Goal: Transaction & Acquisition: Book appointment/travel/reservation

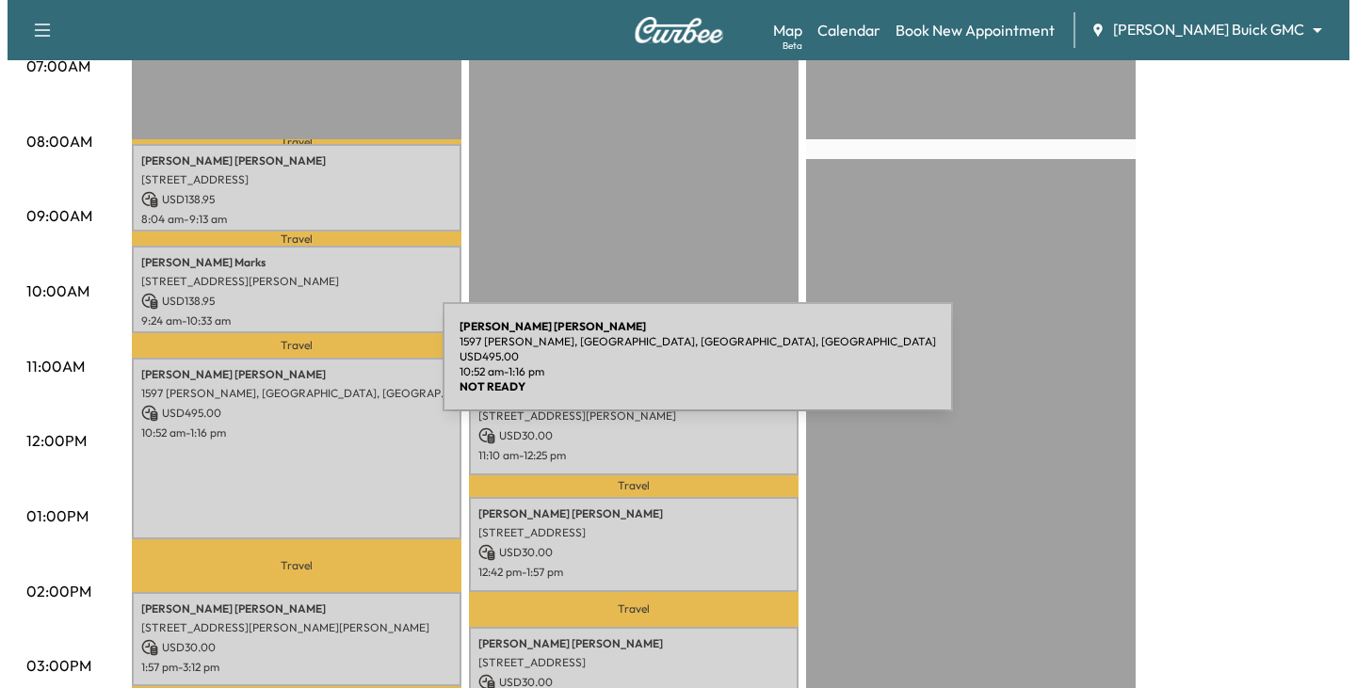
scroll to position [471, 0]
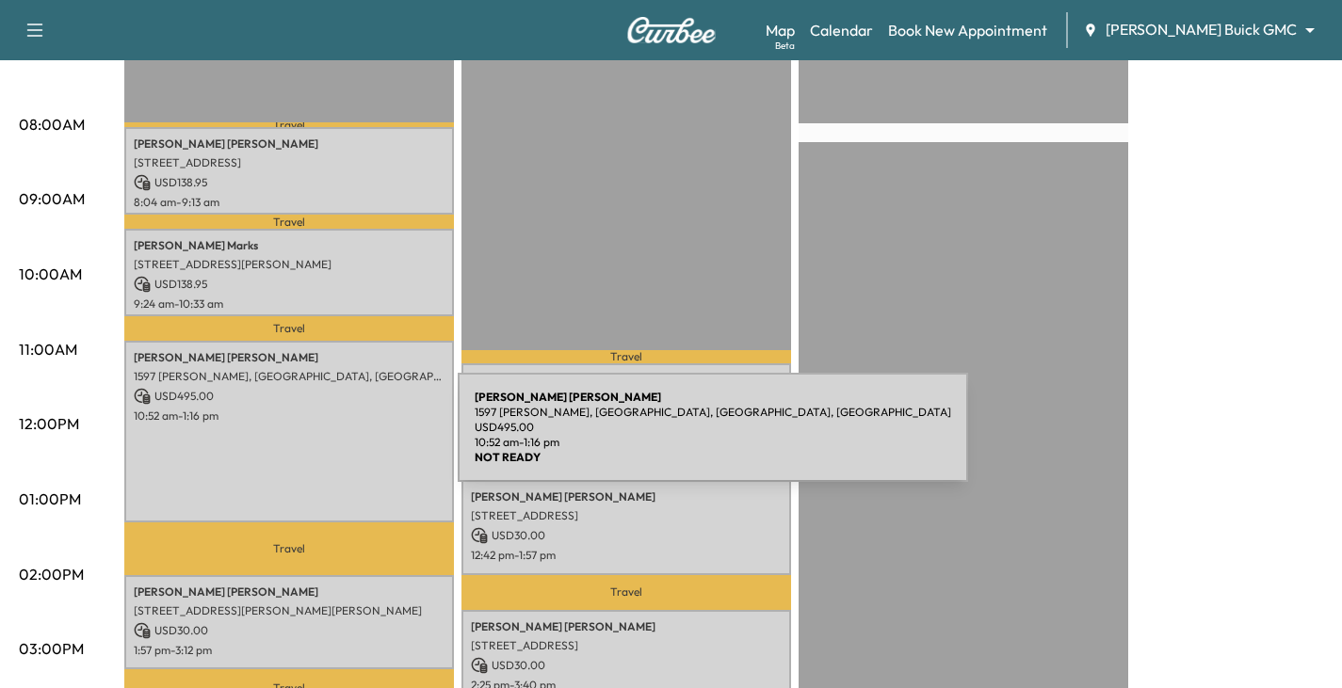
click at [316, 439] on div "[PERSON_NAME] 1597 [PERSON_NAME], [GEOGRAPHIC_DATA], [GEOGRAPHIC_DATA] USD 495.…" at bounding box center [288, 432] width 329 height 183
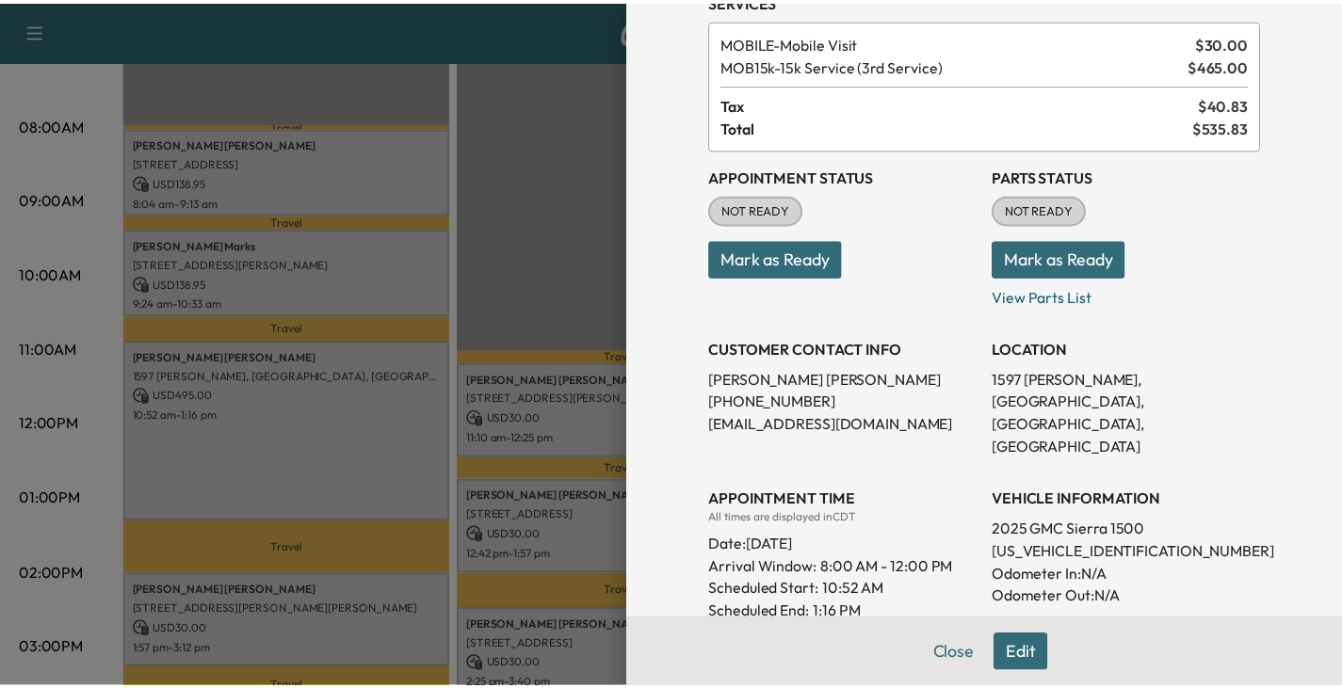
scroll to position [0, 0]
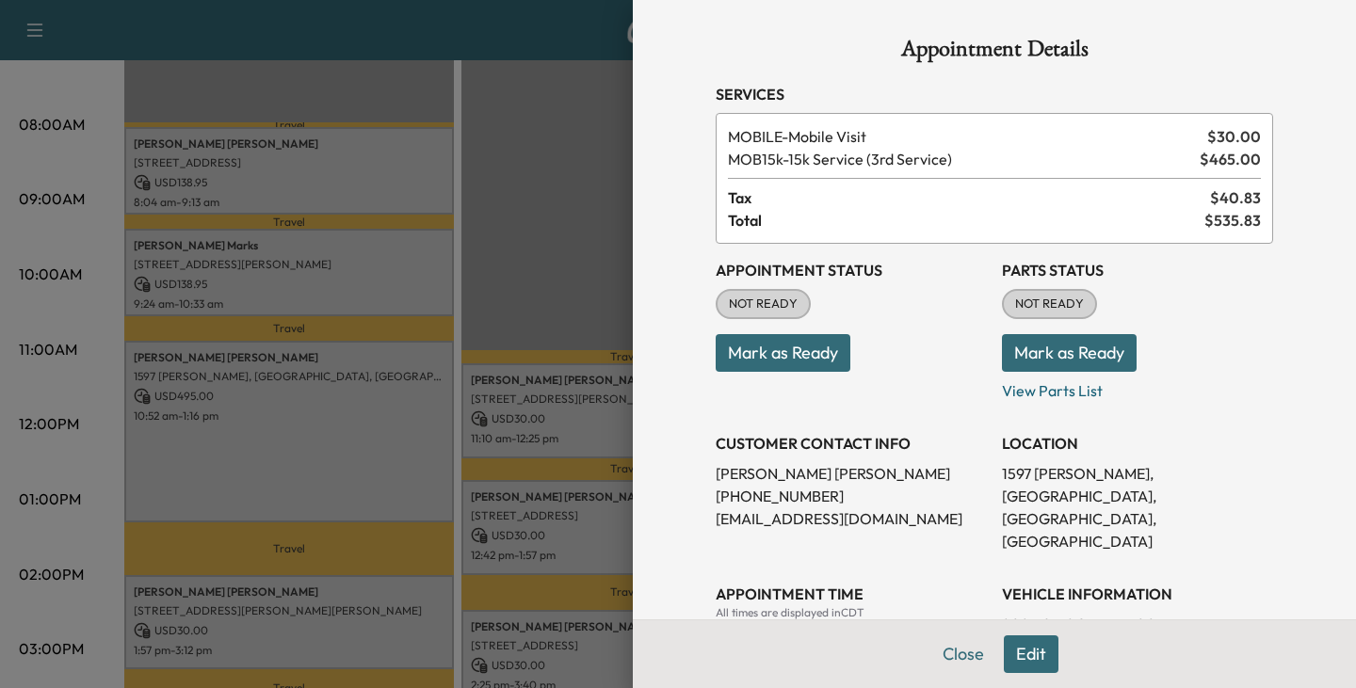
click at [278, 423] on div at bounding box center [678, 344] width 1356 height 688
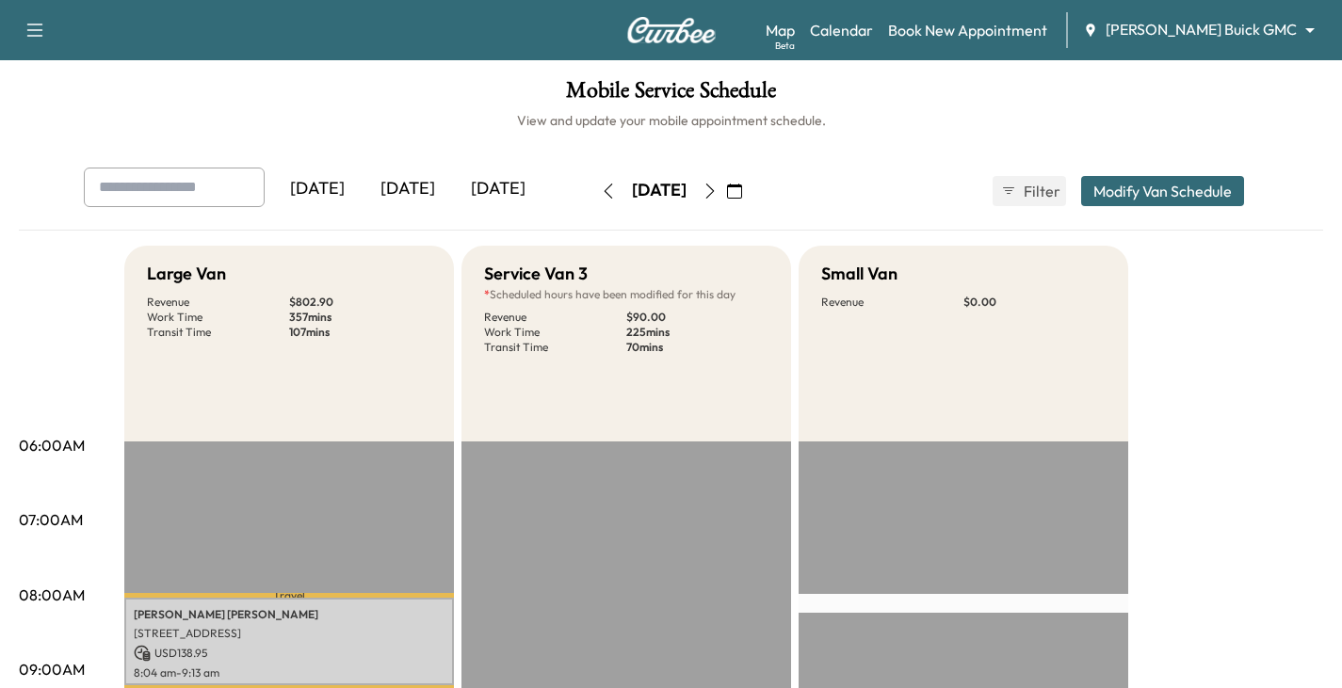
click at [601, 190] on icon "button" at bounding box center [608, 191] width 15 height 15
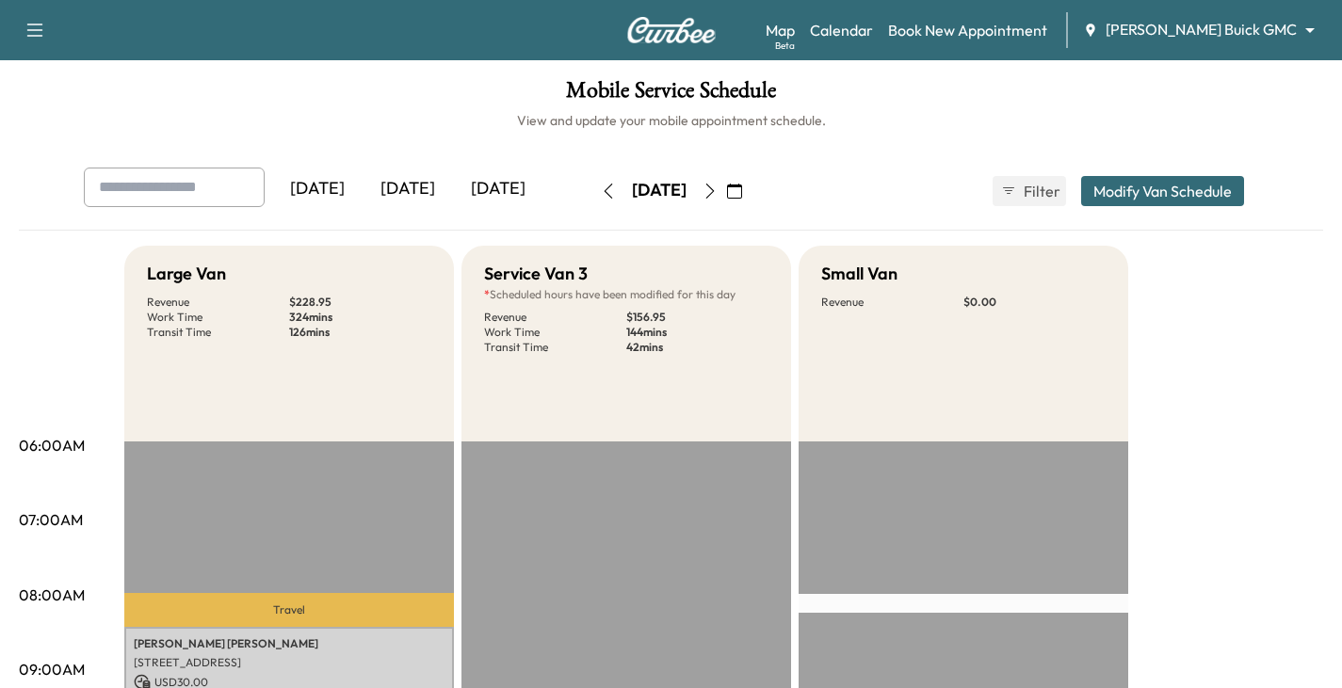
click at [601, 190] on icon "button" at bounding box center [608, 191] width 15 height 15
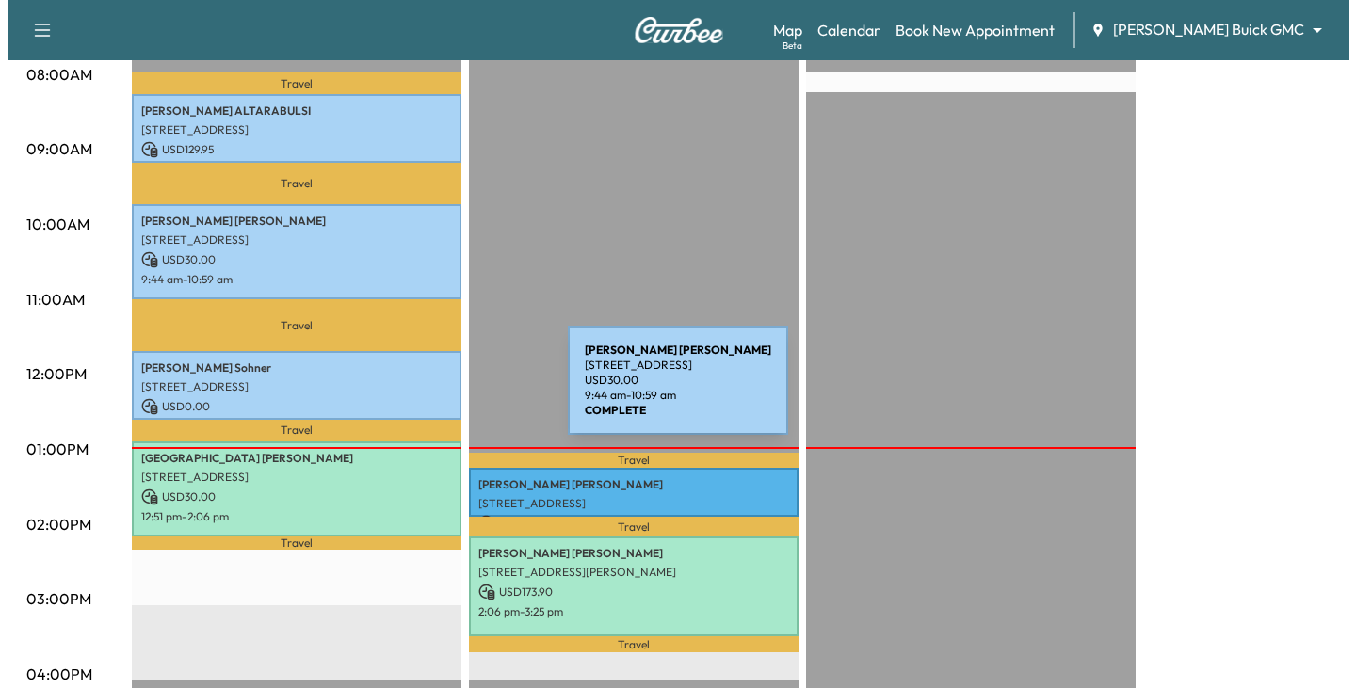
scroll to position [565, 0]
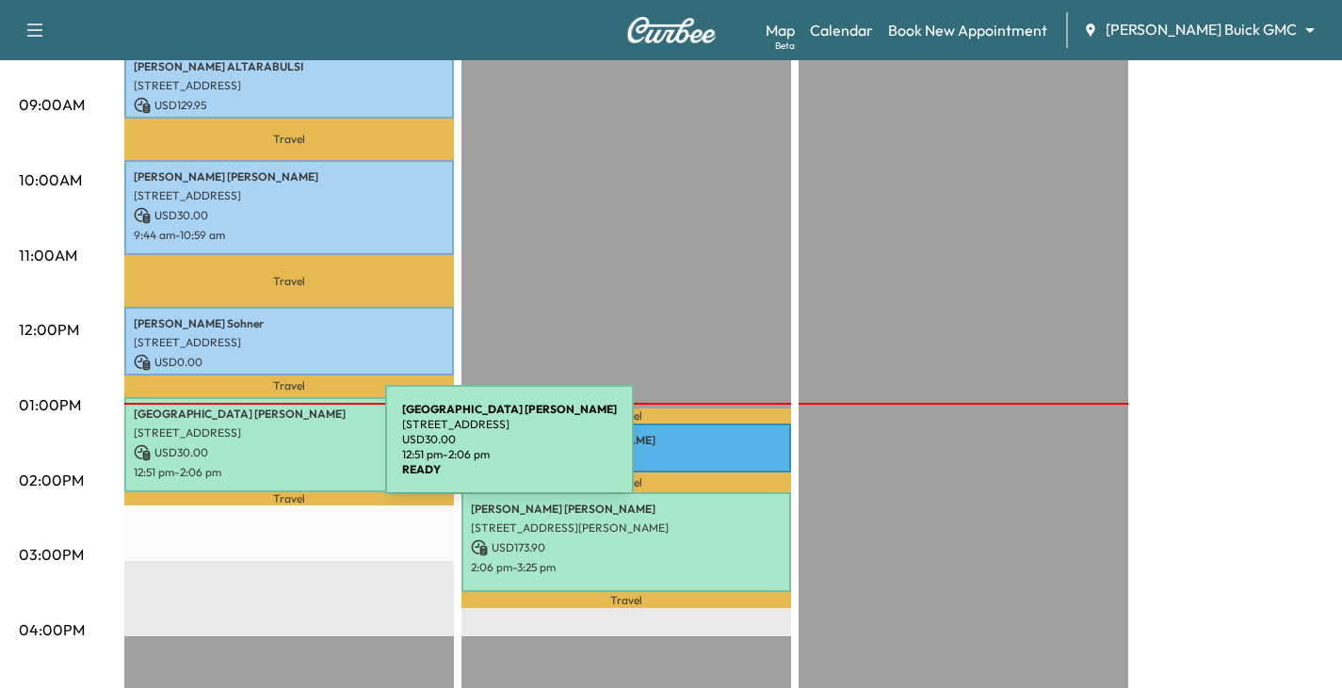
click at [244, 451] on p "USD 30.00" at bounding box center [289, 452] width 311 height 17
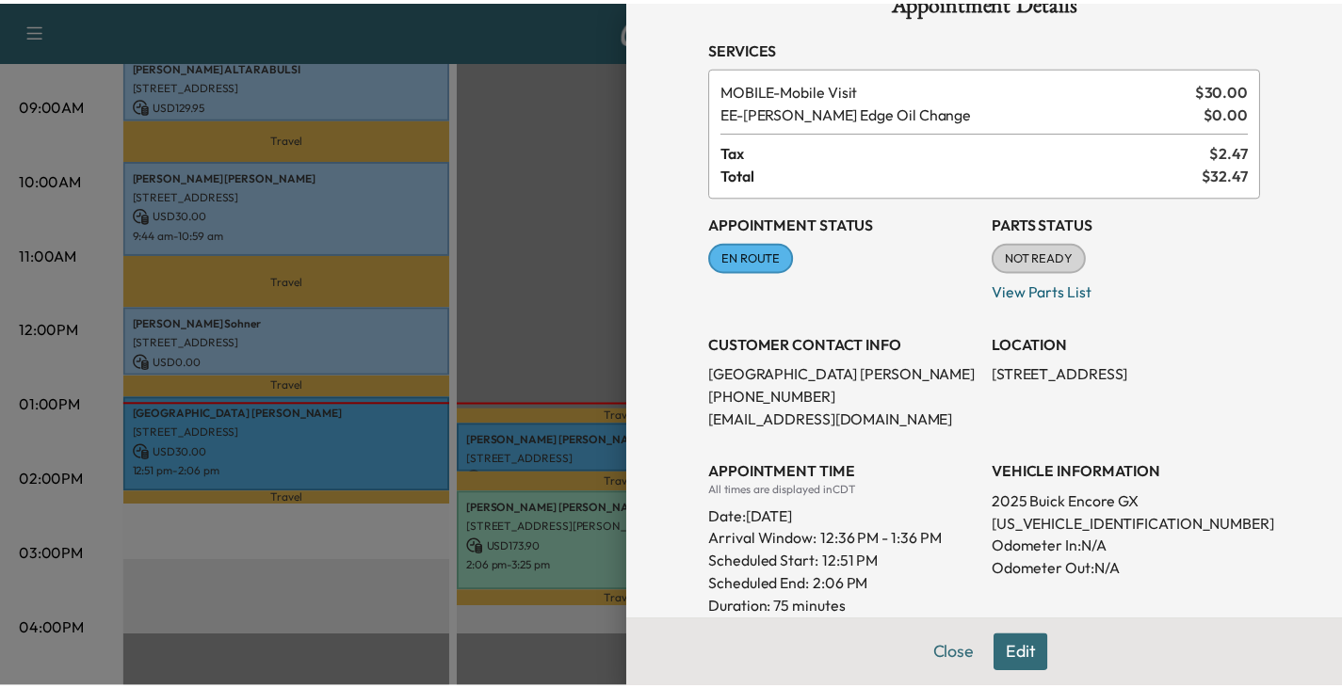
scroll to position [0, 0]
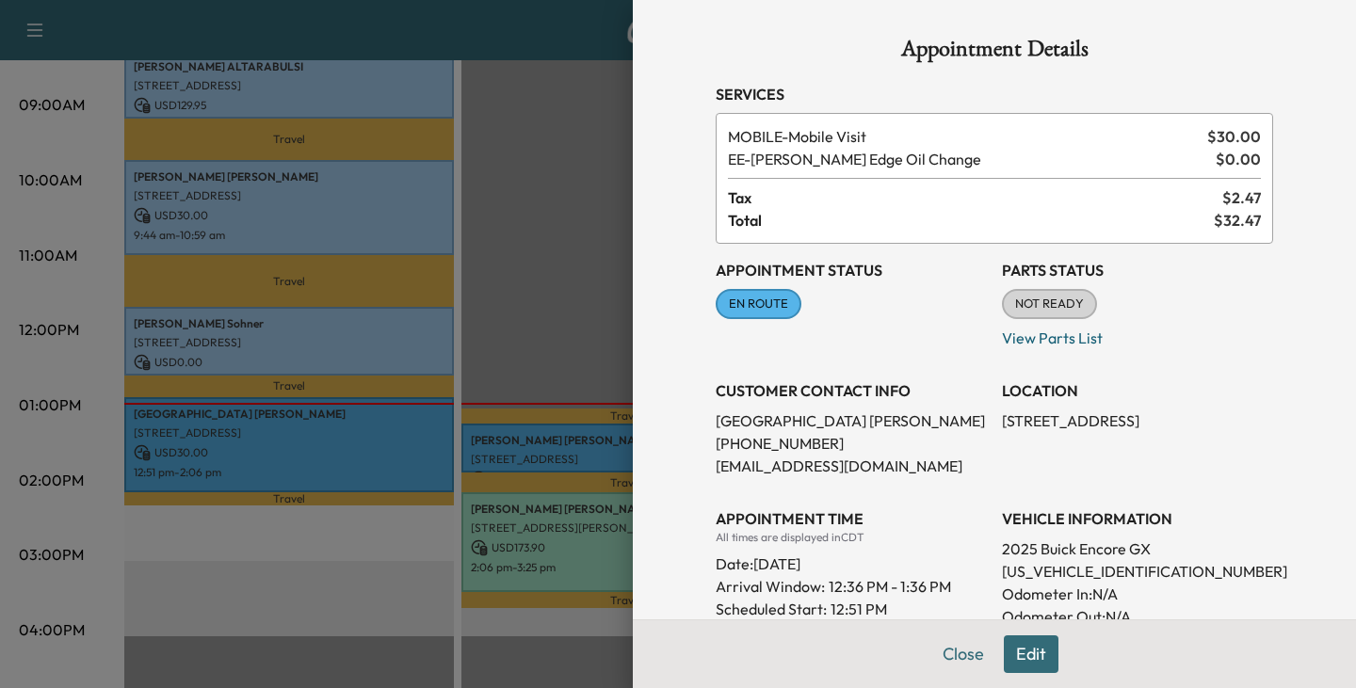
click at [522, 304] on div at bounding box center [678, 344] width 1356 height 688
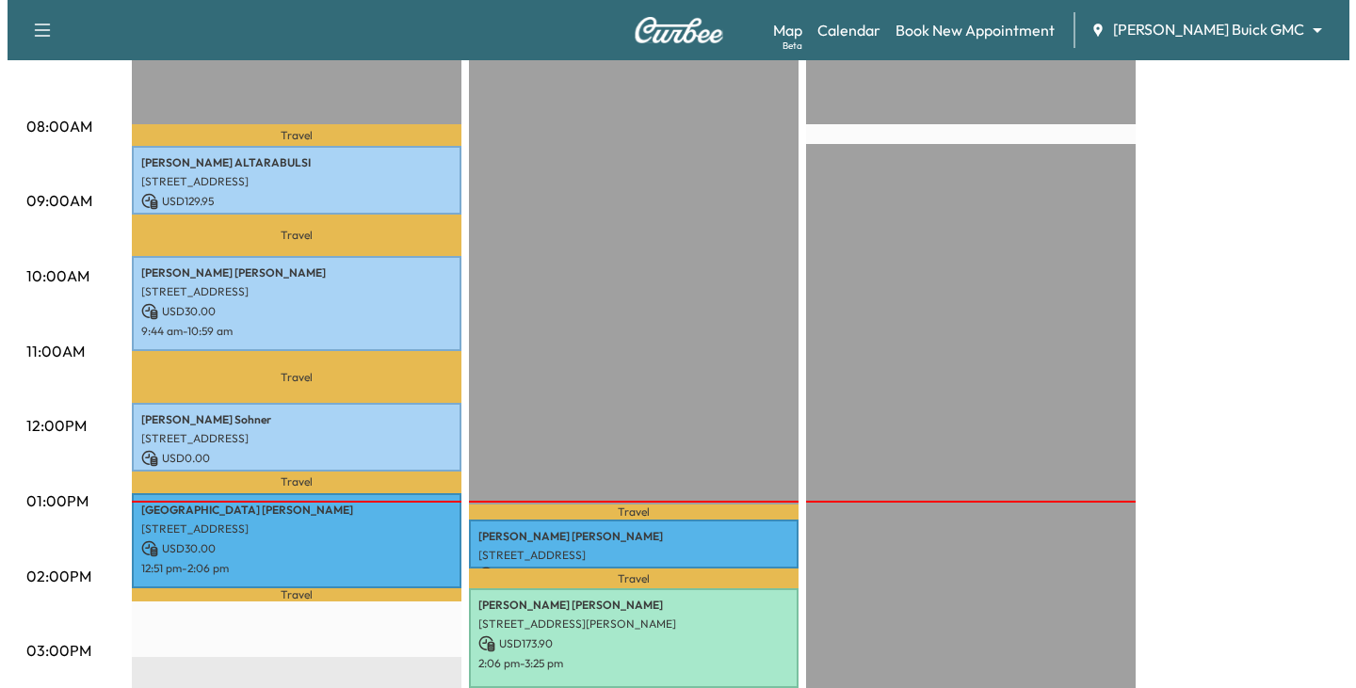
scroll to position [565, 0]
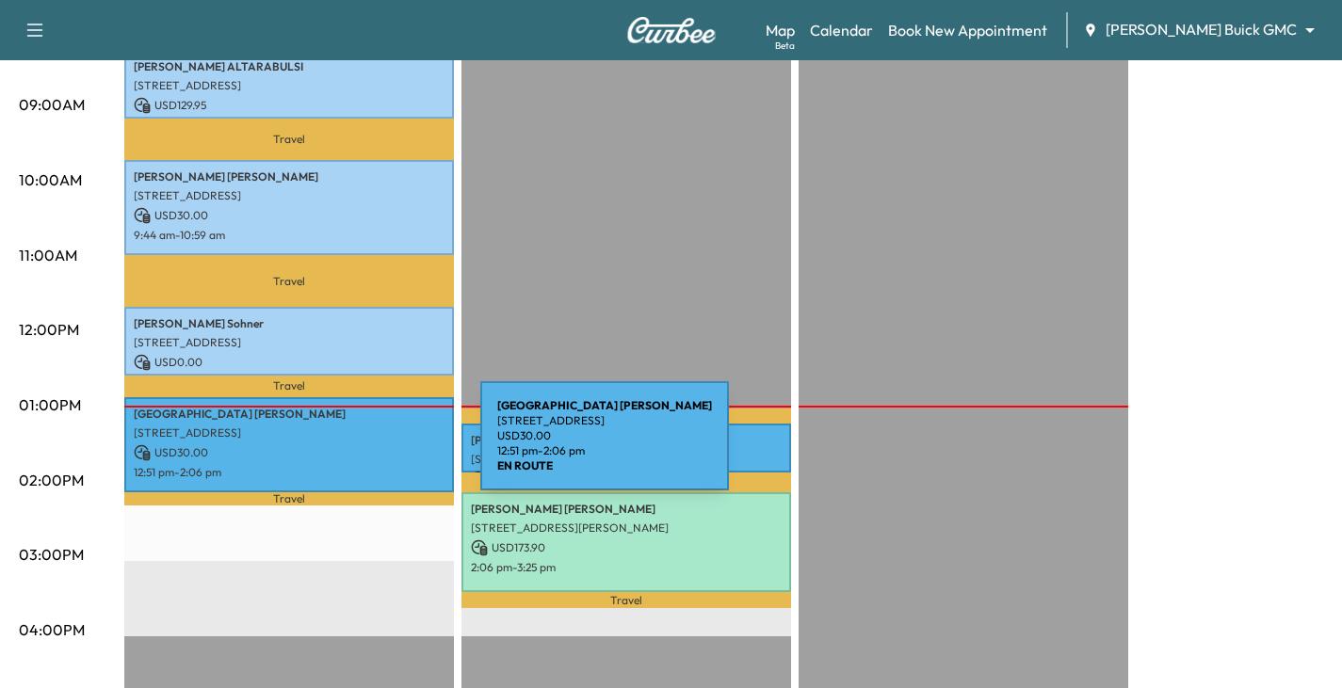
click at [339, 447] on p "USD 30.00" at bounding box center [289, 452] width 311 height 17
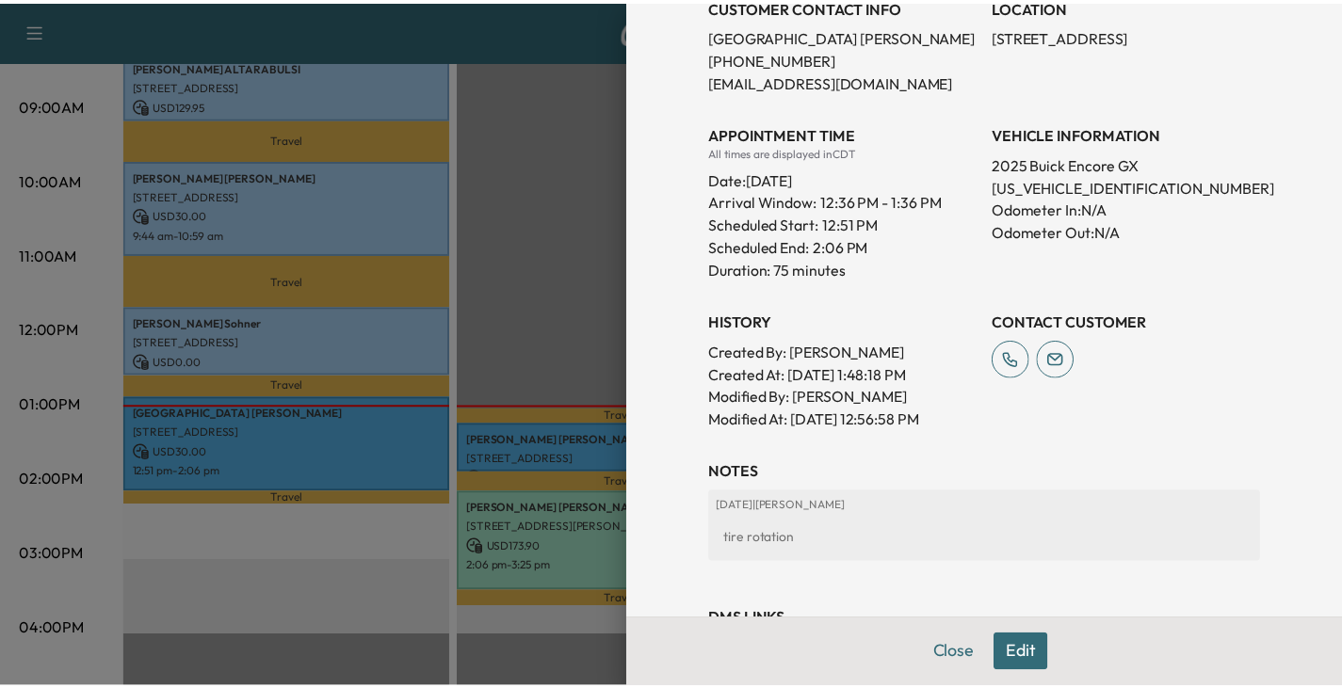
scroll to position [468, 0]
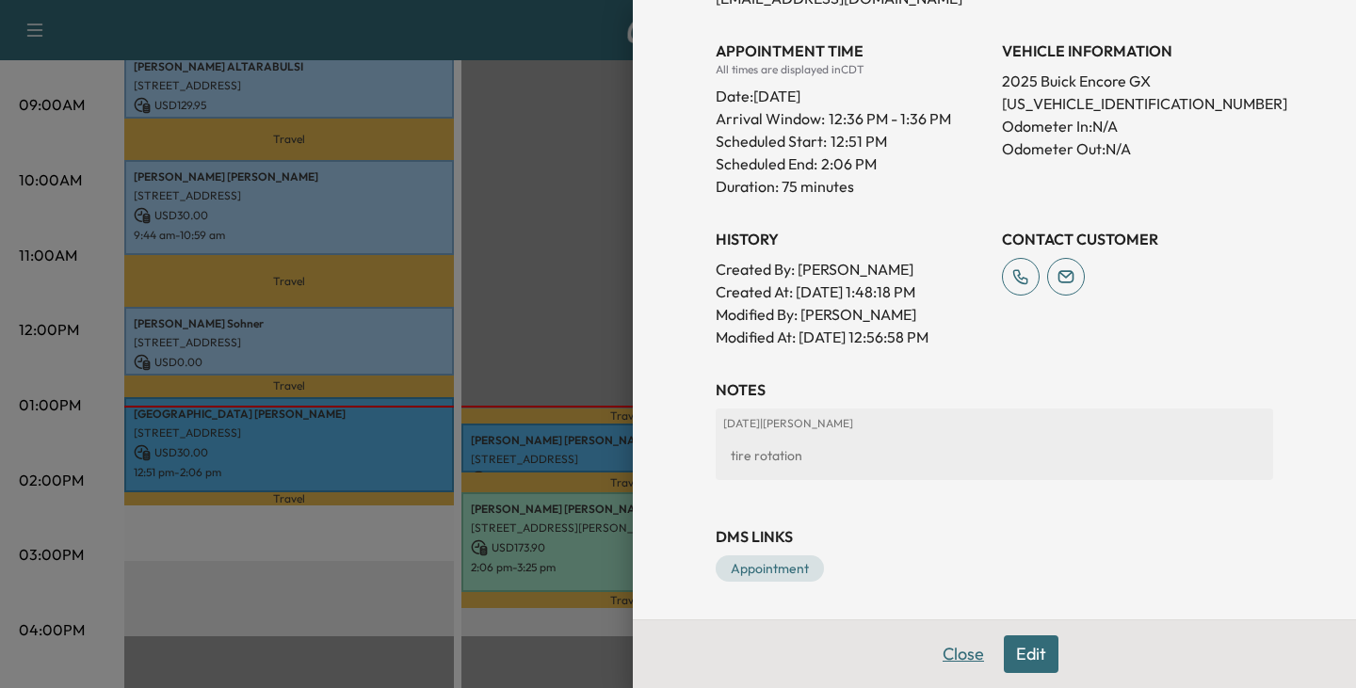
click at [954, 653] on button "Close" at bounding box center [963, 654] width 66 height 38
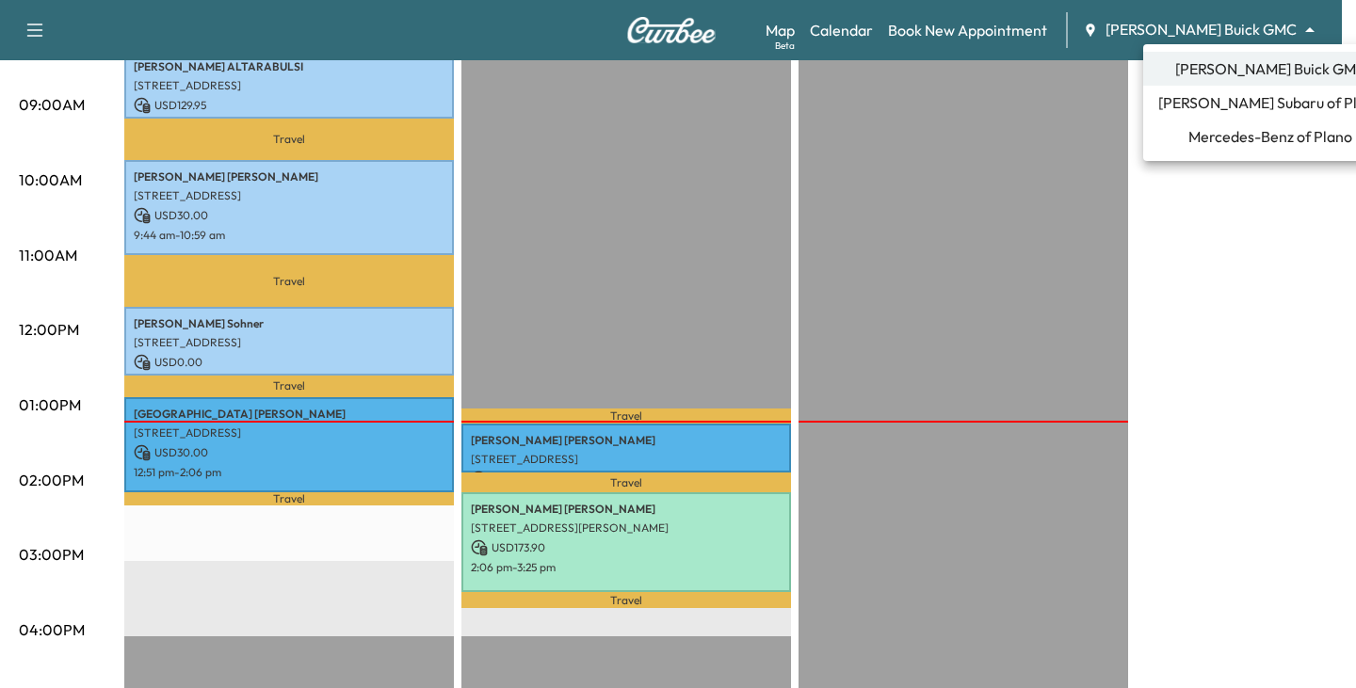
click at [1237, 106] on span "[PERSON_NAME] Subaru of Plano" at bounding box center [1270, 102] width 224 height 23
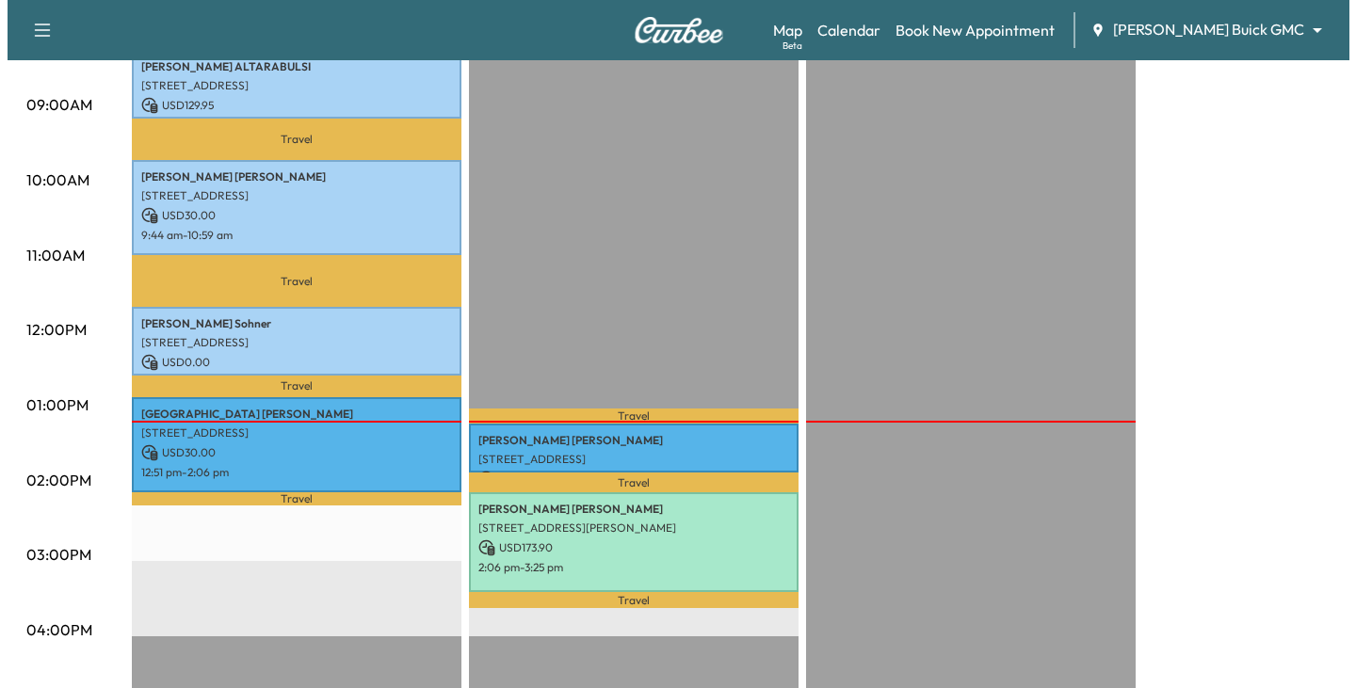
scroll to position [0, 0]
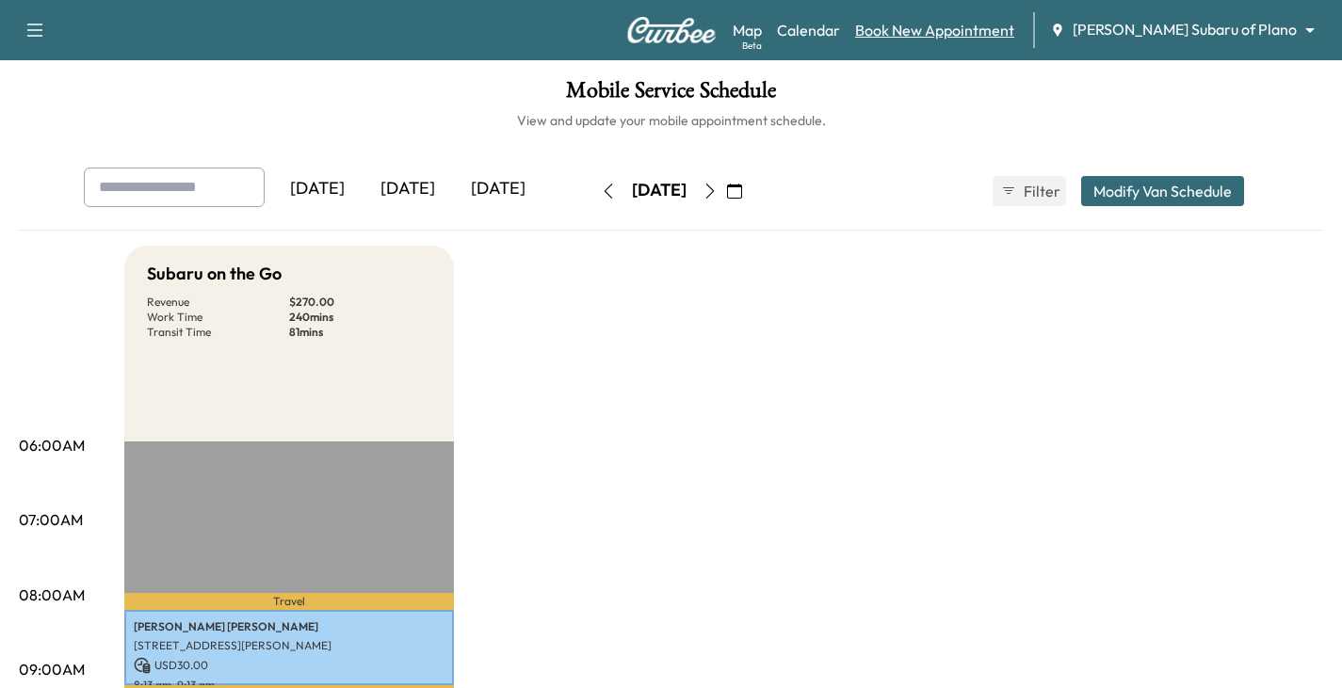
click at [996, 37] on link "Book New Appointment" at bounding box center [934, 30] width 159 height 23
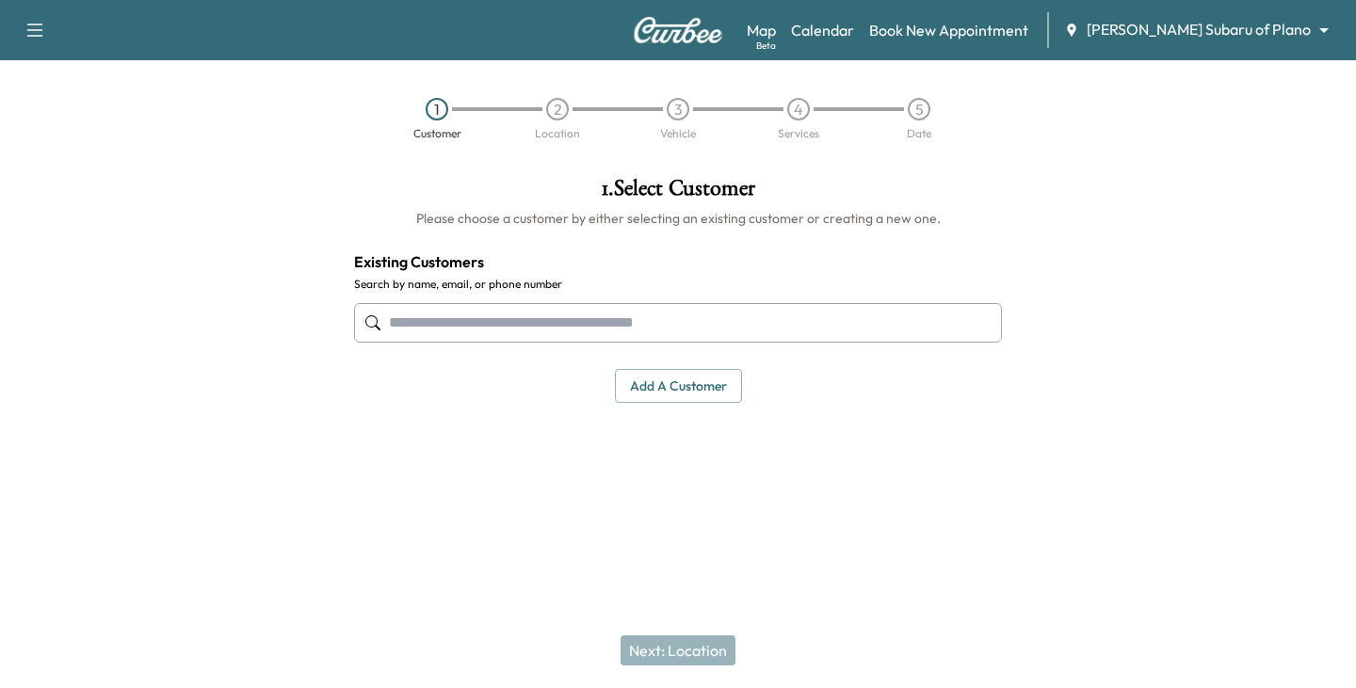
click at [481, 322] on input "text" at bounding box center [678, 323] width 648 height 40
type input "**********"
click at [506, 328] on input "text" at bounding box center [678, 323] width 648 height 40
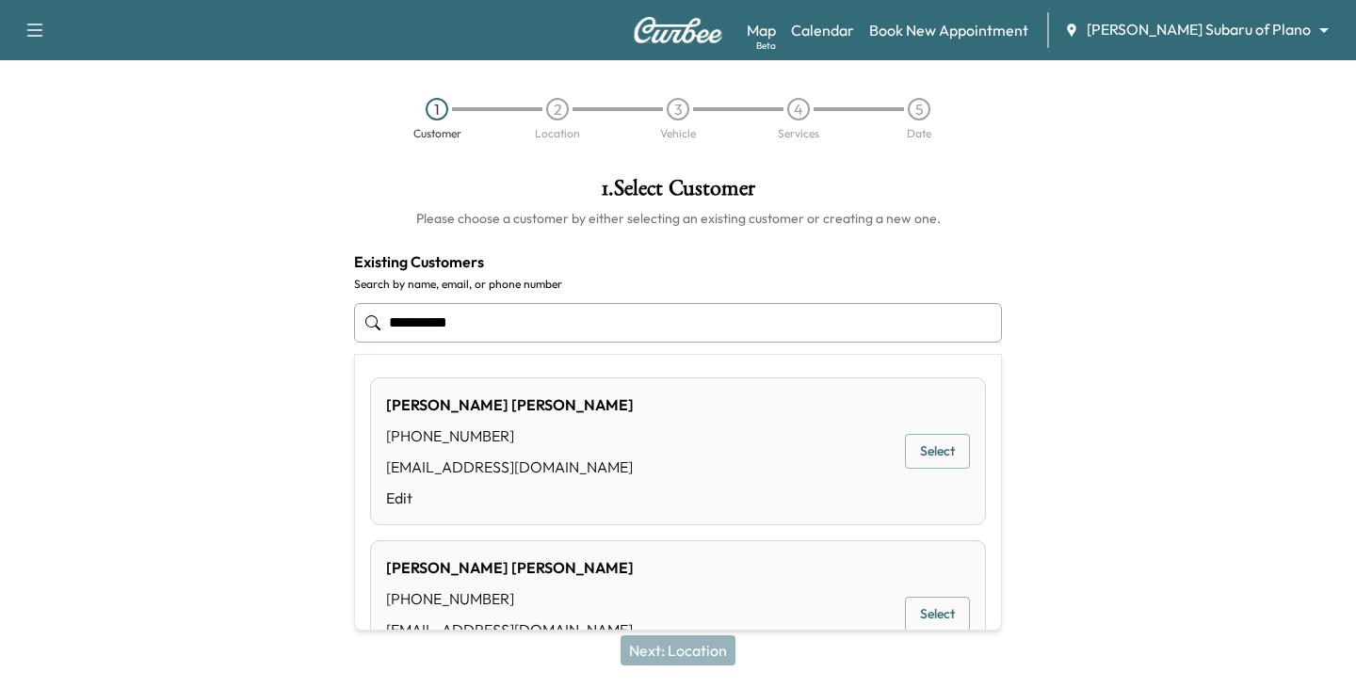
click at [935, 454] on button "Select" at bounding box center [937, 451] width 65 height 35
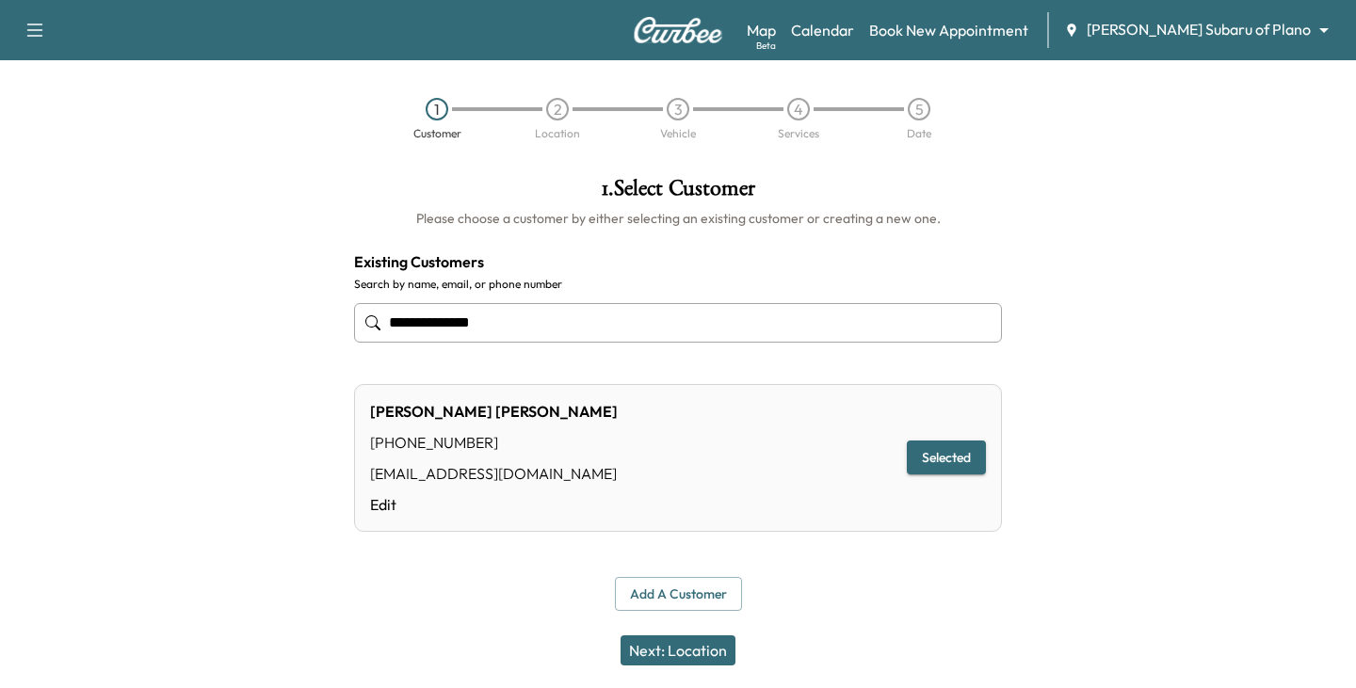
type input "**********"
click at [683, 640] on button "Next: Location" at bounding box center [677, 650] width 115 height 30
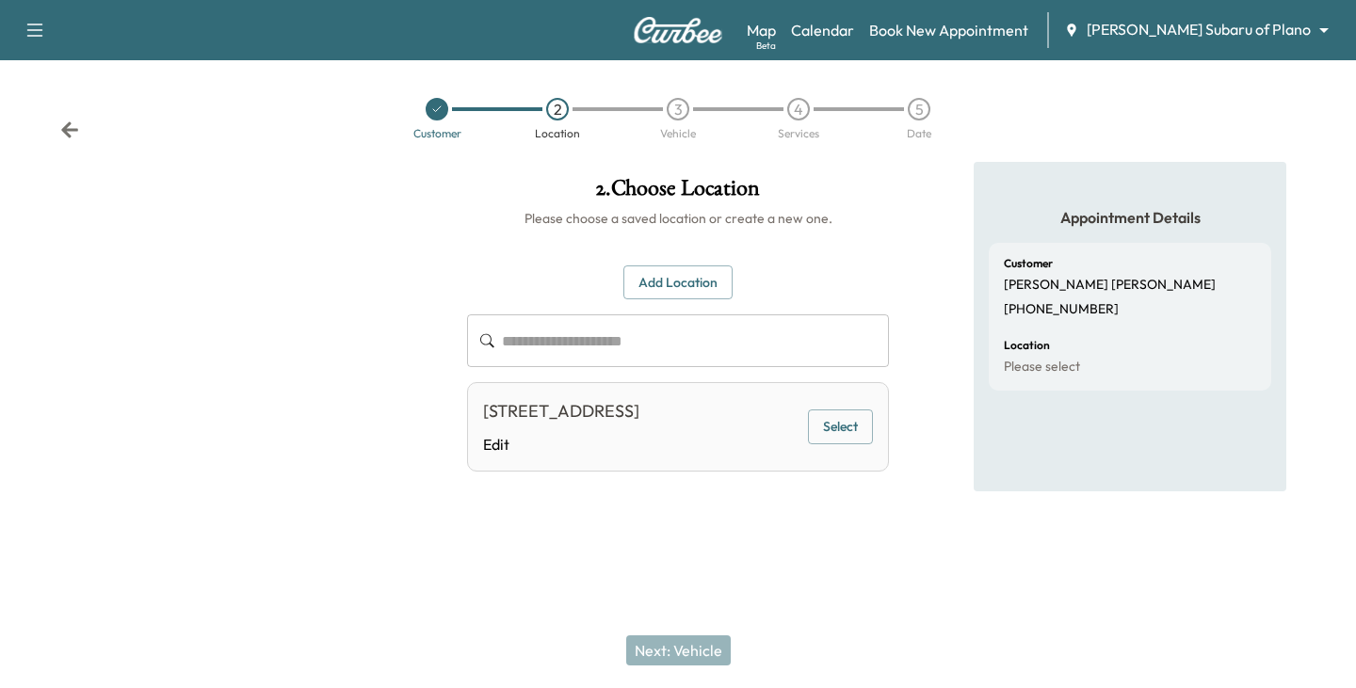
click at [76, 128] on icon at bounding box center [69, 130] width 19 height 19
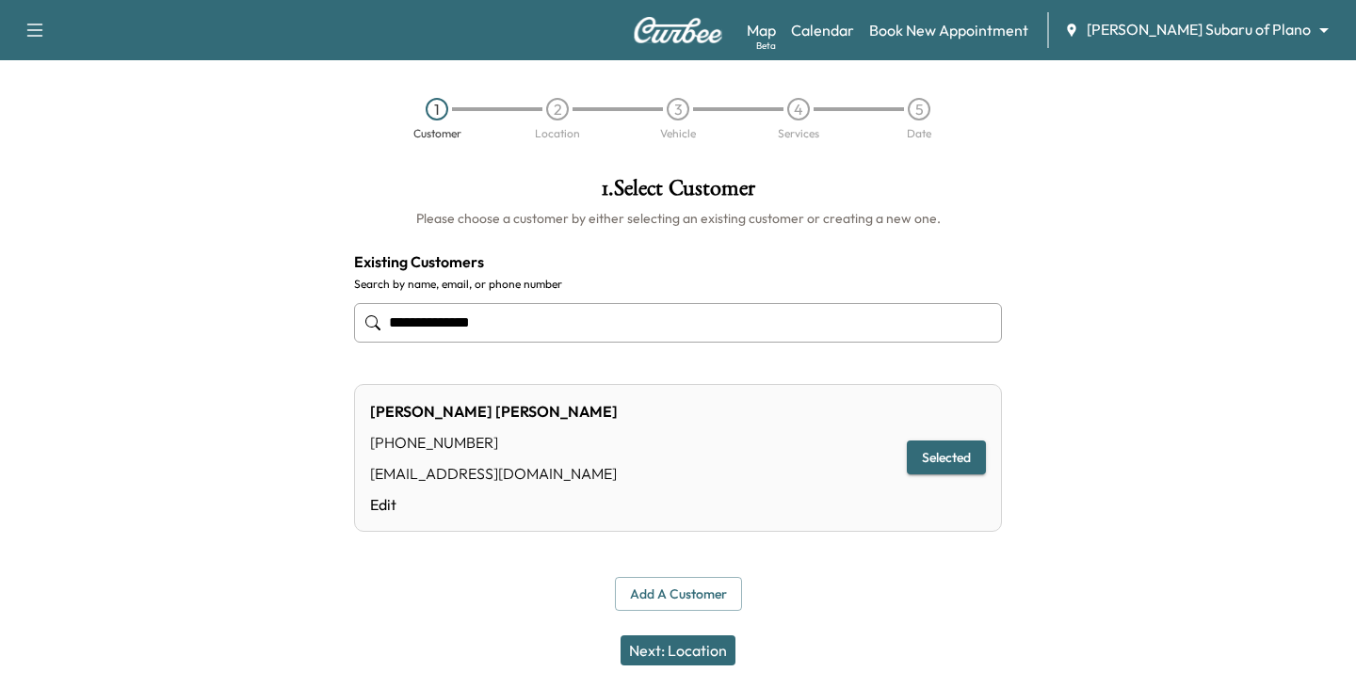
click at [76, 128] on div "1 Customer 2 Location 3 Vehicle 4 Services 5 Date" at bounding box center [678, 118] width 1356 height 87
drag, startPoint x: 1352, startPoint y: 32, endPoint x: 1303, endPoint y: 37, distance: 49.2
click at [1341, 33] on div "Support Log Out Map Beta Calendar Book New Appointment [PERSON_NAME] Subaru of …" at bounding box center [678, 30] width 1356 height 60
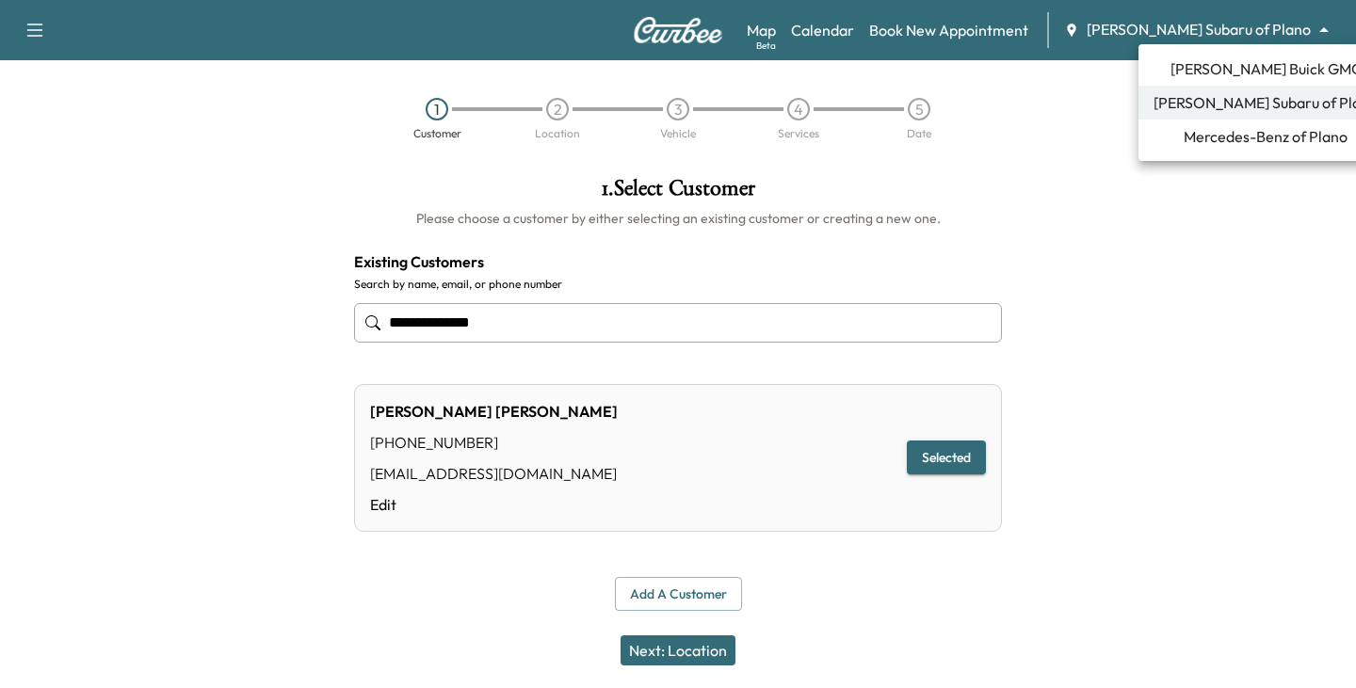
click at [1303, 37] on body "**********" at bounding box center [678, 344] width 1356 height 688
click at [1217, 67] on span "[PERSON_NAME] Buick GMC" at bounding box center [1265, 68] width 191 height 23
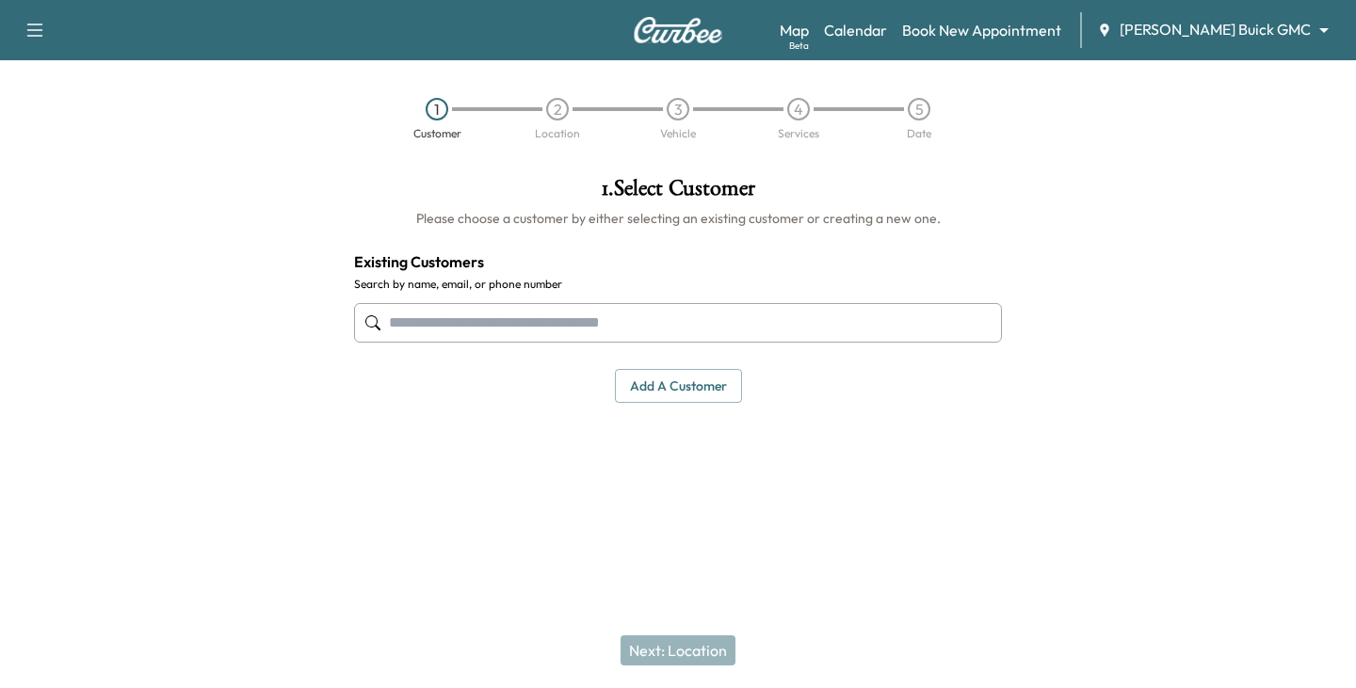
click at [1292, 33] on body "Support Log Out Map Beta Calendar Book New Appointment [PERSON_NAME] Buick GMC …" at bounding box center [678, 344] width 1356 height 688
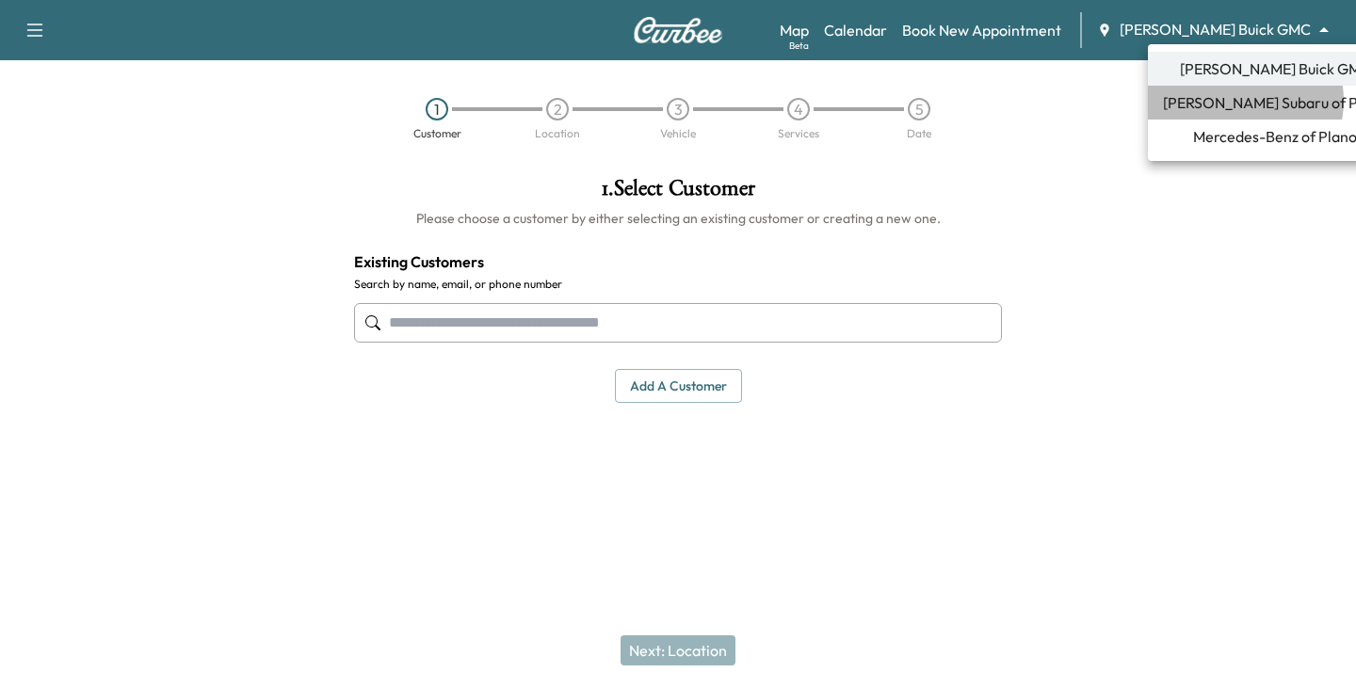
click at [1238, 101] on span "[PERSON_NAME] Subaru of Plano" at bounding box center [1275, 102] width 224 height 23
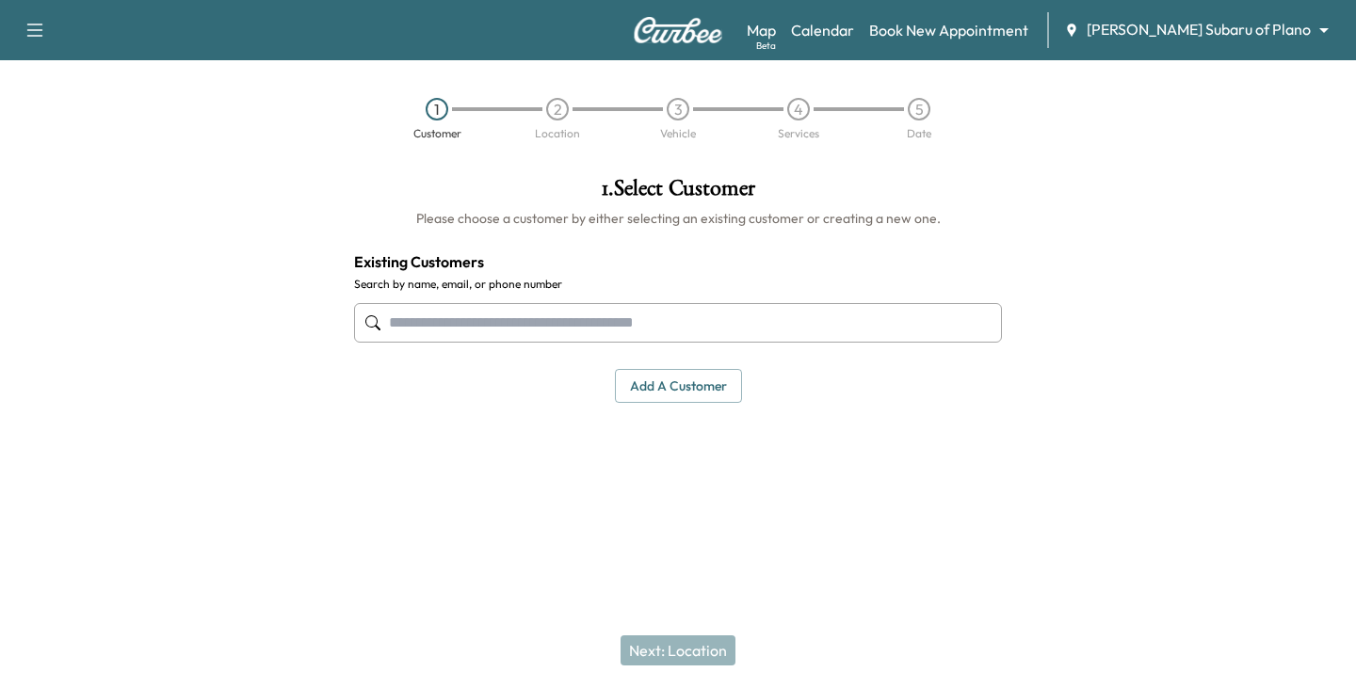
click at [562, 315] on input "text" at bounding box center [678, 323] width 648 height 40
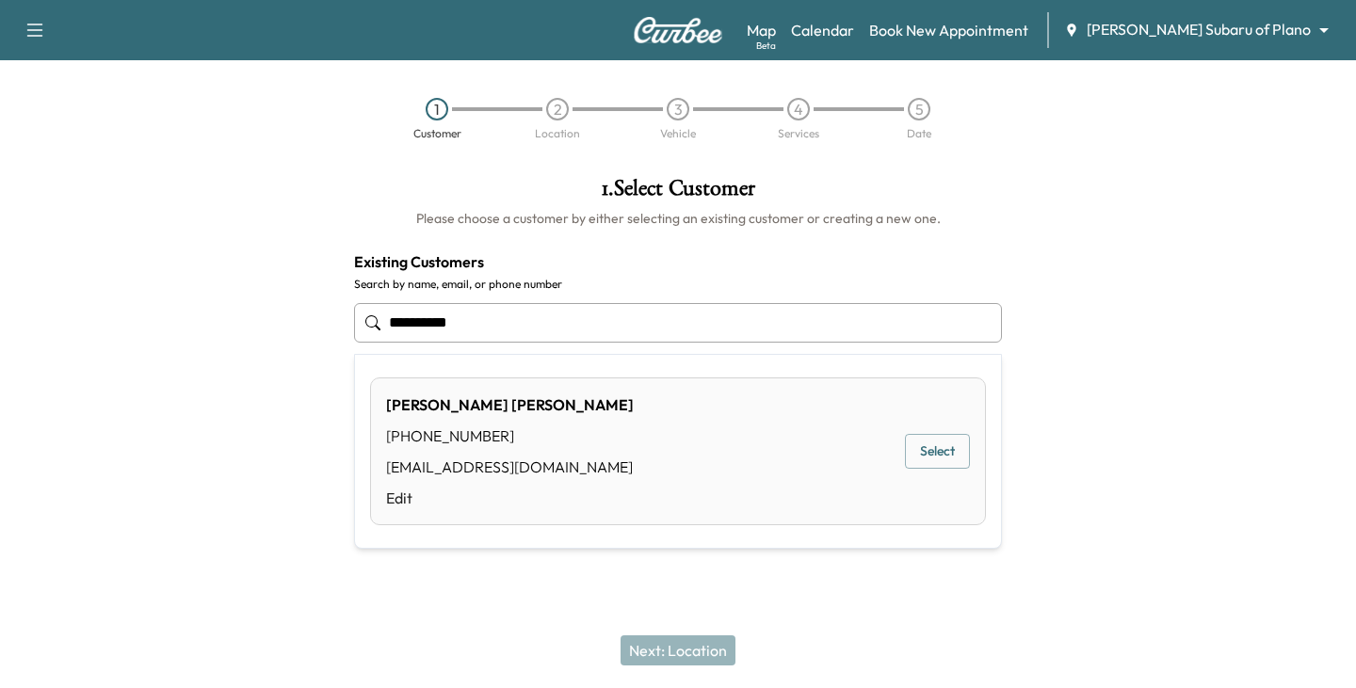
click at [925, 453] on button "Select" at bounding box center [937, 451] width 65 height 35
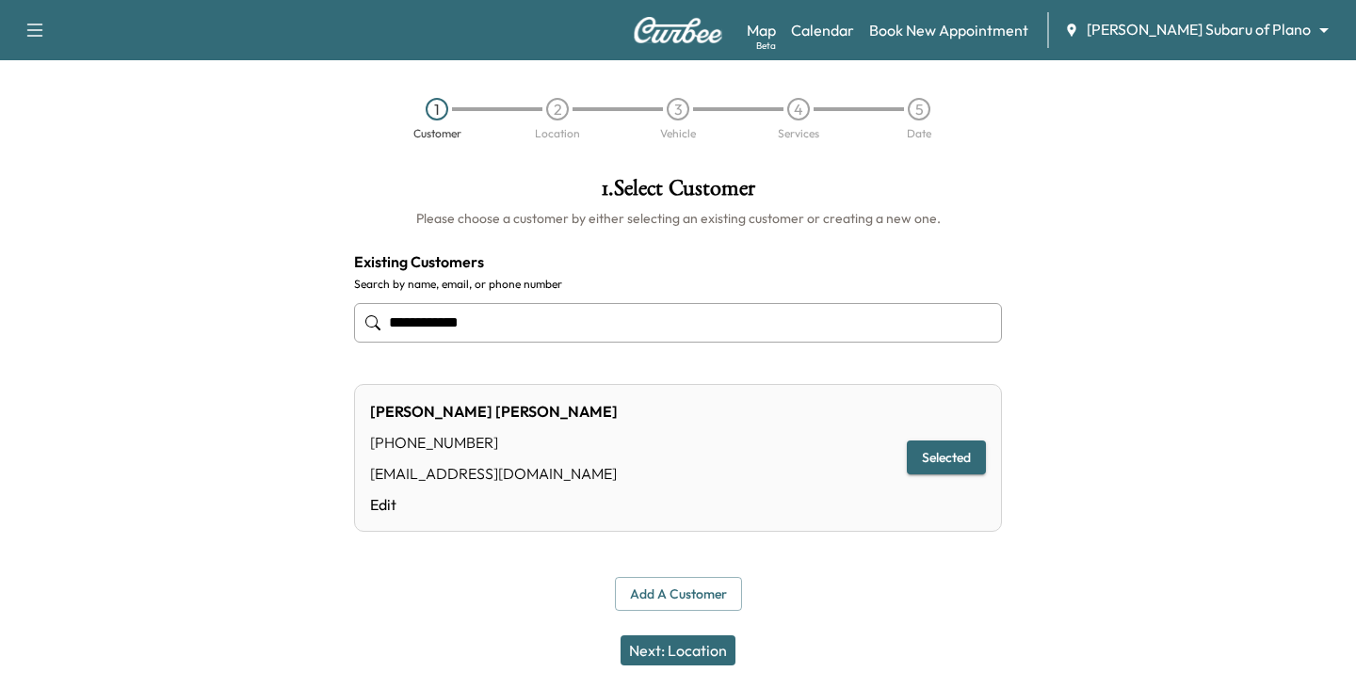
type input "**********"
click at [678, 648] on button "Next: Location" at bounding box center [677, 650] width 115 height 30
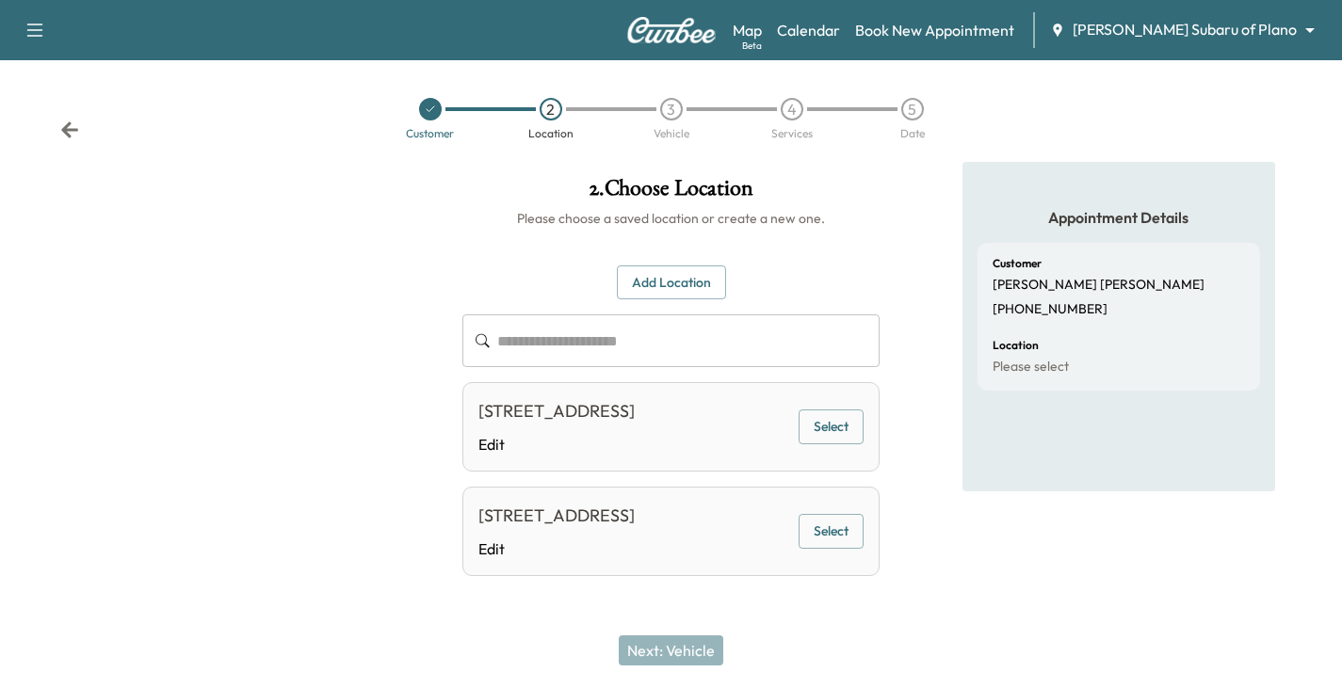
click at [64, 122] on icon at bounding box center [69, 130] width 19 height 19
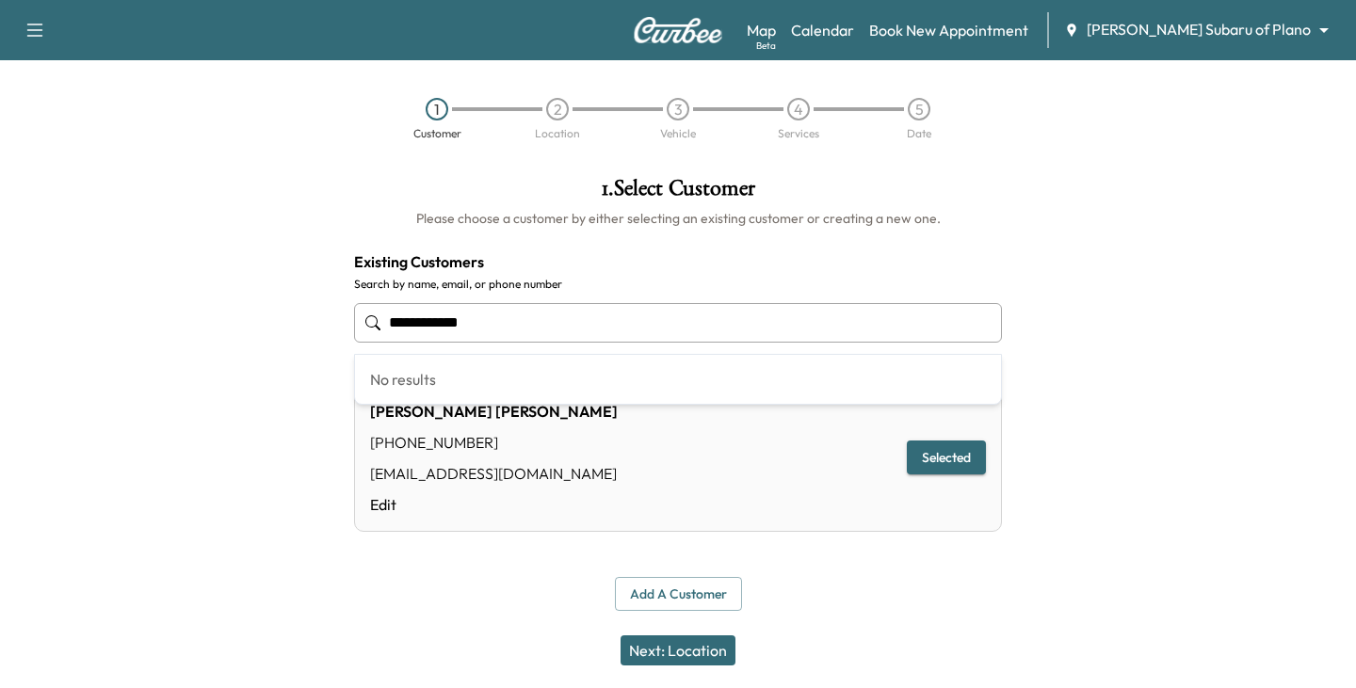
drag, startPoint x: 209, startPoint y: 360, endPoint x: 179, endPoint y: 362, distance: 30.3
click at [179, 362] on div "**********" at bounding box center [678, 394] width 1356 height 464
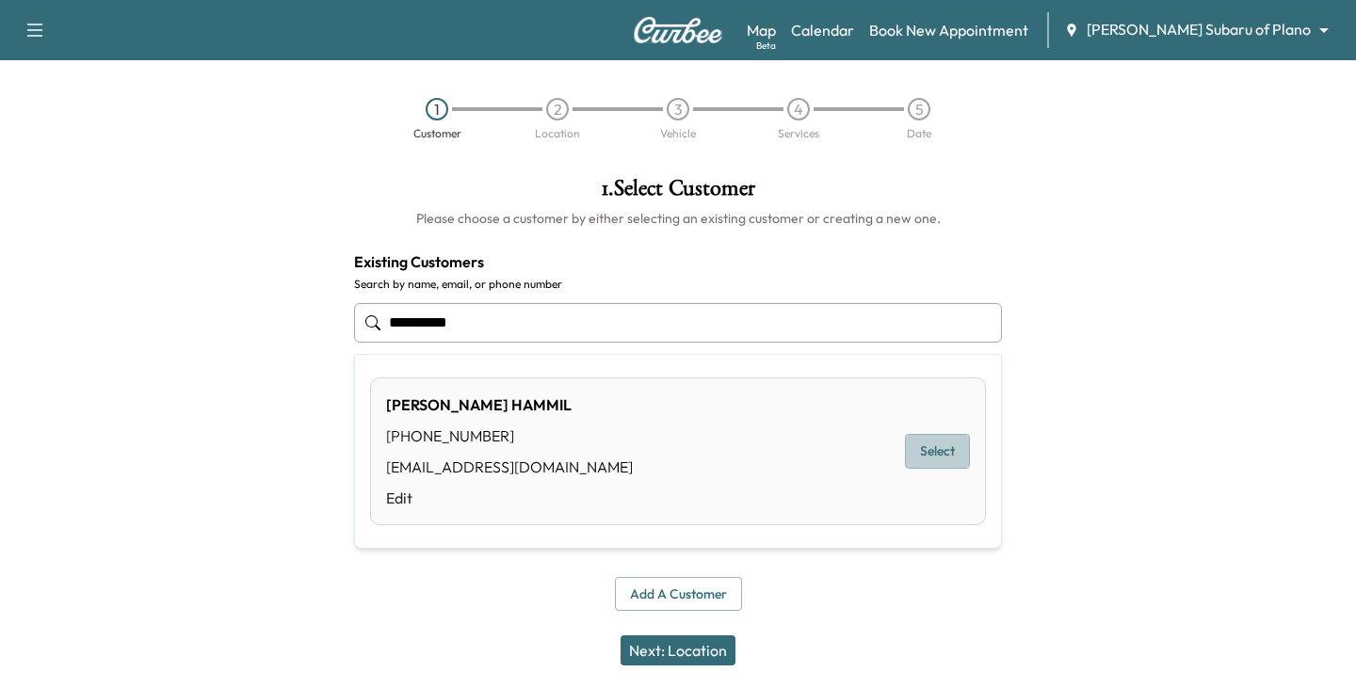
click at [940, 458] on button "Select" at bounding box center [937, 451] width 65 height 35
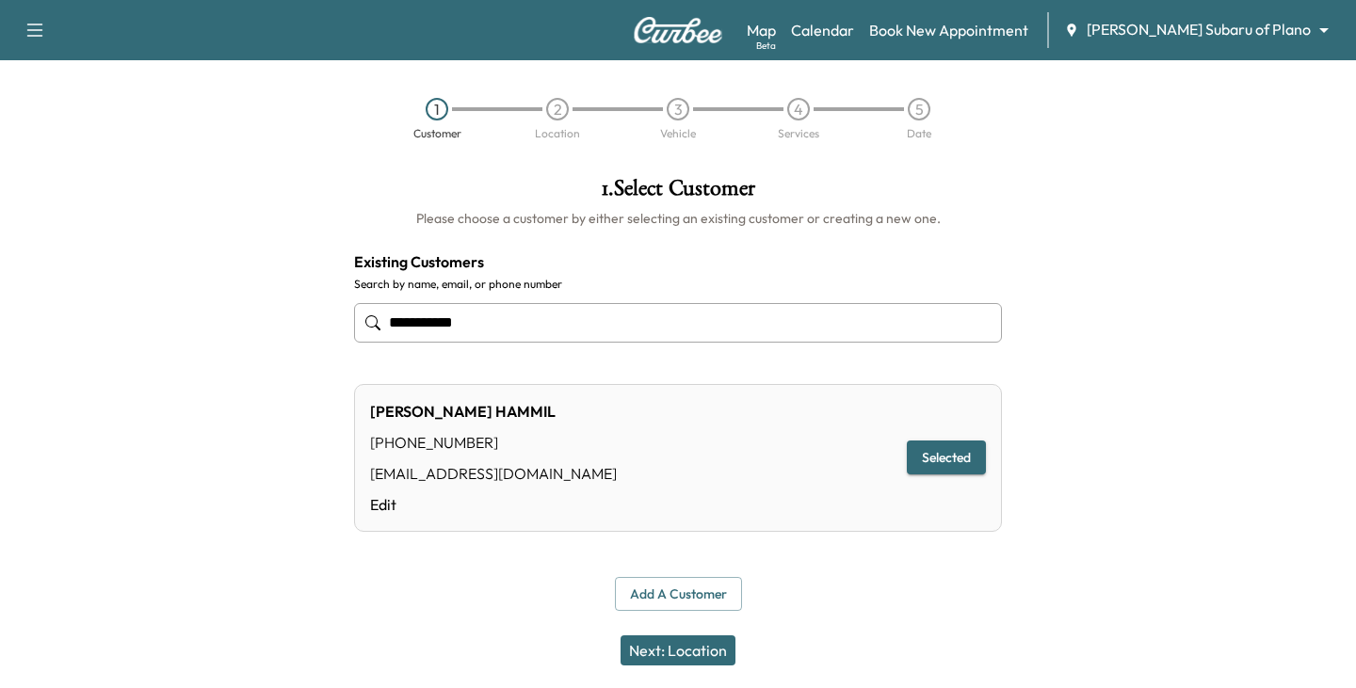
type input "**********"
click at [683, 647] on button "Next: Location" at bounding box center [677, 650] width 115 height 30
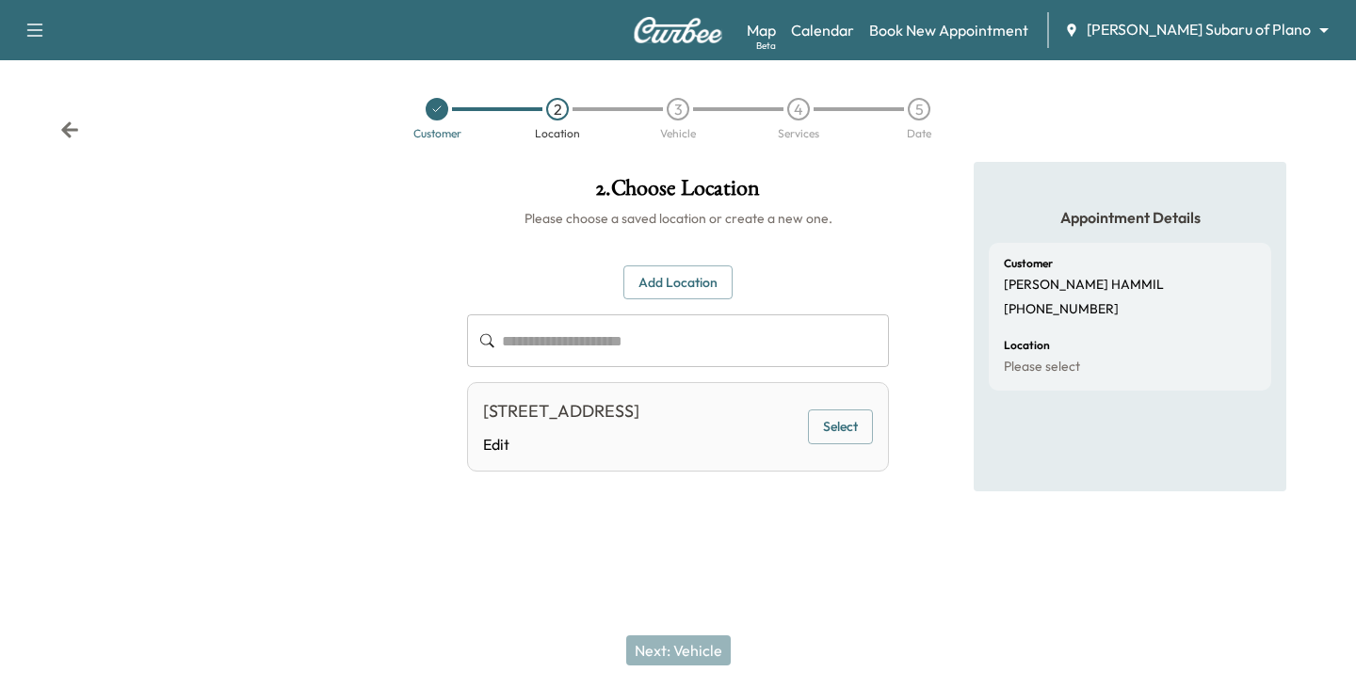
drag, startPoint x: 81, startPoint y: 120, endPoint x: 82, endPoint y: 131, distance: 11.3
click at [82, 131] on div "Customer 2 Location 3 Vehicle 4 Services 5 Date" at bounding box center [678, 118] width 1356 height 87
click at [73, 130] on icon at bounding box center [69, 130] width 19 height 19
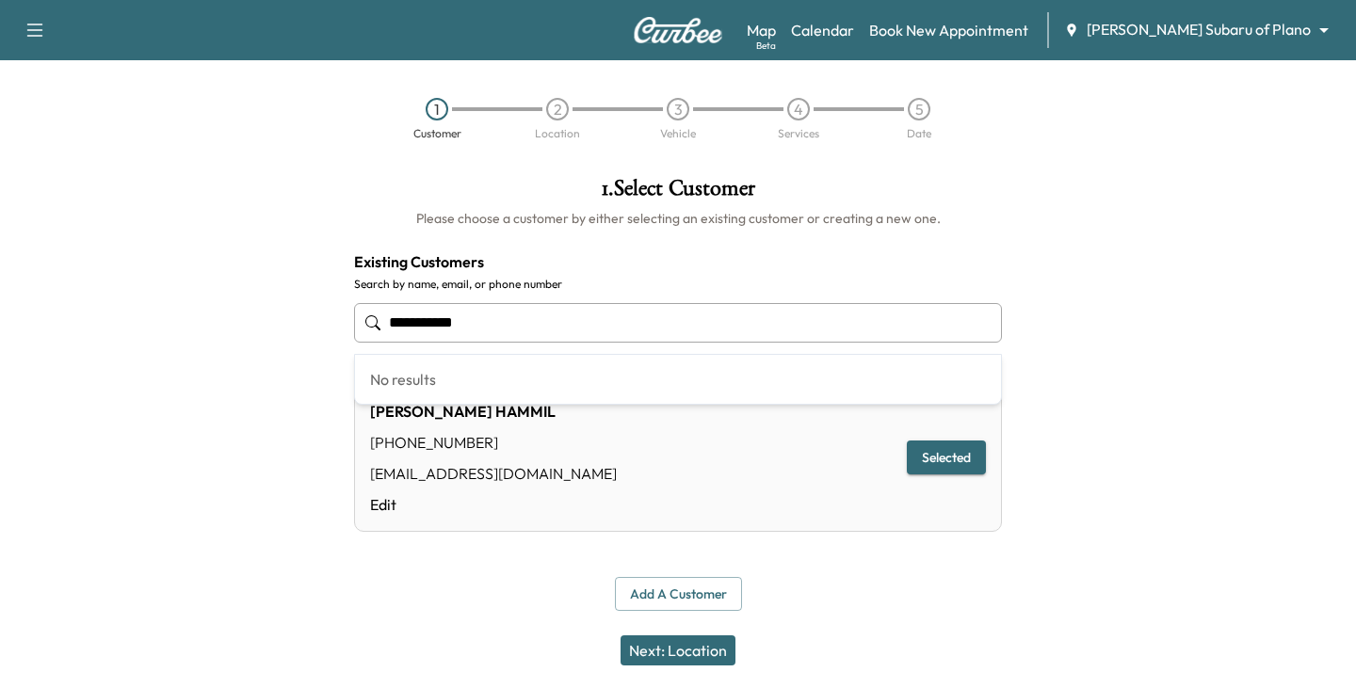
drag, startPoint x: 564, startPoint y: 327, endPoint x: 63, endPoint y: 346, distance: 501.2
click at [63, 346] on div "**********" at bounding box center [678, 394] width 1356 height 464
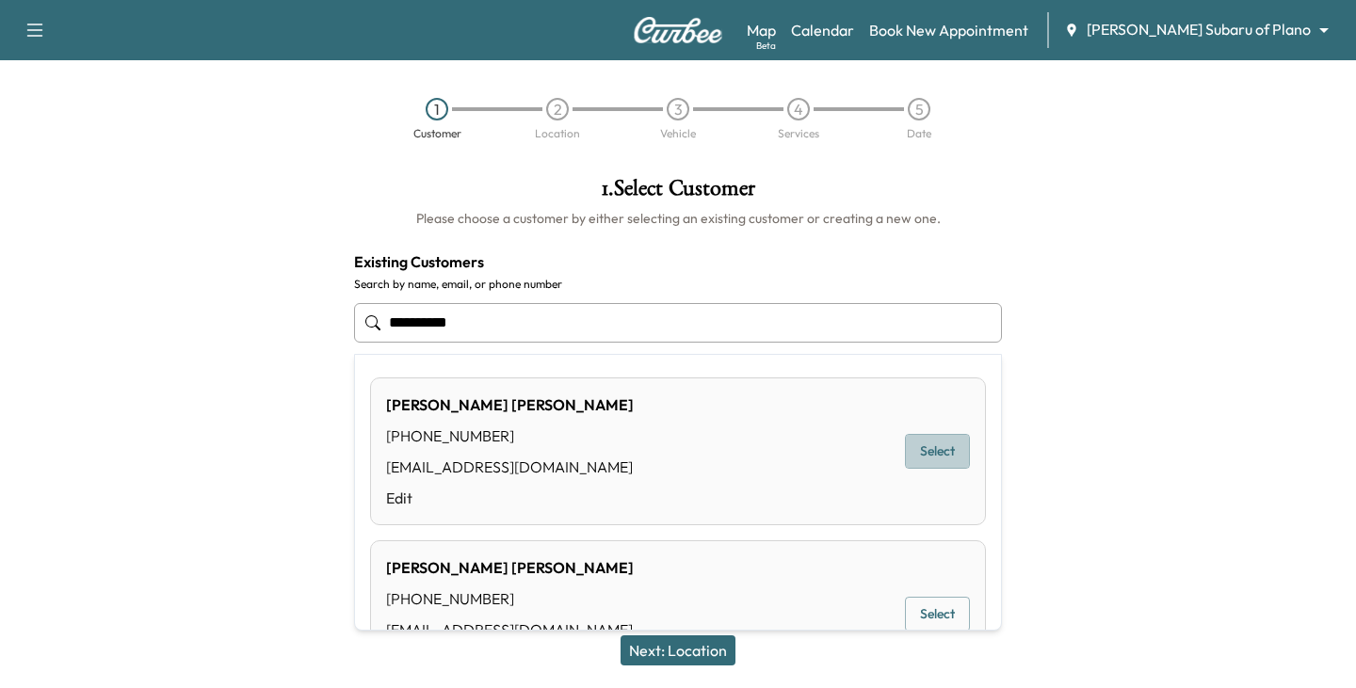
click at [934, 441] on button "Select" at bounding box center [937, 451] width 65 height 35
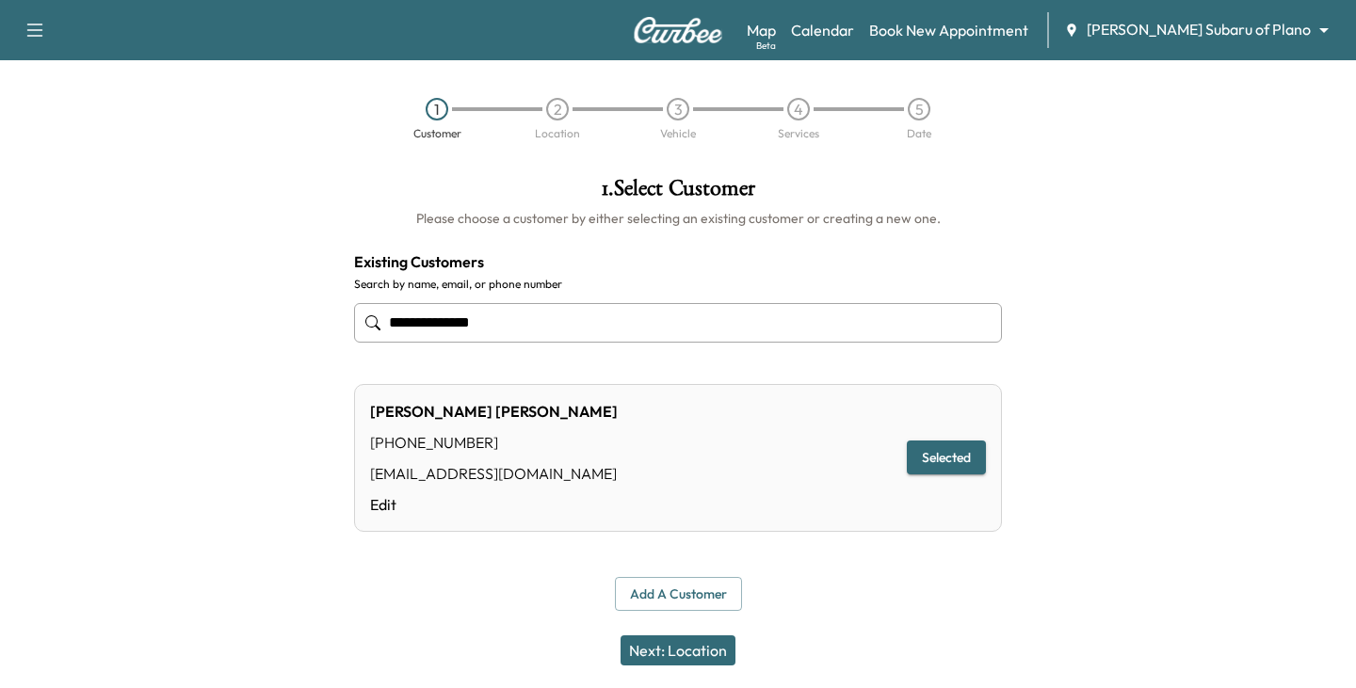
type input "**********"
click at [682, 654] on button "Next: Location" at bounding box center [677, 650] width 115 height 30
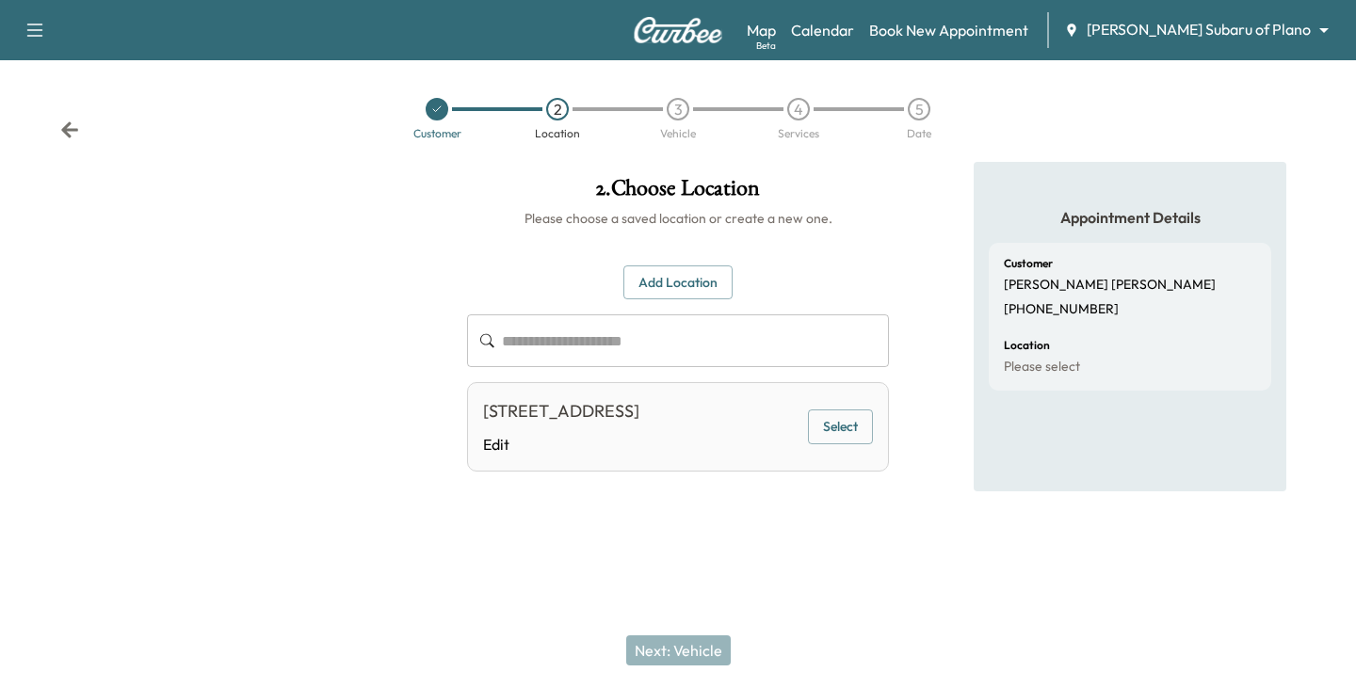
click at [50, 142] on div "Customer 2 Location 3 Vehicle 4 Services 5 Date" at bounding box center [678, 118] width 1356 height 87
click at [63, 121] on icon at bounding box center [69, 130] width 19 height 19
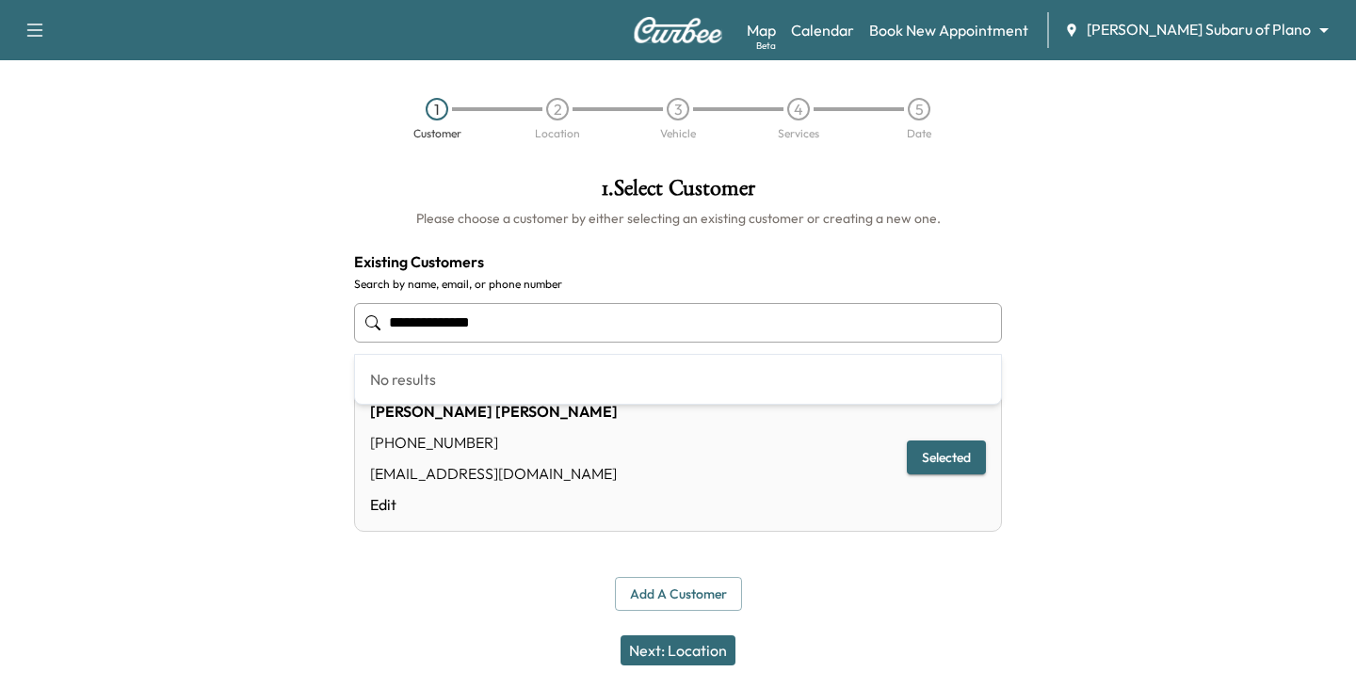
drag, startPoint x: 522, startPoint y: 327, endPoint x: 130, endPoint y: 327, distance: 392.6
click at [131, 327] on div "**********" at bounding box center [678, 394] width 1356 height 464
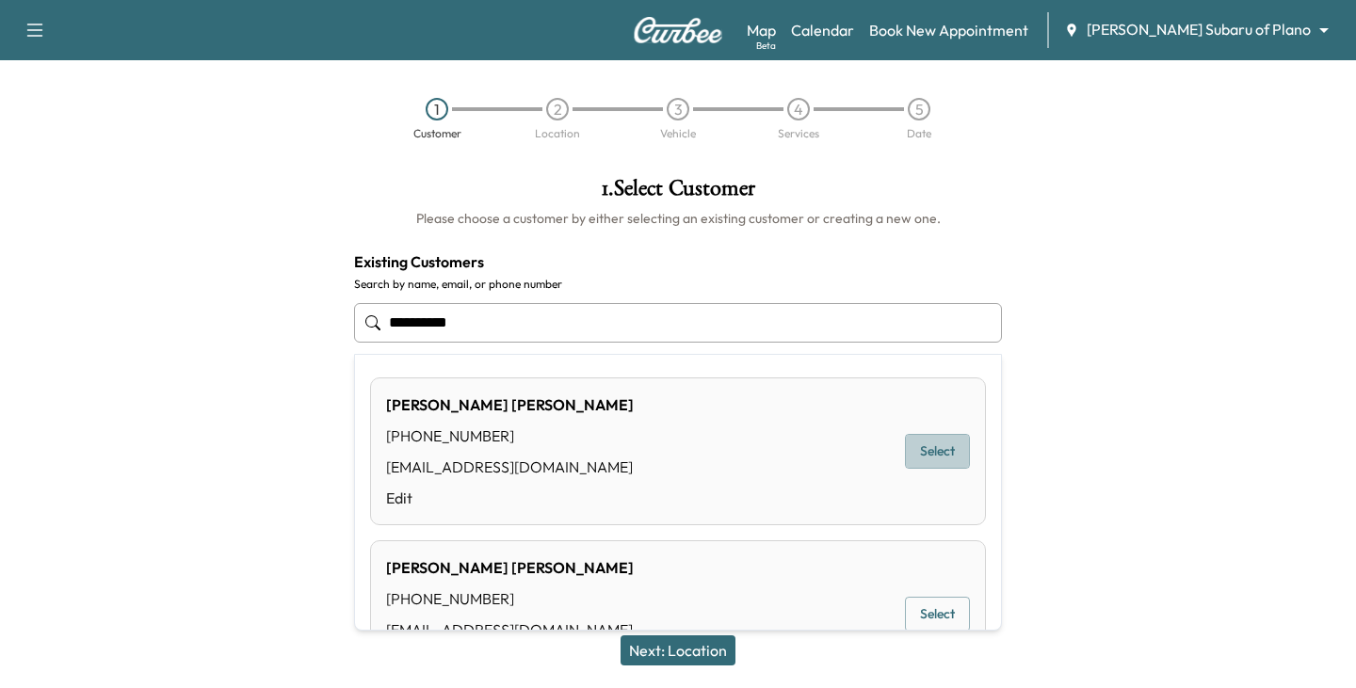
click at [930, 452] on button "Select" at bounding box center [937, 451] width 65 height 35
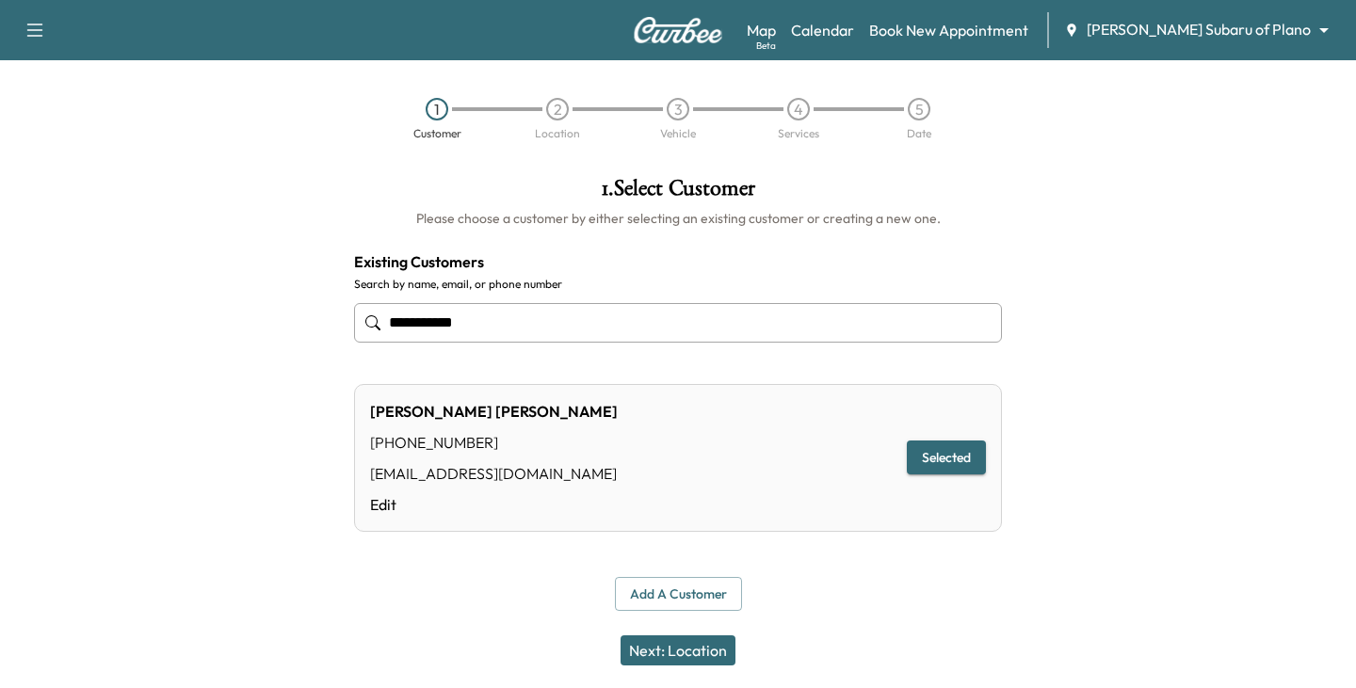
type input "**********"
click at [679, 643] on button "Next: Location" at bounding box center [677, 650] width 115 height 30
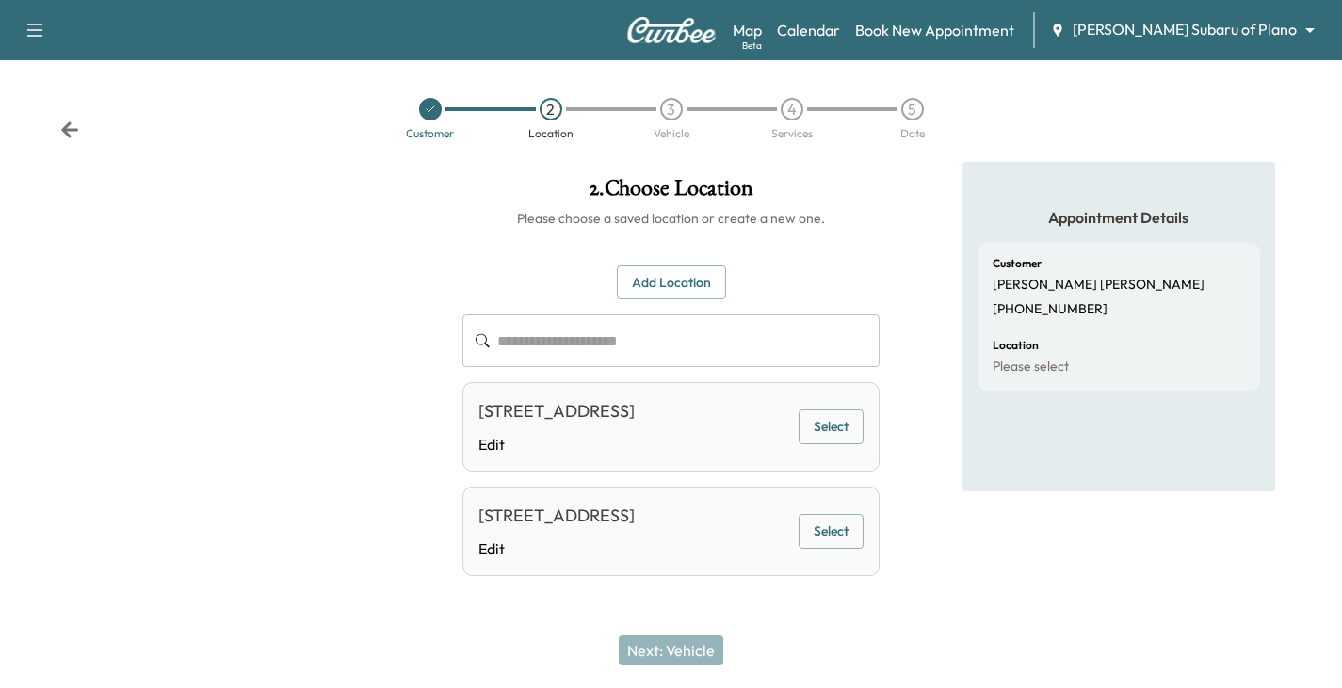
click at [635, 456] on div "[STREET_ADDRESS] Edit" at bounding box center [556, 426] width 156 height 57
click at [816, 444] on button "Select" at bounding box center [830, 427] width 65 height 35
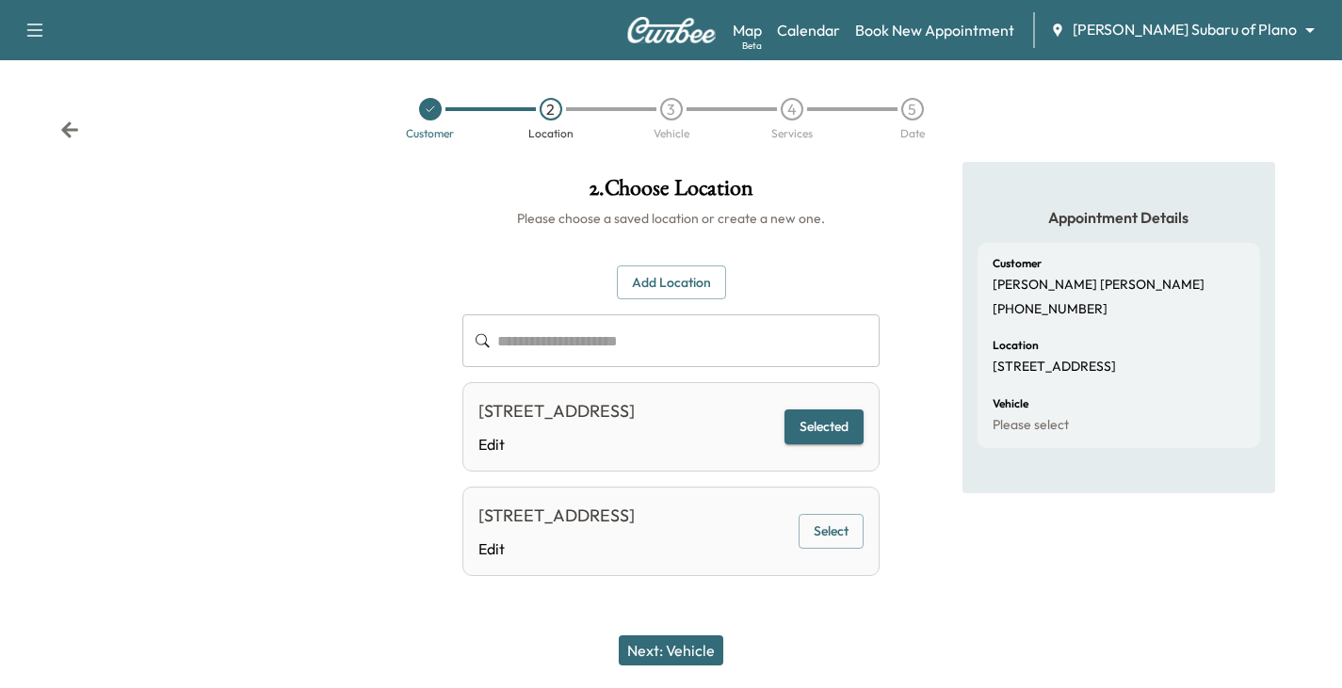
click at [702, 643] on button "Next: Vehicle" at bounding box center [671, 650] width 104 height 30
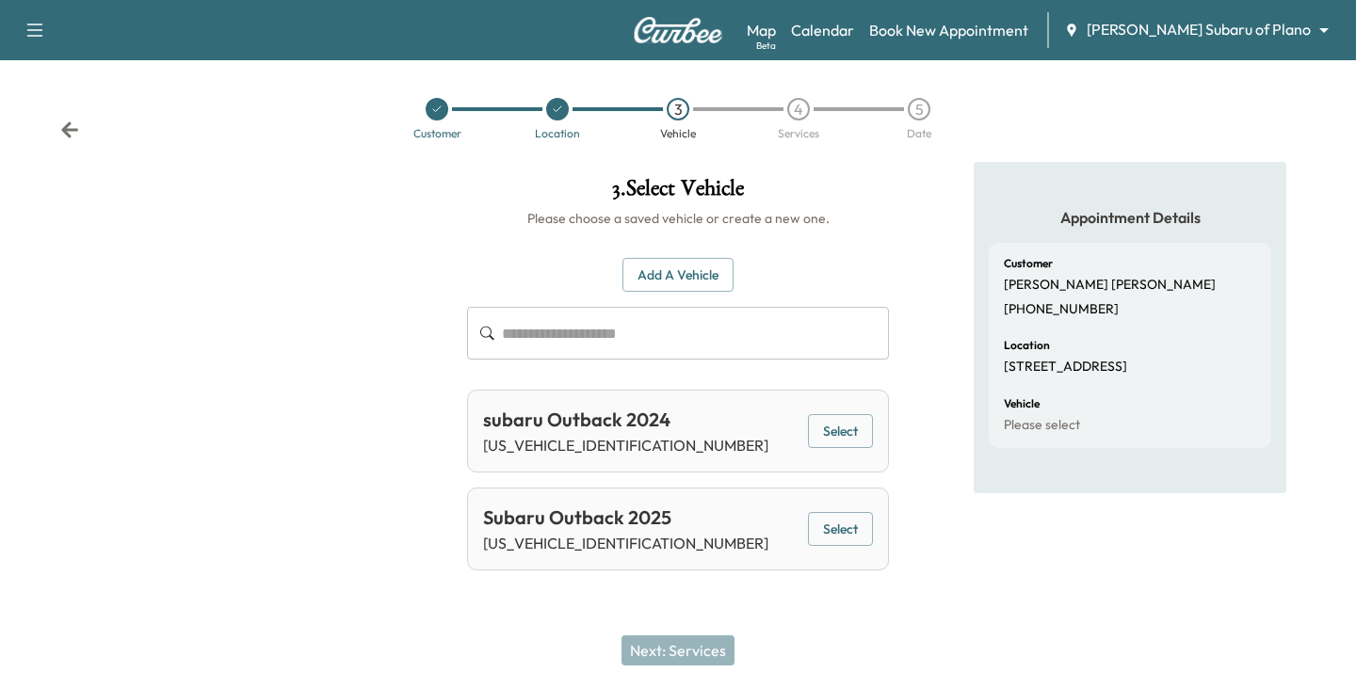
click at [855, 534] on button "Select" at bounding box center [840, 529] width 65 height 35
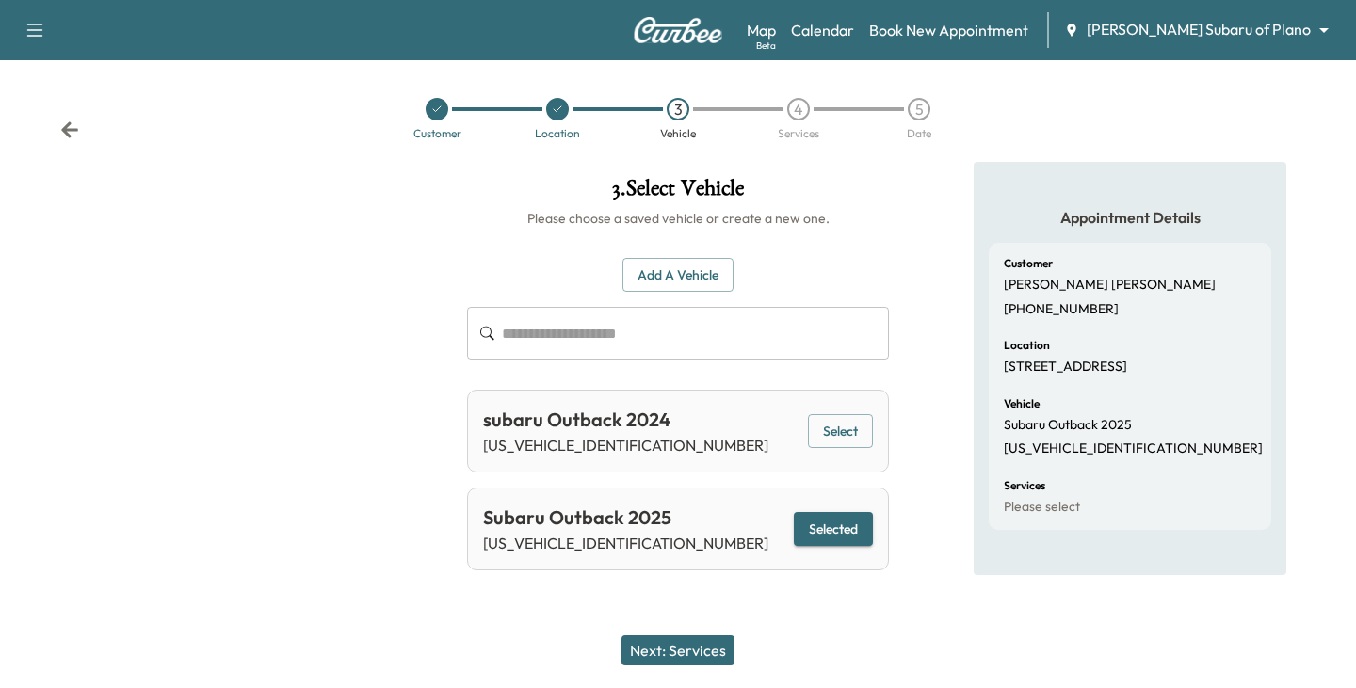
click at [700, 640] on button "Next: Services" at bounding box center [677, 650] width 113 height 30
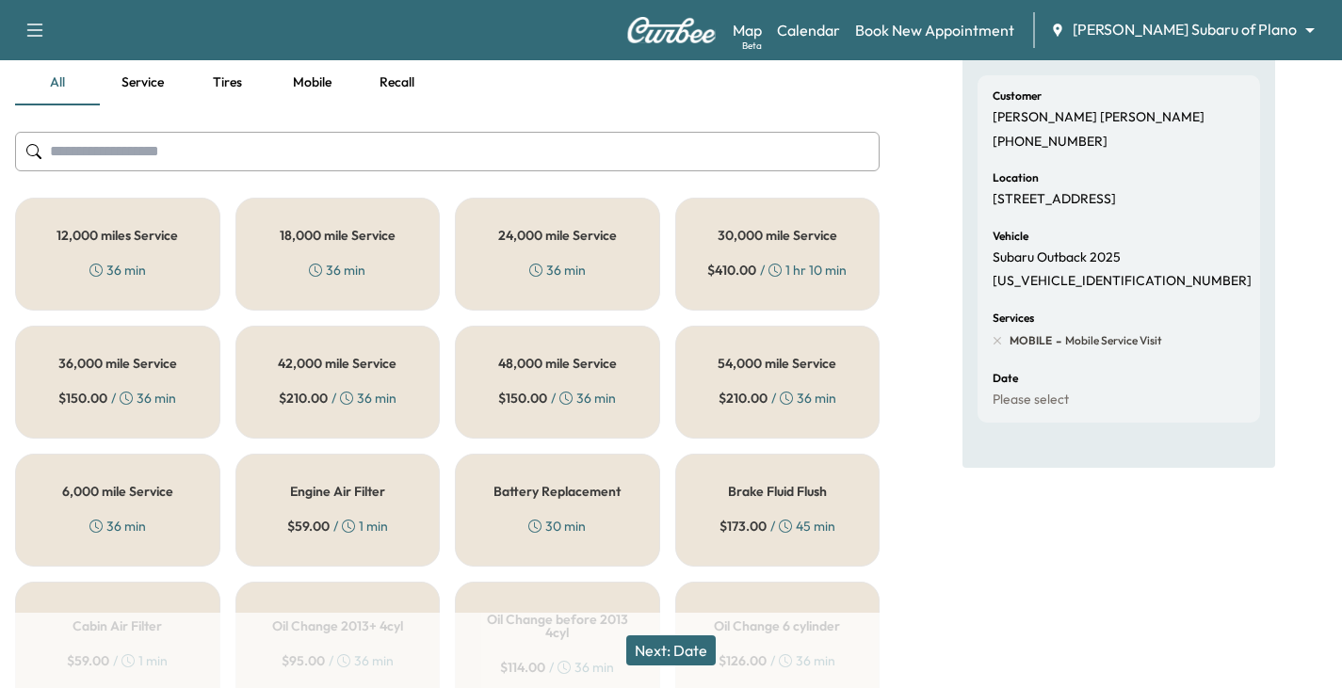
scroll to position [188, 0]
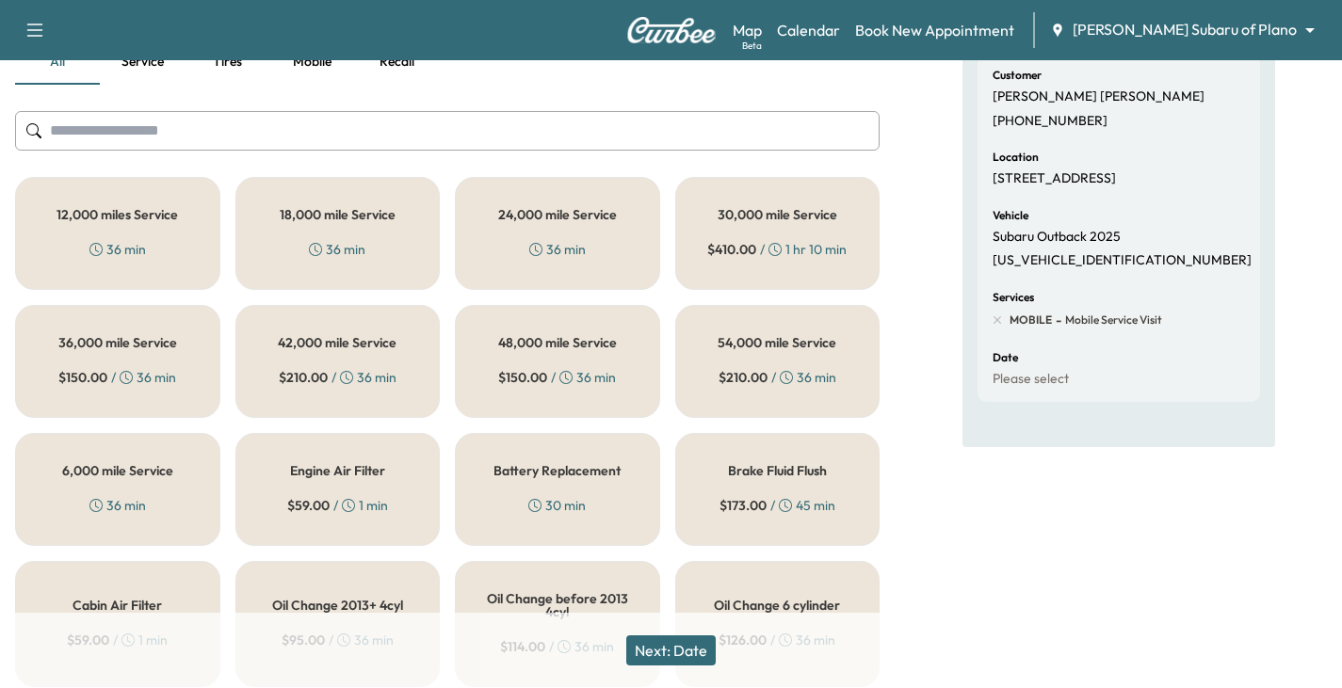
click at [156, 472] on h5 "6,000 mile Service" at bounding box center [117, 470] width 111 height 13
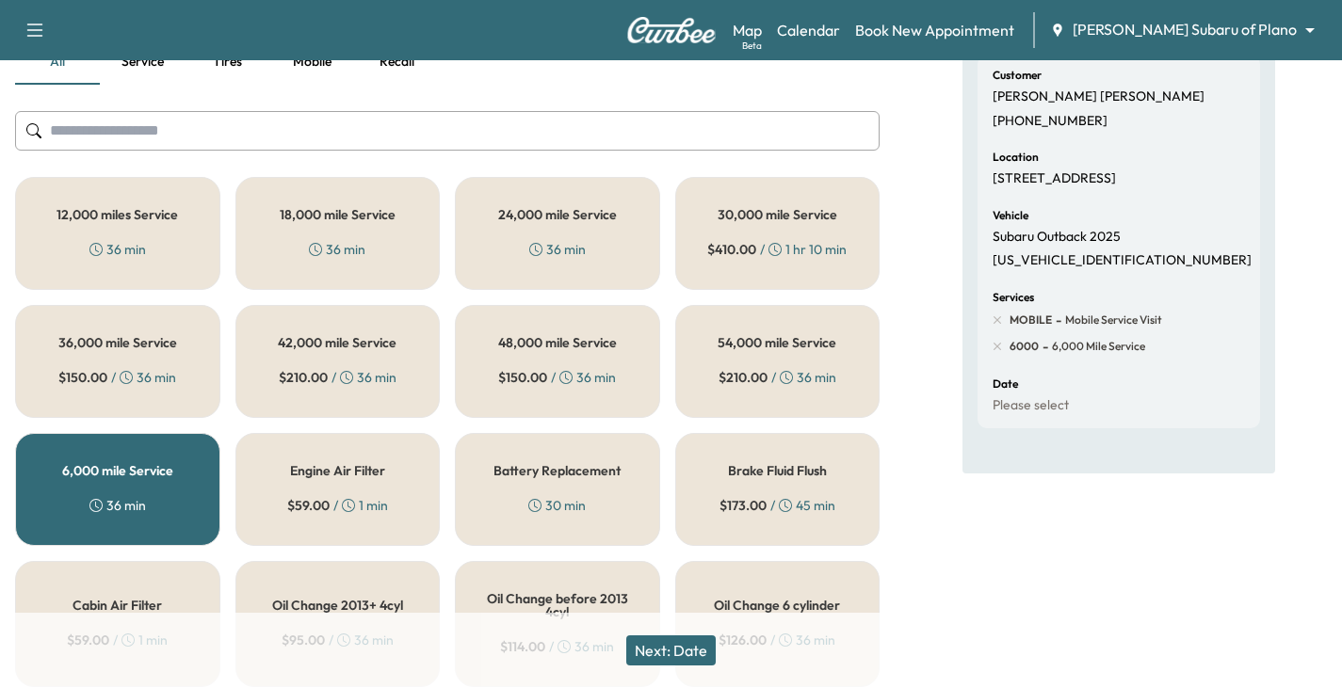
click at [664, 653] on button "Next: Date" at bounding box center [670, 650] width 89 height 30
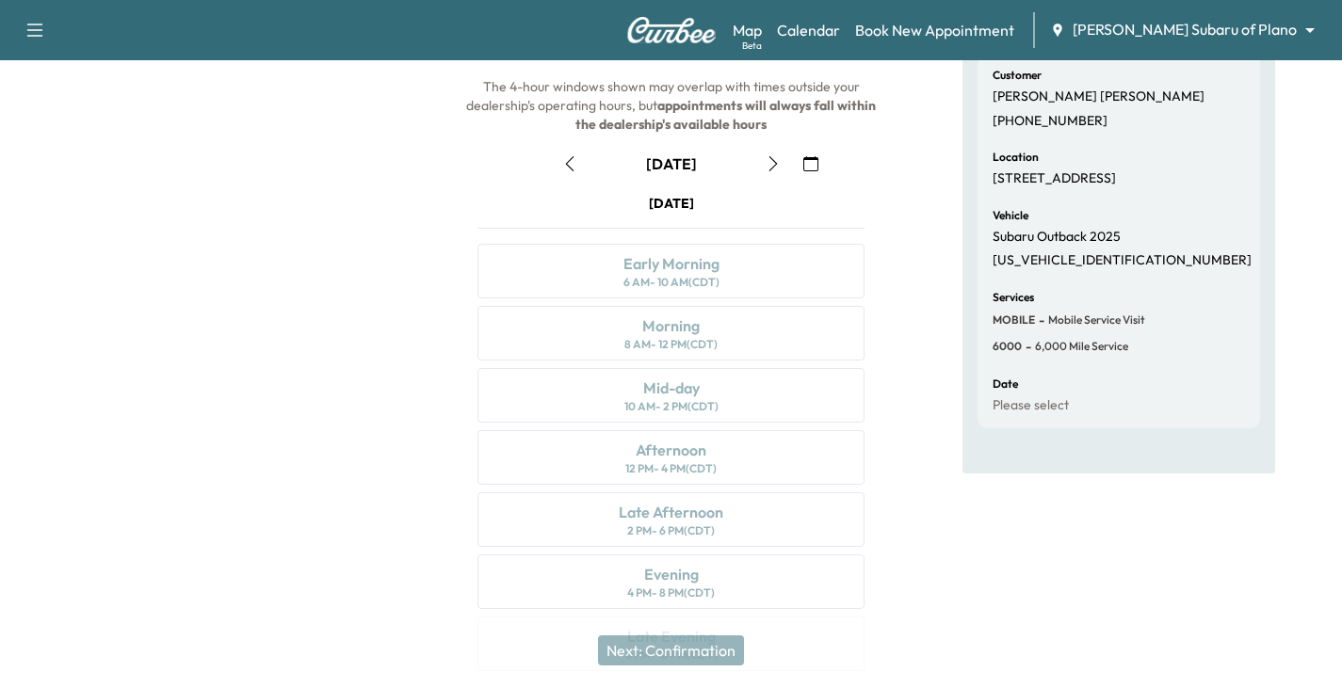
click at [768, 159] on icon "button" at bounding box center [772, 163] width 15 height 15
click at [774, 161] on icon "button" at bounding box center [772, 163] width 8 height 15
click at [771, 158] on icon "button" at bounding box center [772, 163] width 8 height 15
click at [784, 158] on button "button" at bounding box center [773, 164] width 32 height 30
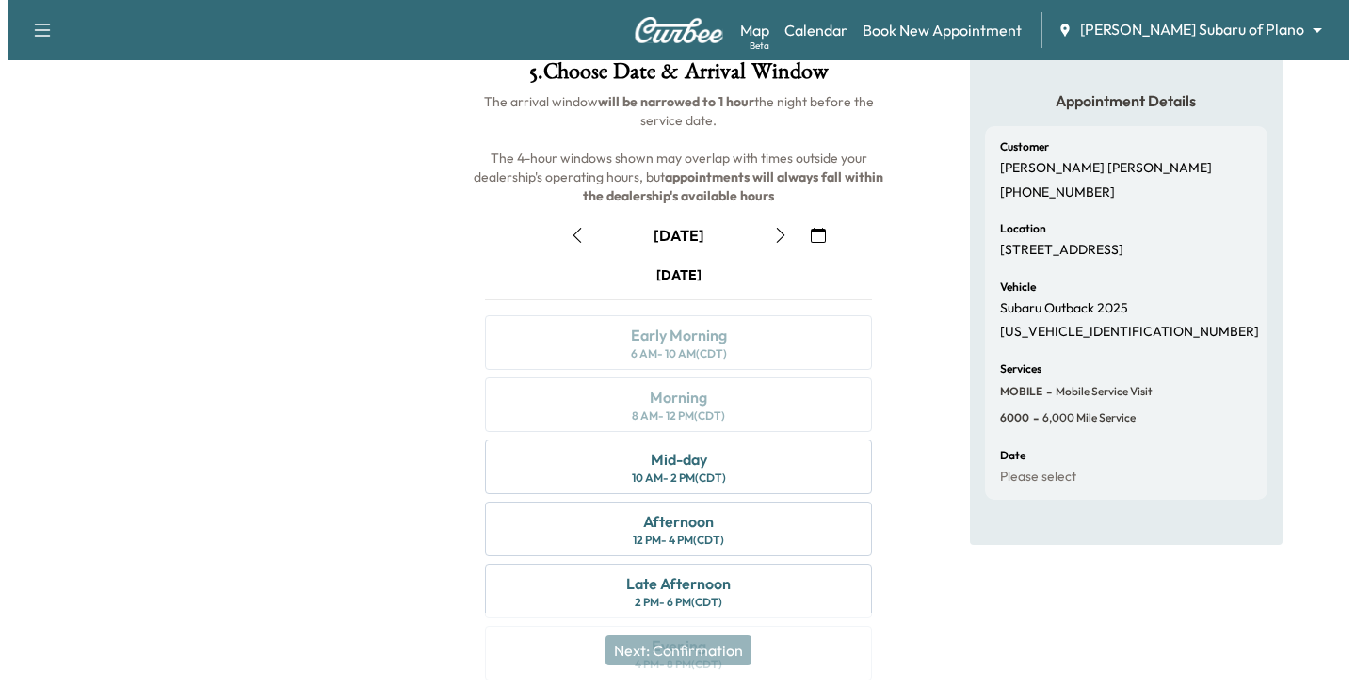
scroll to position [0, 0]
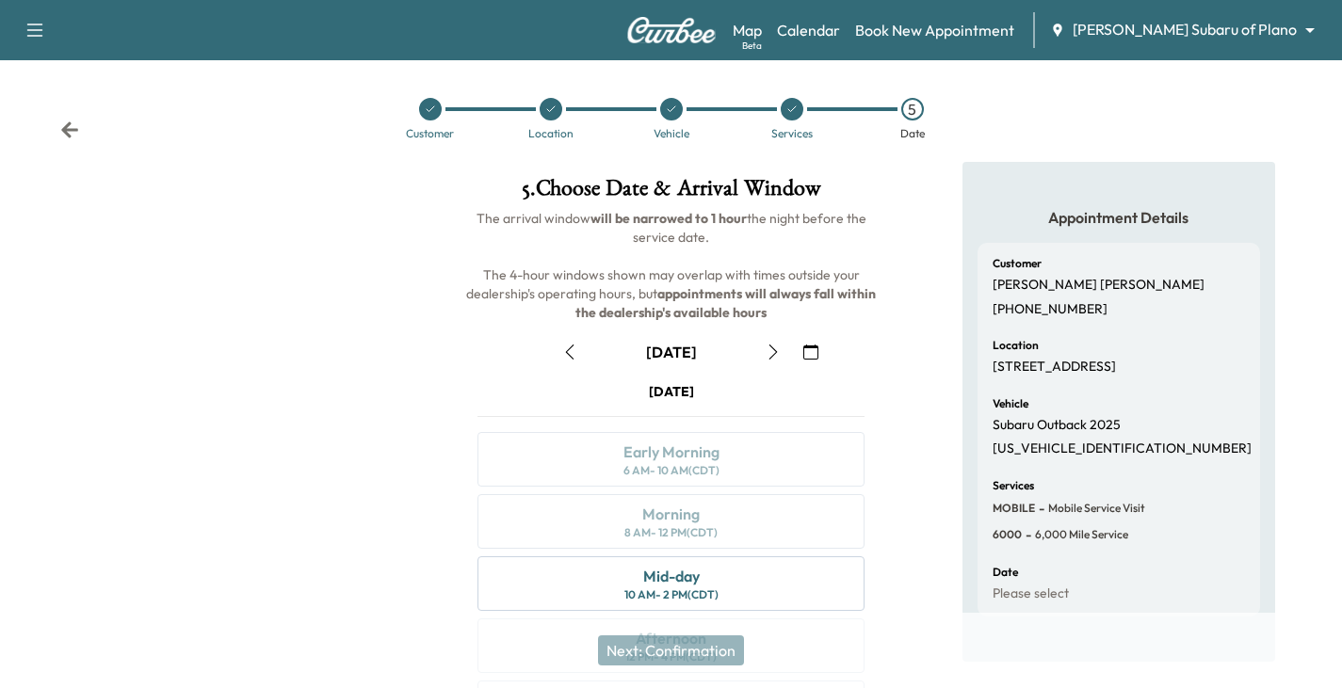
click at [64, 133] on icon at bounding box center [69, 129] width 17 height 16
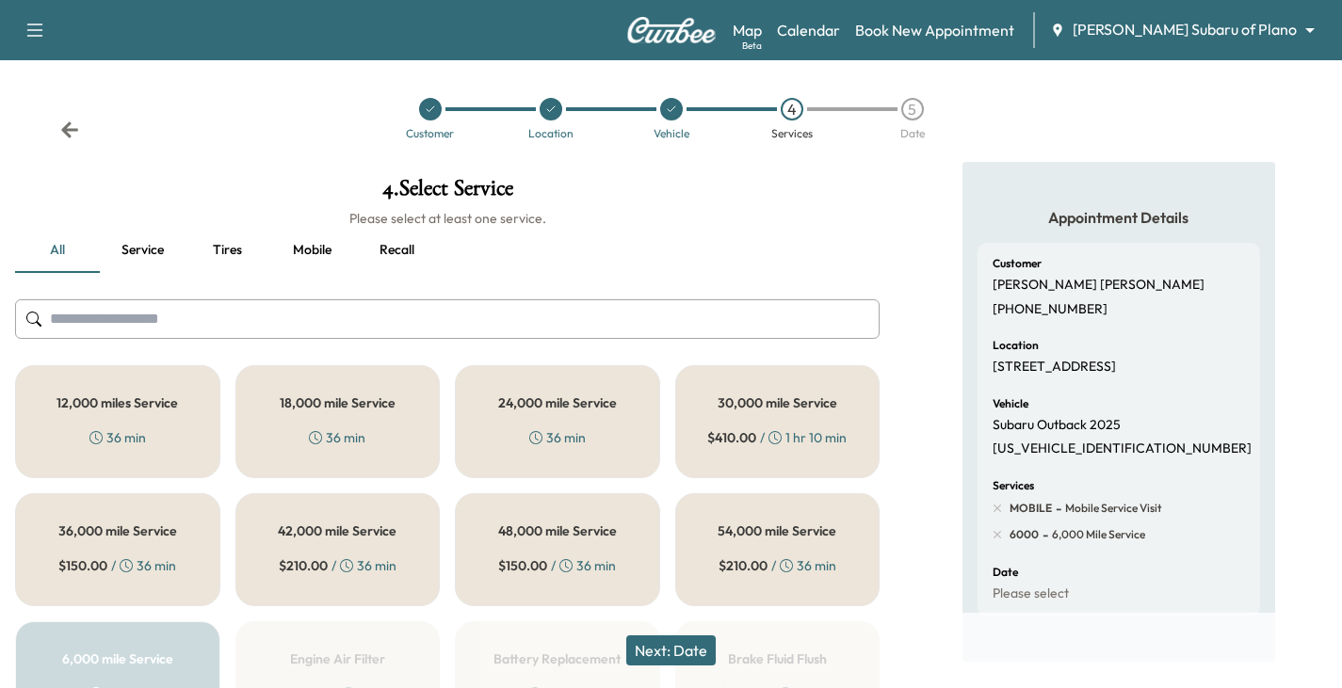
click at [66, 133] on icon at bounding box center [69, 129] width 17 height 16
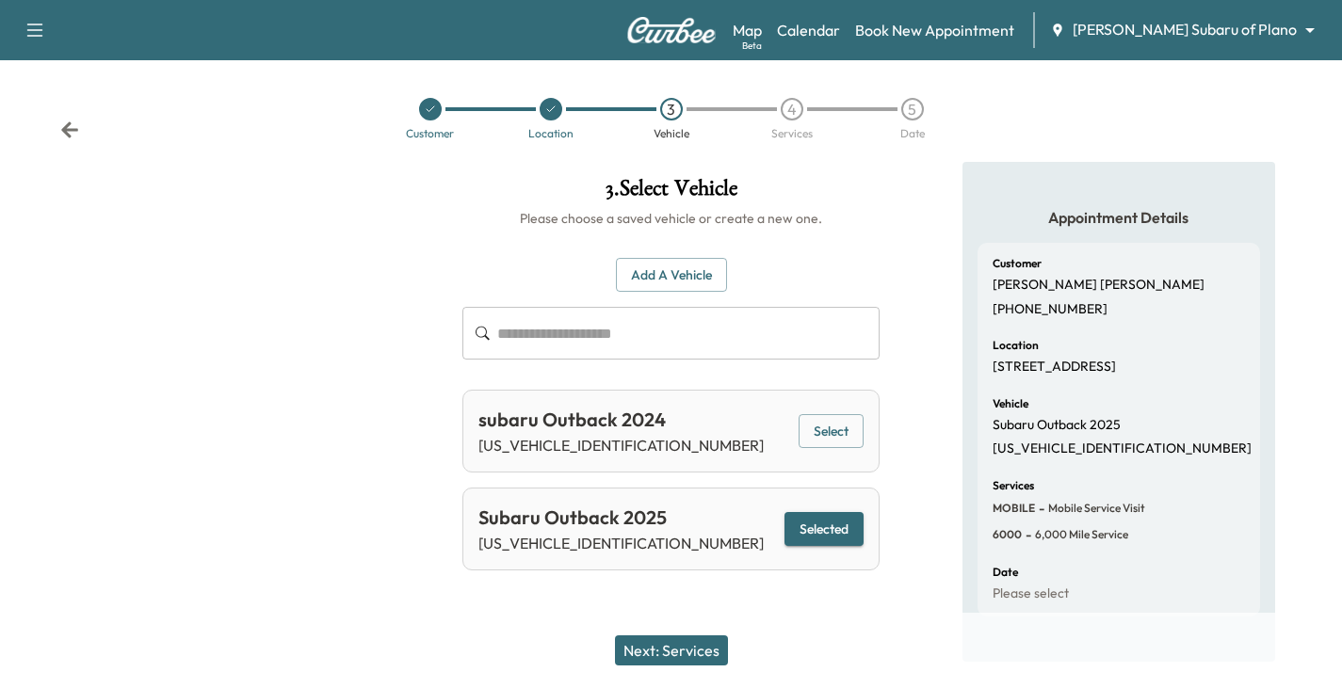
click at [66, 133] on icon at bounding box center [69, 129] width 17 height 16
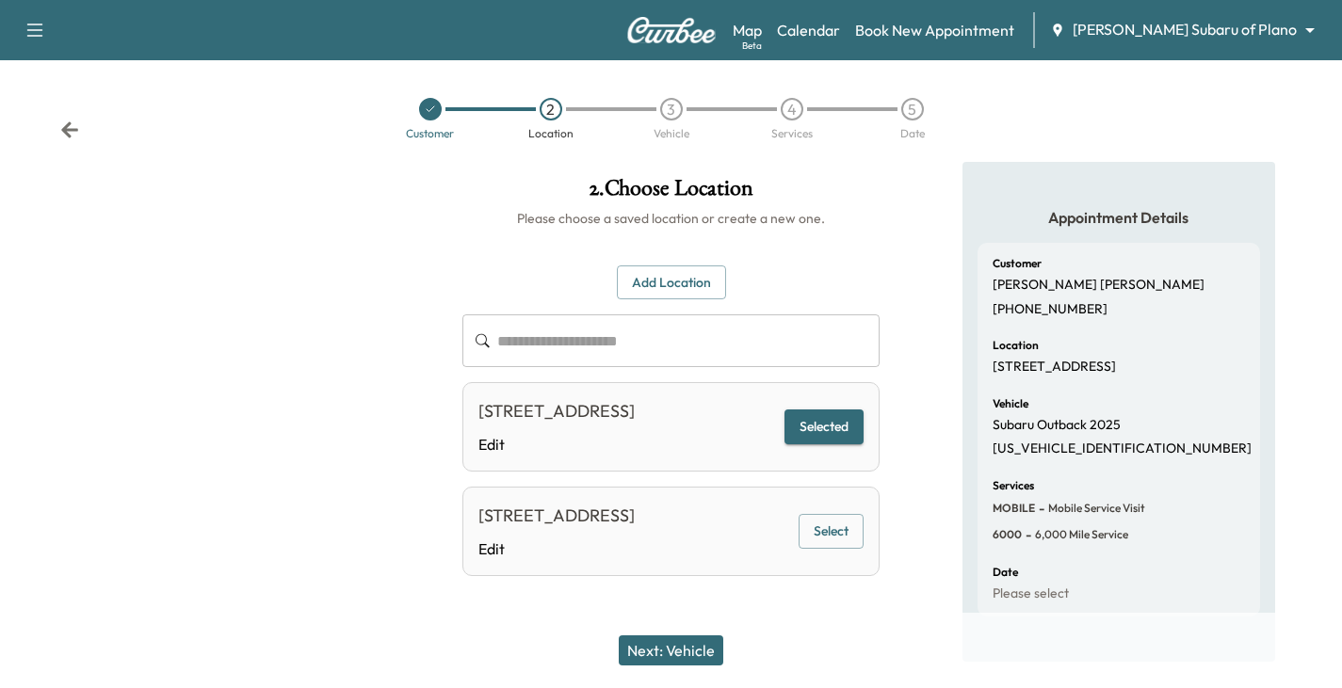
click at [66, 133] on icon at bounding box center [69, 129] width 17 height 16
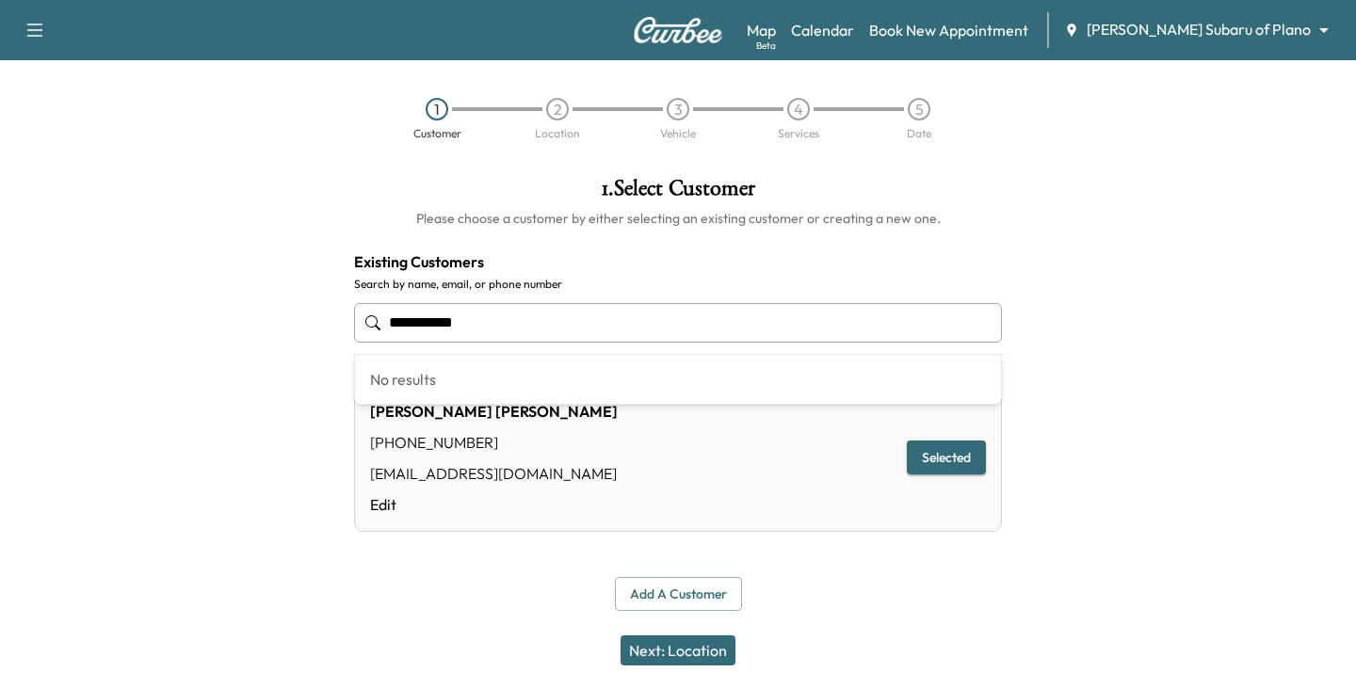
drag, startPoint x: 487, startPoint y: 318, endPoint x: 182, endPoint y: 329, distance: 305.2
click at [182, 329] on div "**********" at bounding box center [678, 394] width 1356 height 464
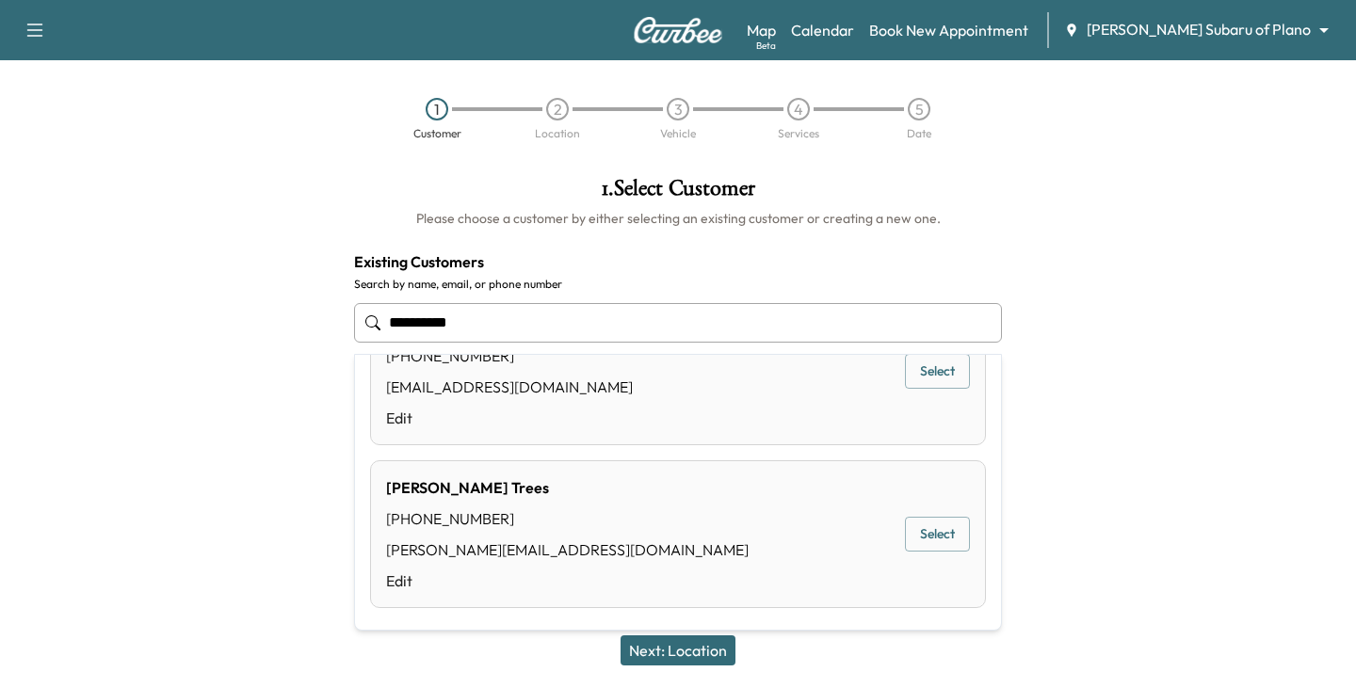
scroll to position [384, 0]
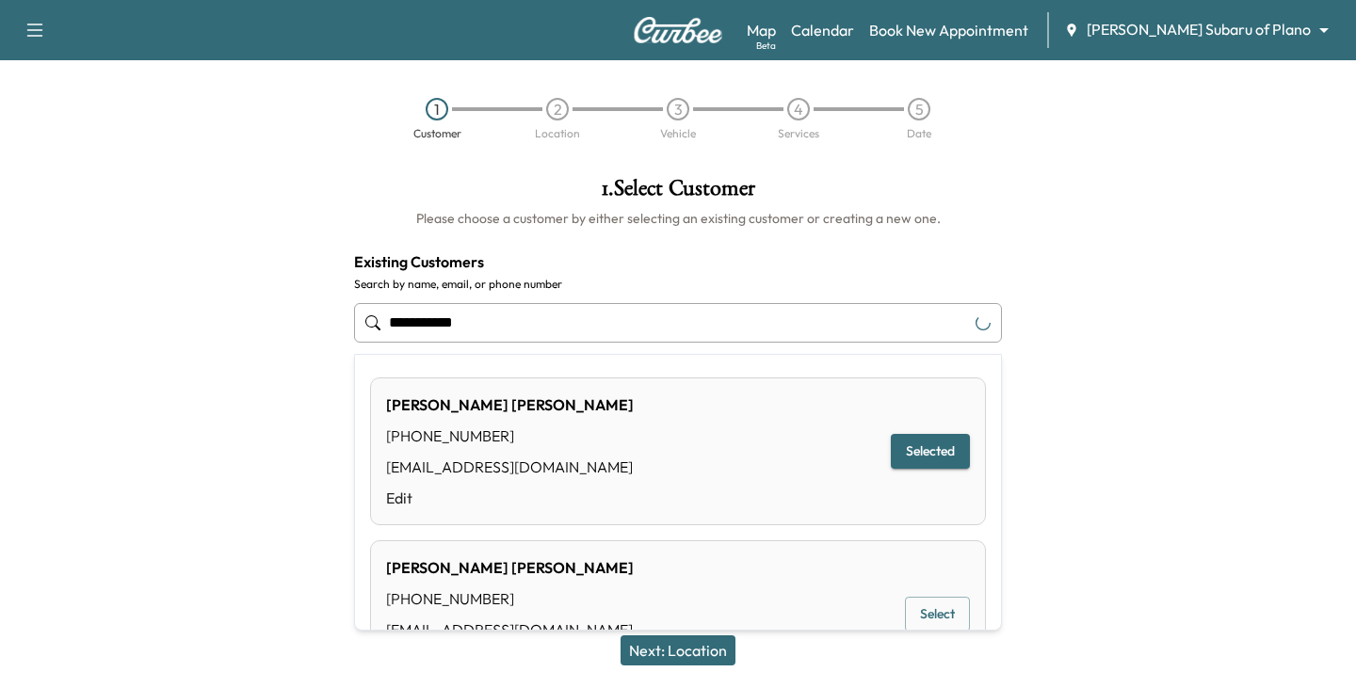
drag, startPoint x: 506, startPoint y: 316, endPoint x: 152, endPoint y: 365, distance: 358.3
click at [183, 332] on div "**********" at bounding box center [678, 394] width 1356 height 464
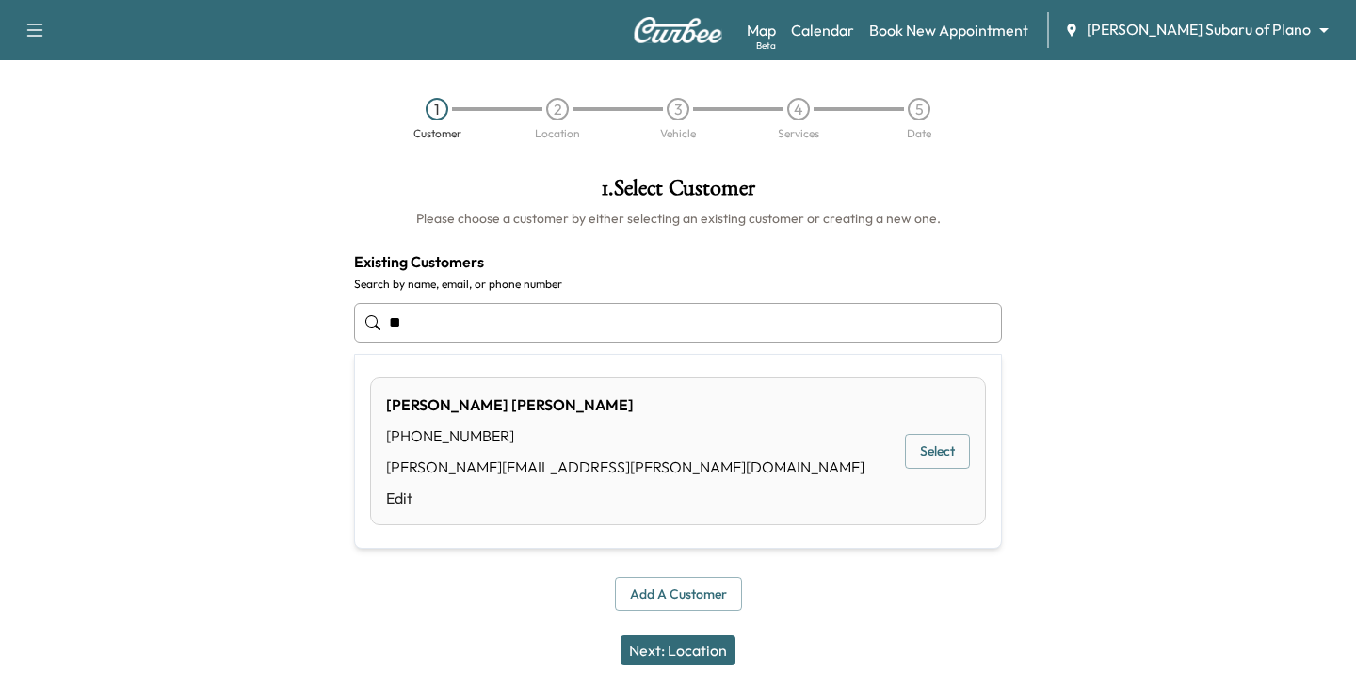
type input "*"
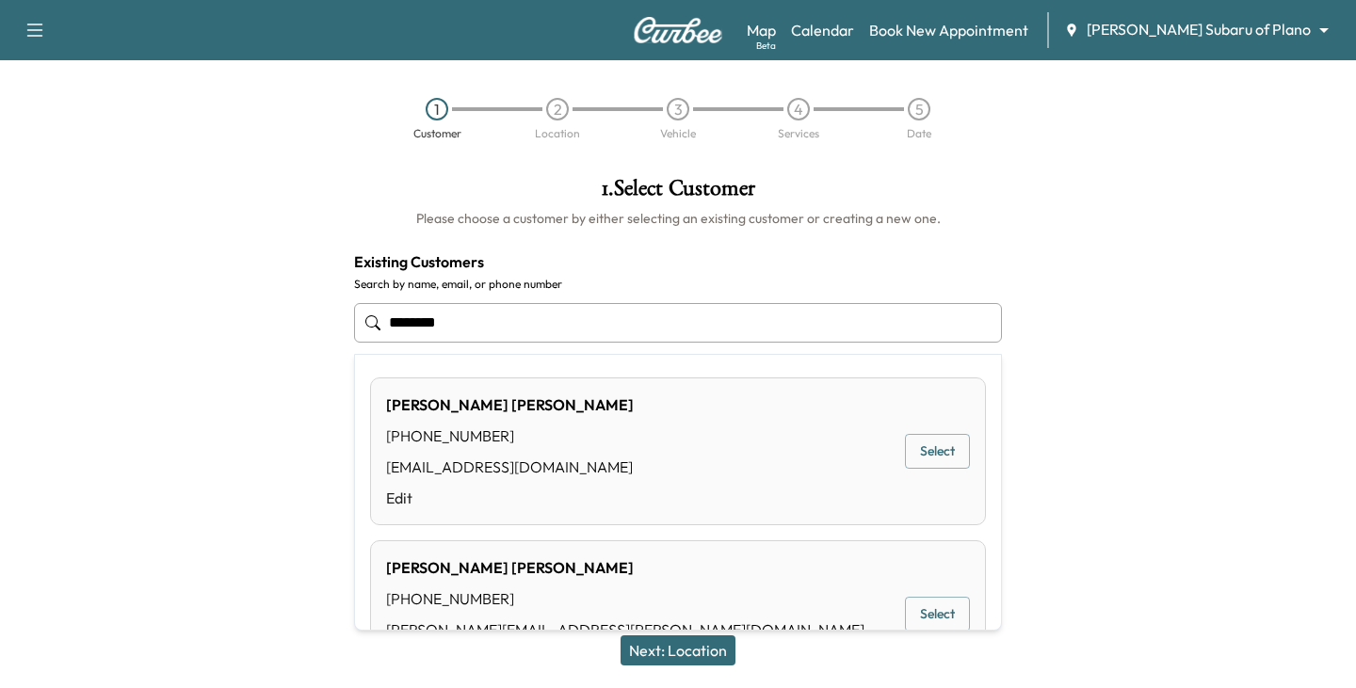
scroll to position [94, 0]
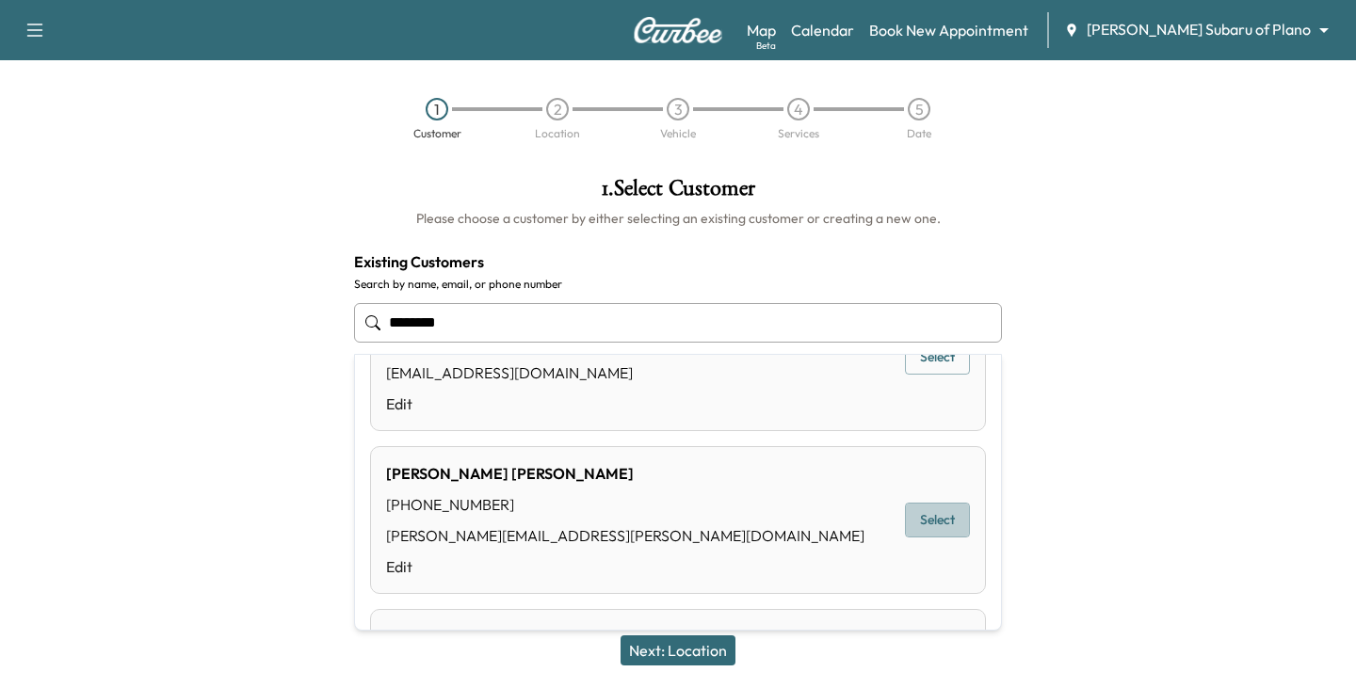
click at [916, 520] on button "Select" at bounding box center [937, 520] width 65 height 35
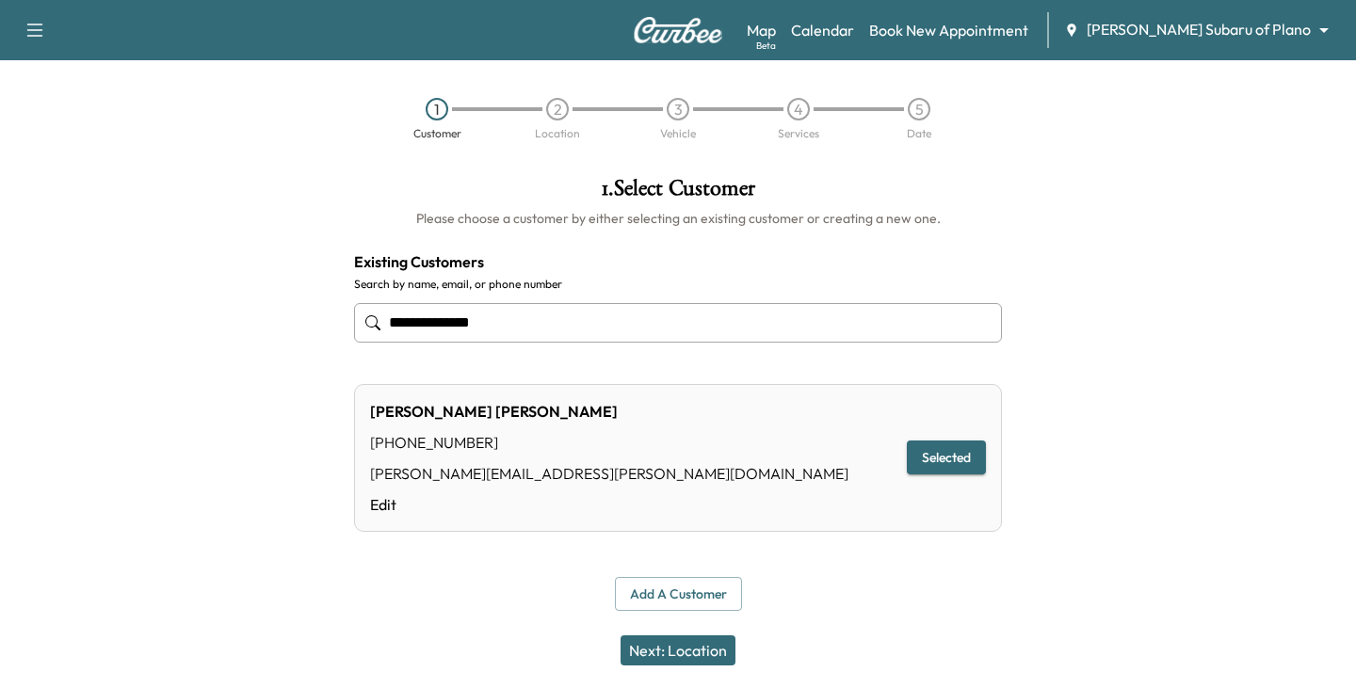
type input "**********"
click at [927, 462] on button "Selected" at bounding box center [946, 458] width 79 height 35
click at [683, 658] on button "Next: Location" at bounding box center [677, 650] width 115 height 30
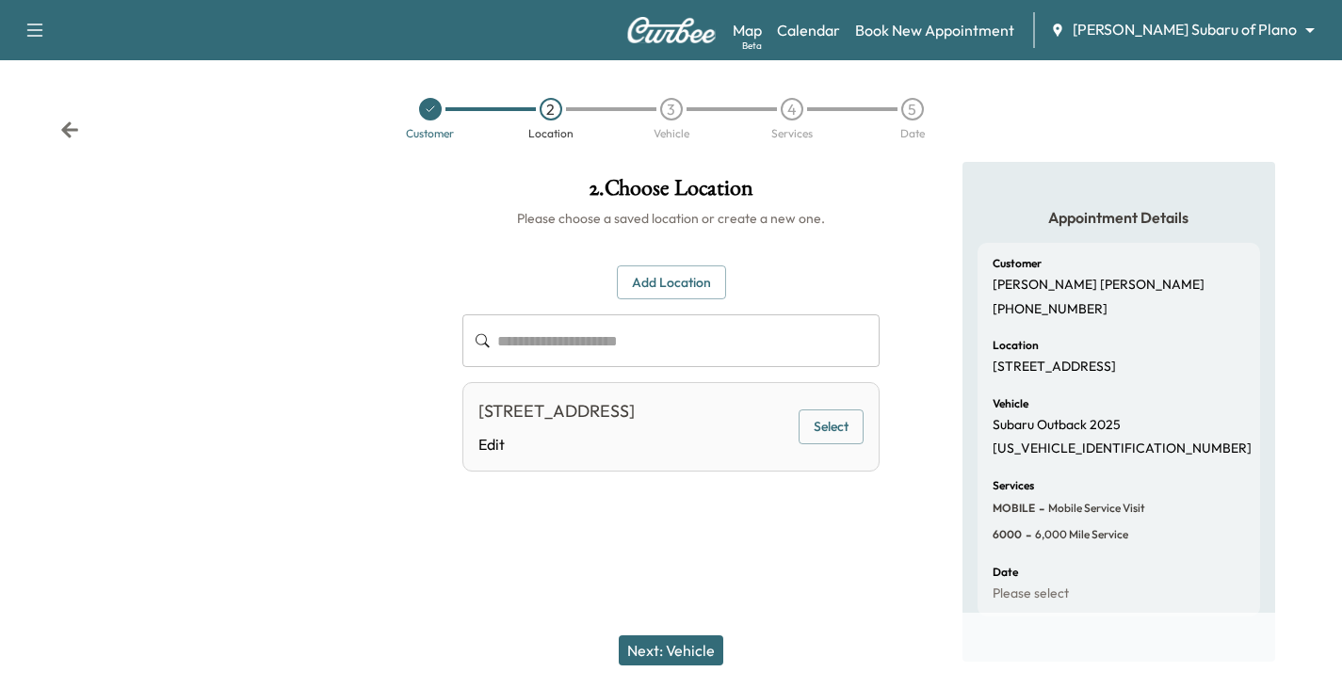
click at [828, 420] on button "Select" at bounding box center [830, 427] width 65 height 35
click at [79, 125] on div "Customer 2 Location 3 Vehicle 4 Services 5 Date" at bounding box center [671, 118] width 1342 height 87
click at [69, 130] on icon at bounding box center [69, 129] width 17 height 16
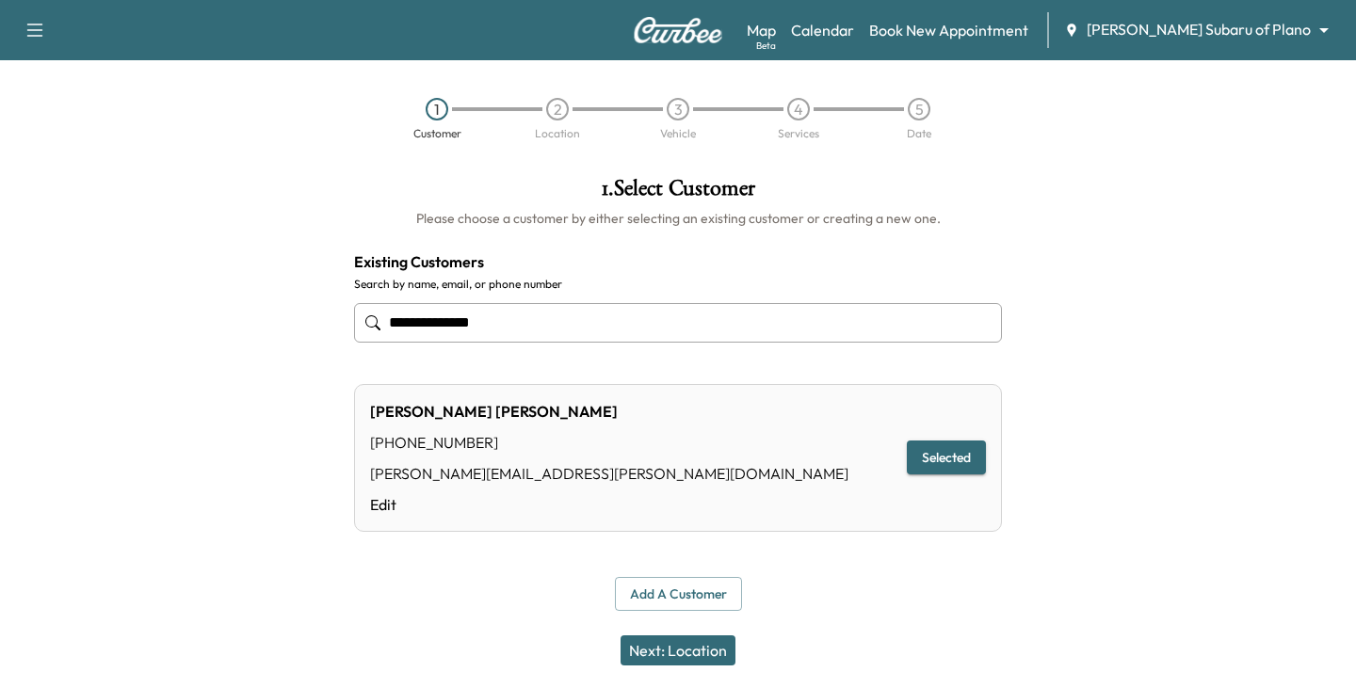
drag, startPoint x: 342, startPoint y: 323, endPoint x: 22, endPoint y: 326, distance: 320.1
click at [24, 325] on div "**********" at bounding box center [678, 394] width 1356 height 464
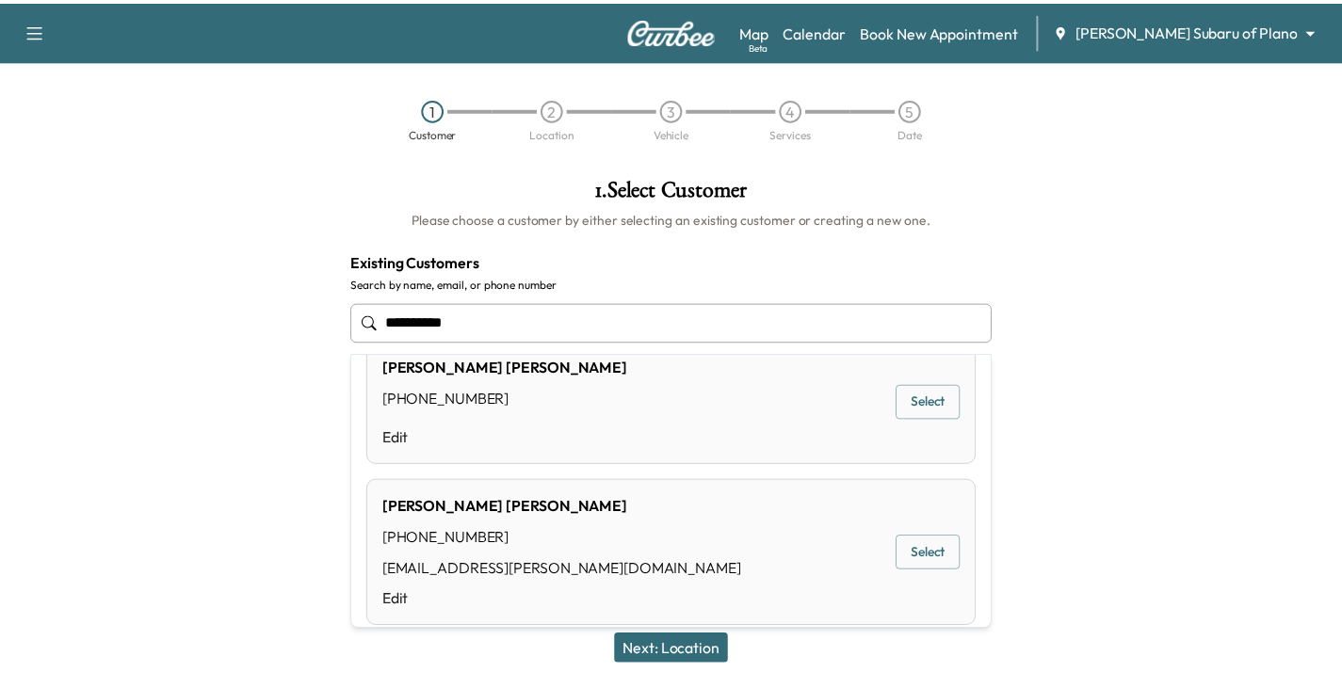
scroll to position [58, 0]
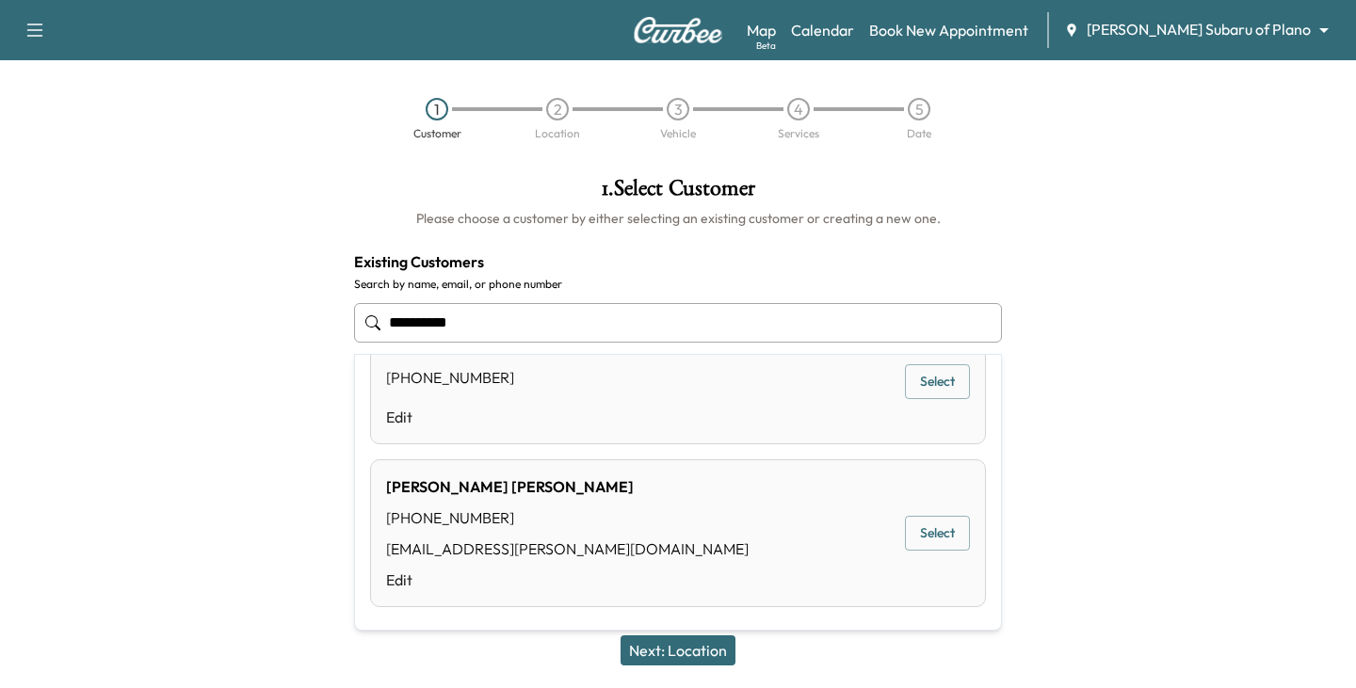
click at [918, 537] on button "Select" at bounding box center [937, 533] width 65 height 35
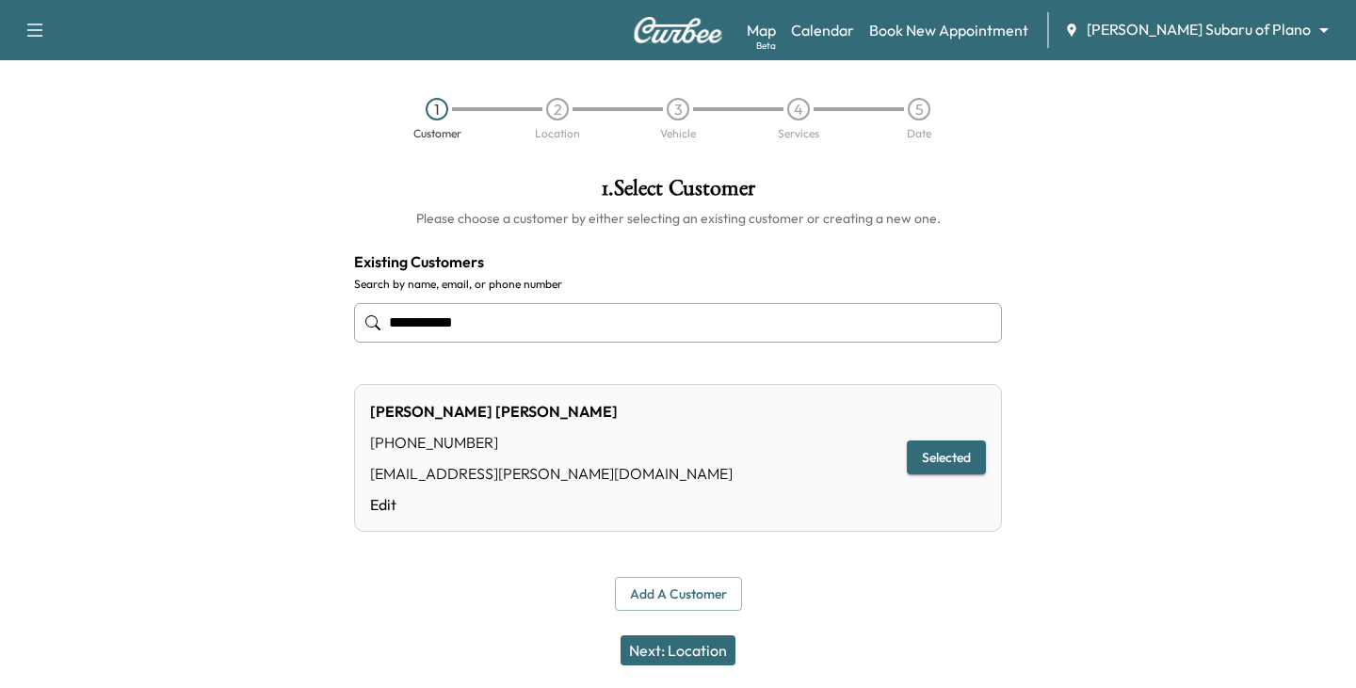
type input "**********"
click at [702, 645] on button "Next: Location" at bounding box center [677, 650] width 115 height 30
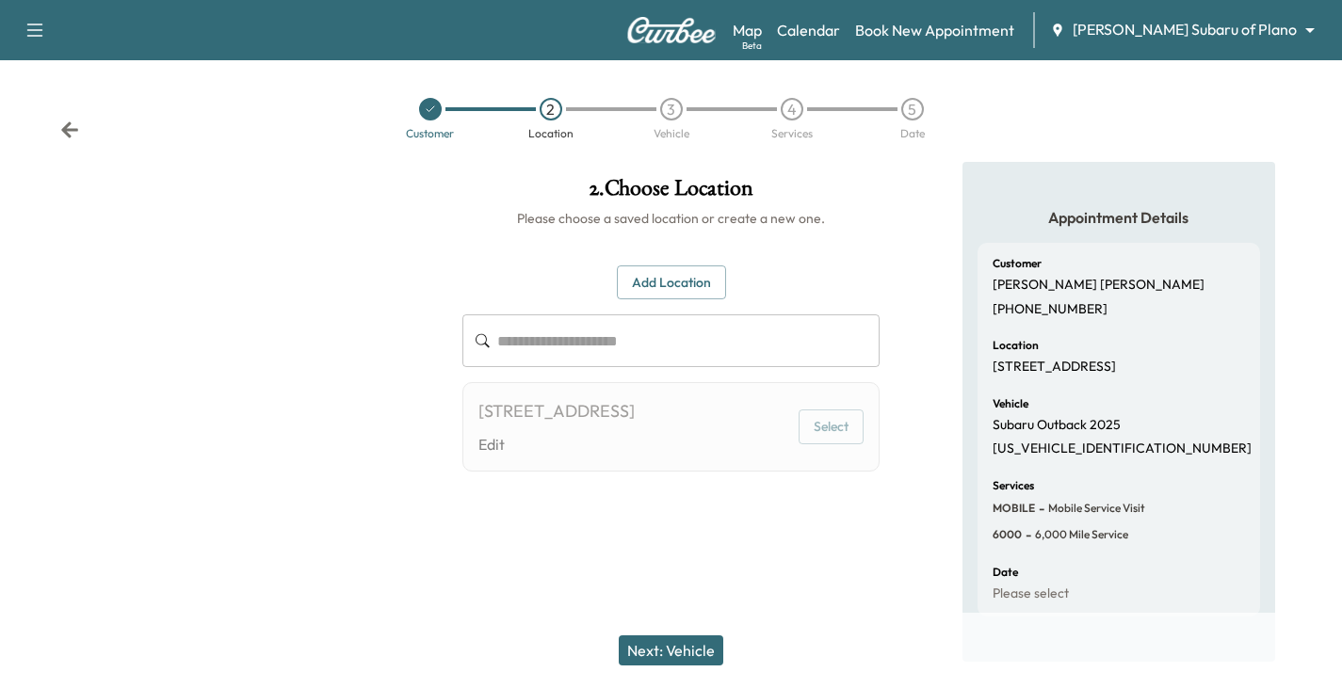
click at [74, 129] on icon at bounding box center [69, 129] width 17 height 16
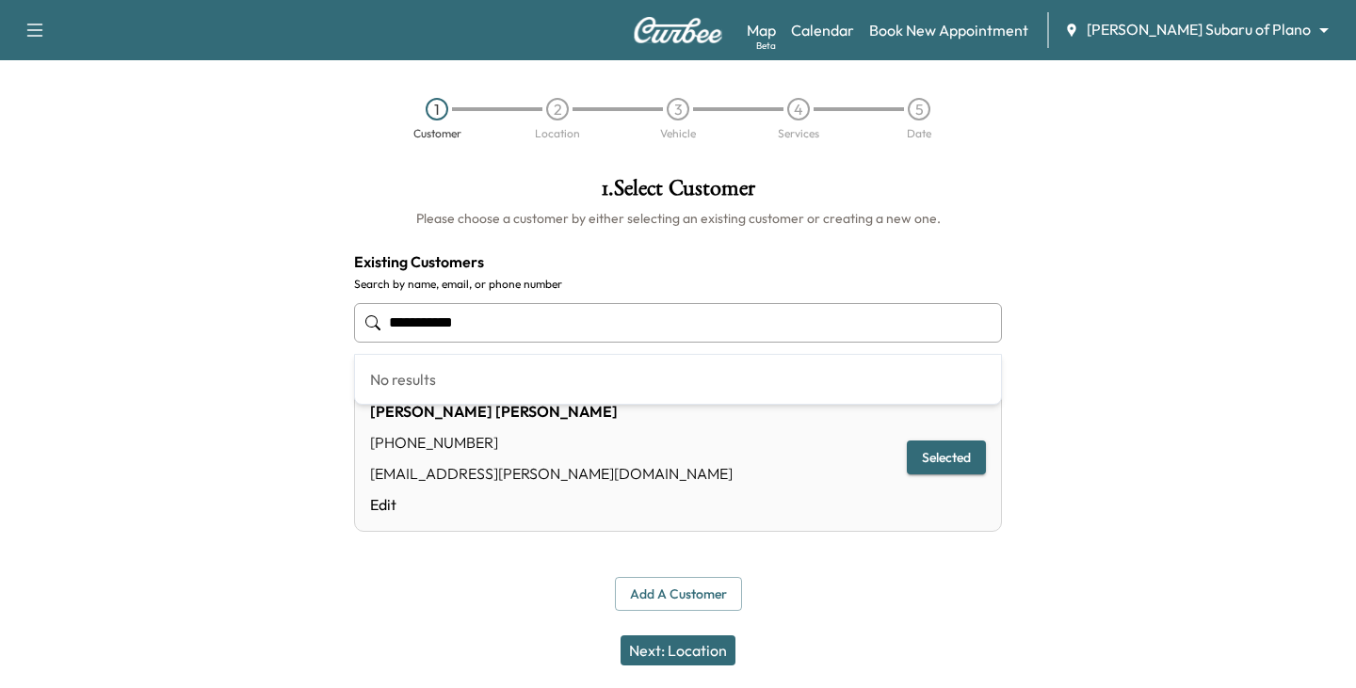
drag, startPoint x: 571, startPoint y: 320, endPoint x: 75, endPoint y: 321, distance: 496.1
click at [75, 321] on div "**********" at bounding box center [678, 394] width 1356 height 464
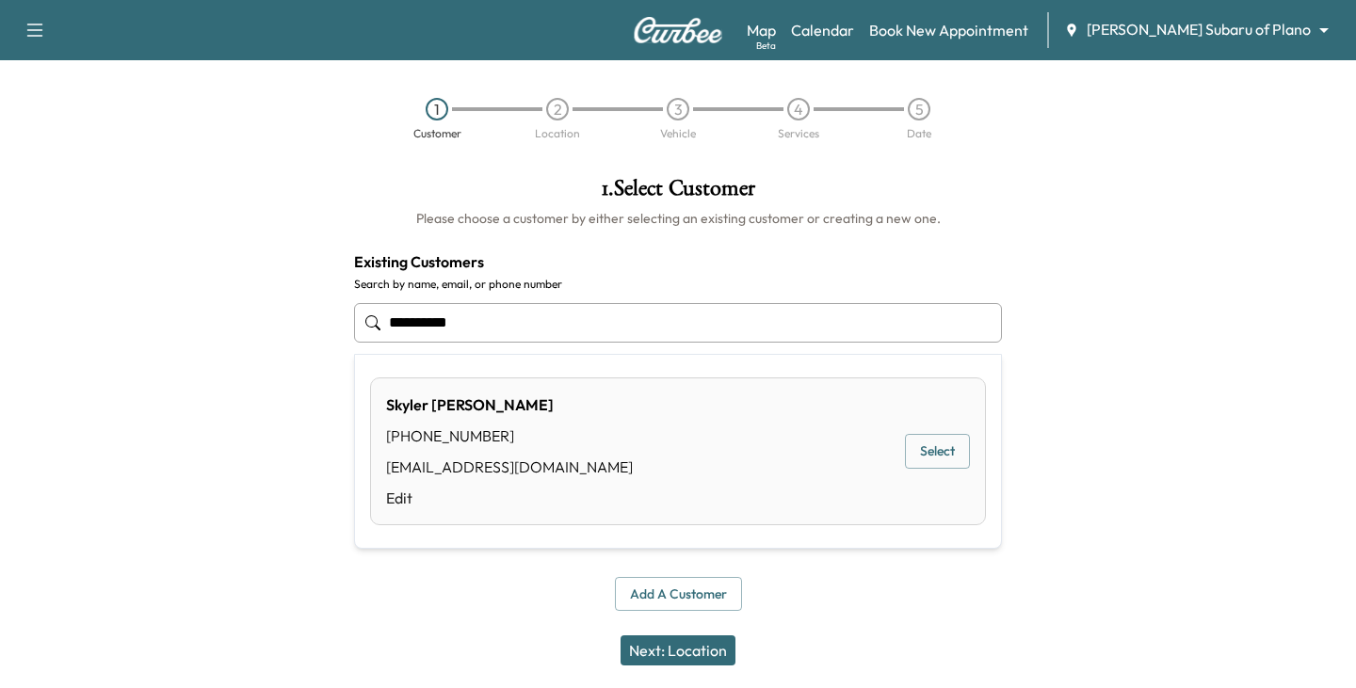
click at [936, 449] on button "Select" at bounding box center [937, 451] width 65 height 35
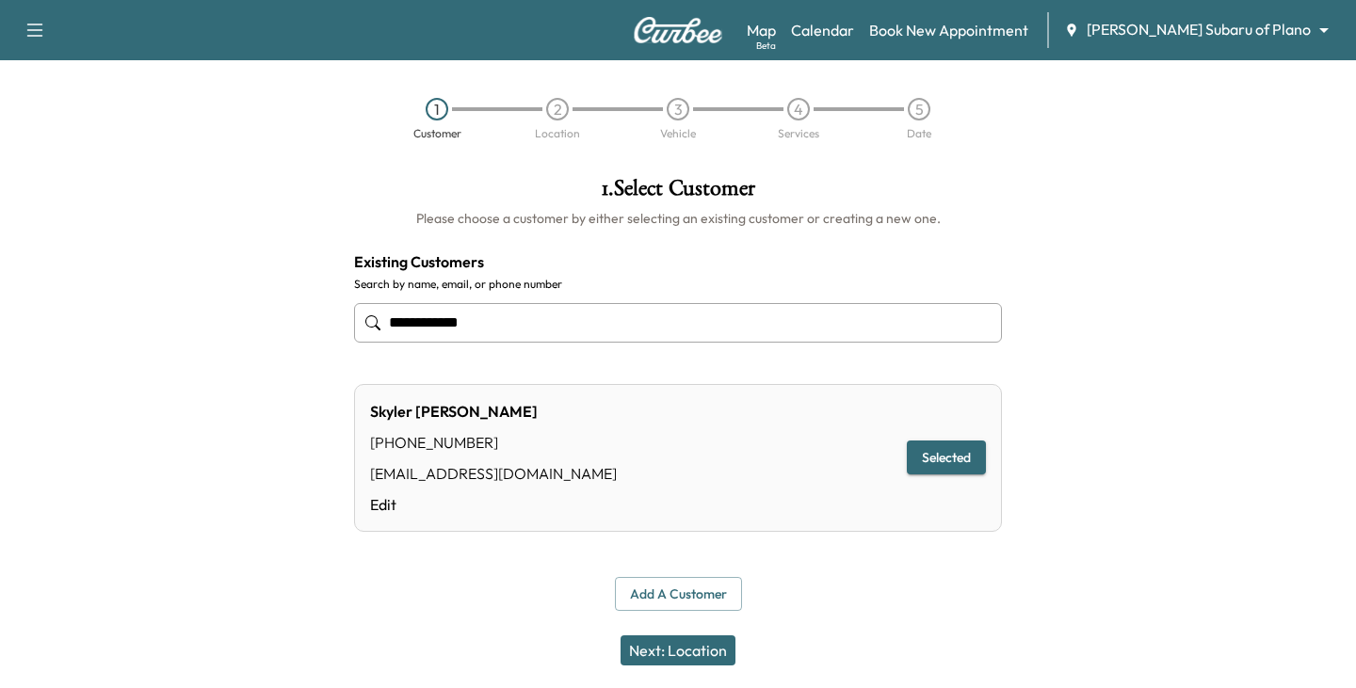
type input "**********"
click at [922, 466] on button "Selected" at bounding box center [946, 458] width 79 height 35
click at [679, 651] on button "Next: Location" at bounding box center [677, 650] width 115 height 30
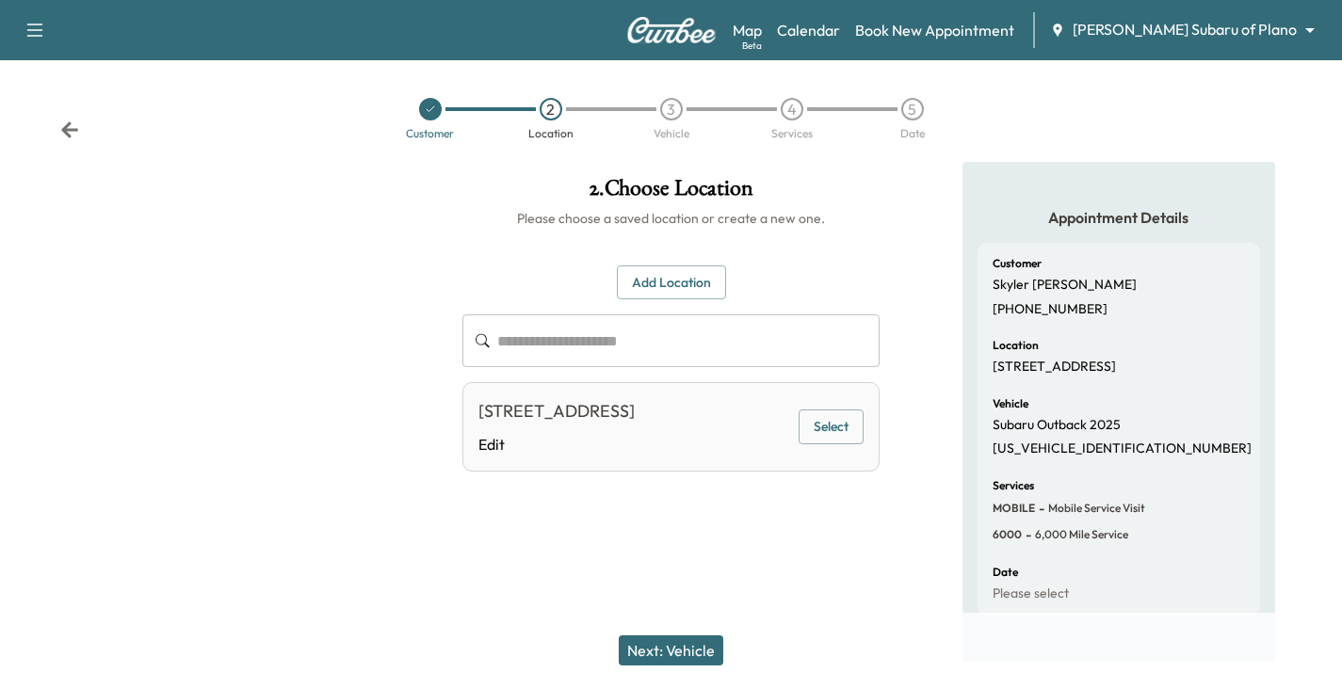
click at [683, 647] on button "Next: Vehicle" at bounding box center [671, 650] width 104 height 30
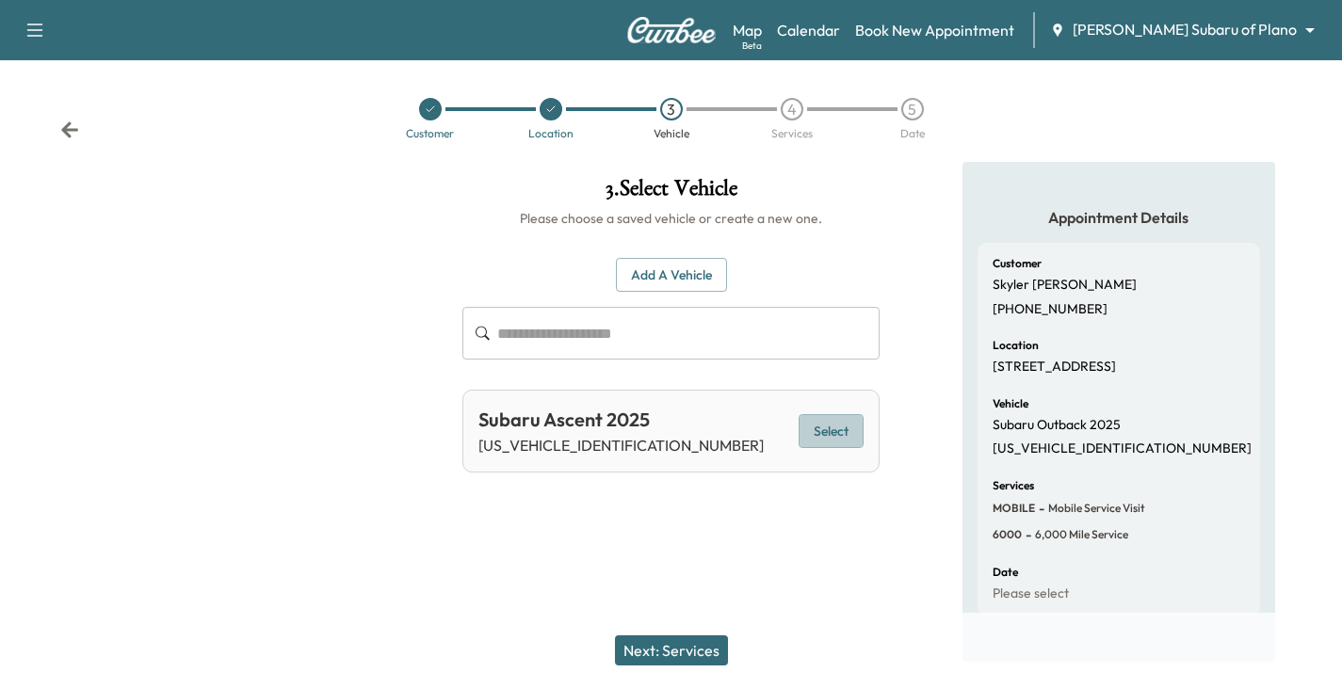
click at [830, 426] on button "Select" at bounding box center [830, 431] width 65 height 35
click at [703, 640] on button "Next: Services" at bounding box center [671, 650] width 113 height 30
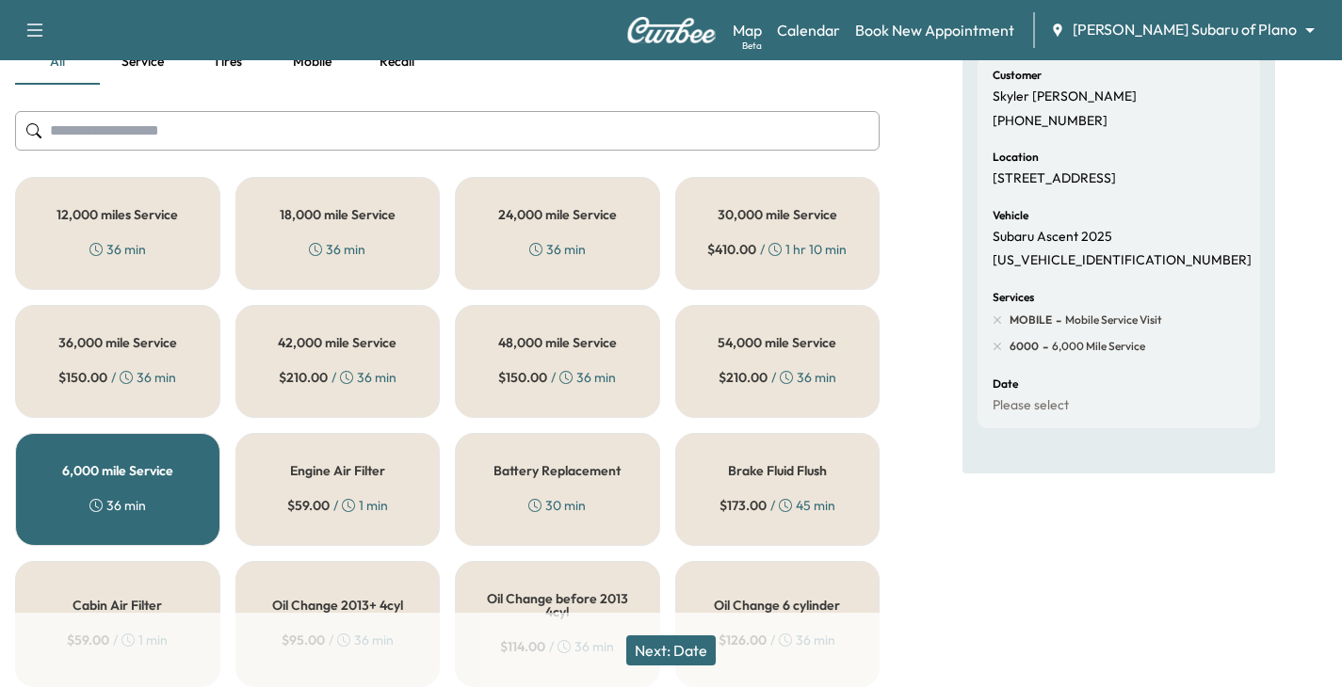
click at [676, 652] on button "Next: Date" at bounding box center [670, 650] width 89 height 30
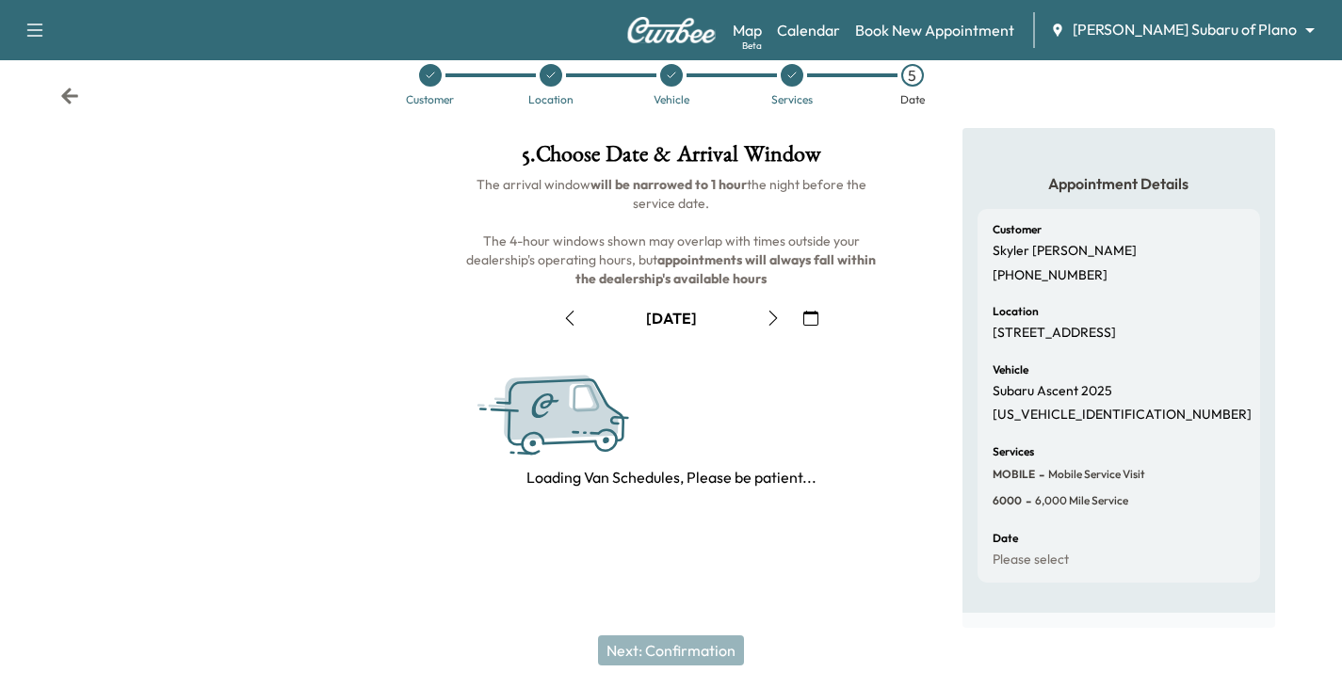
scroll to position [188, 0]
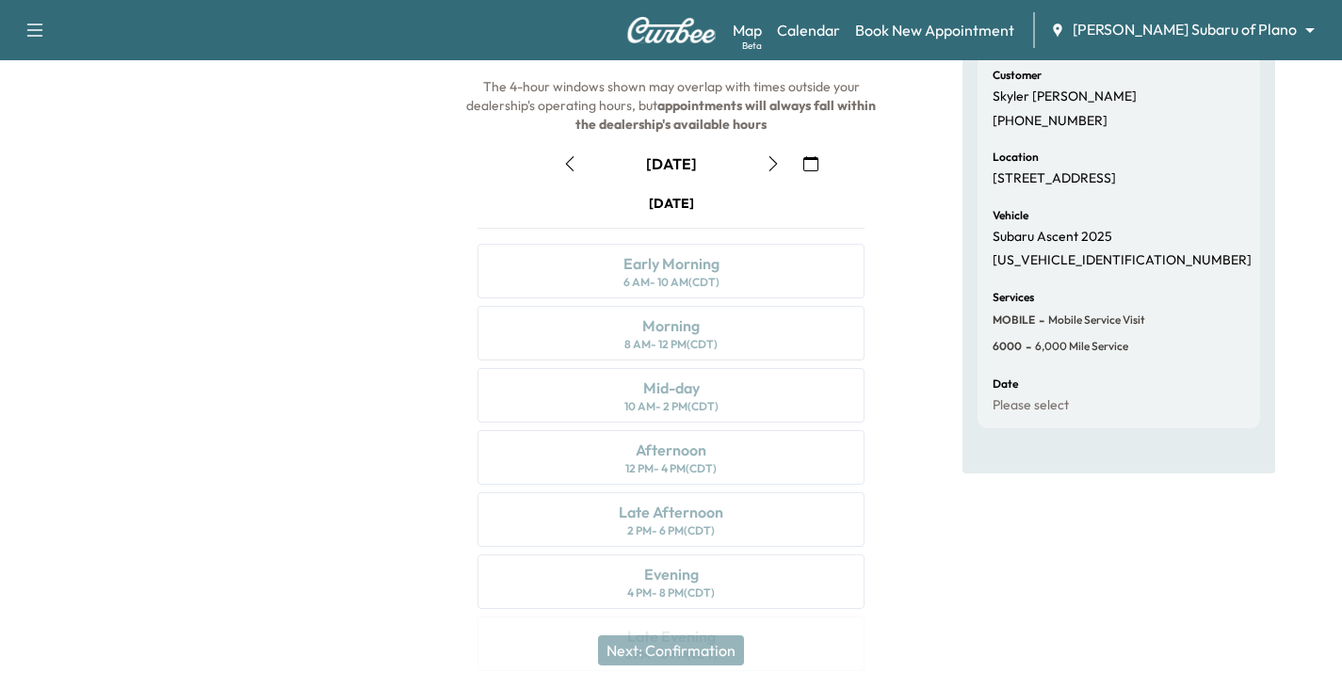
click at [774, 166] on icon "button" at bounding box center [772, 163] width 8 height 15
click at [773, 162] on icon "button" at bounding box center [772, 163] width 15 height 15
click at [767, 163] on icon "button" at bounding box center [772, 163] width 15 height 15
click at [779, 161] on icon "button" at bounding box center [772, 163] width 15 height 15
click at [723, 393] on div "Mid-day 10 AM - 2 PM (CDT)" at bounding box center [670, 395] width 387 height 55
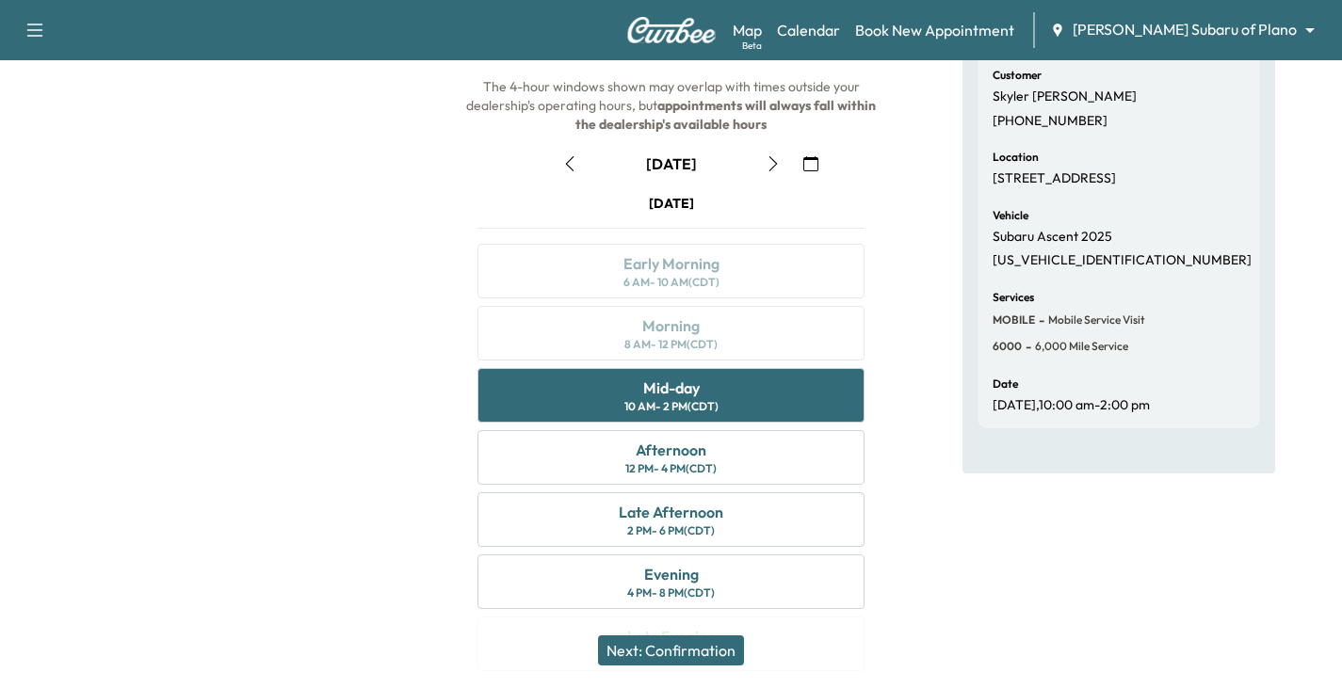
click at [656, 651] on button "Next: Confirmation" at bounding box center [671, 650] width 146 height 30
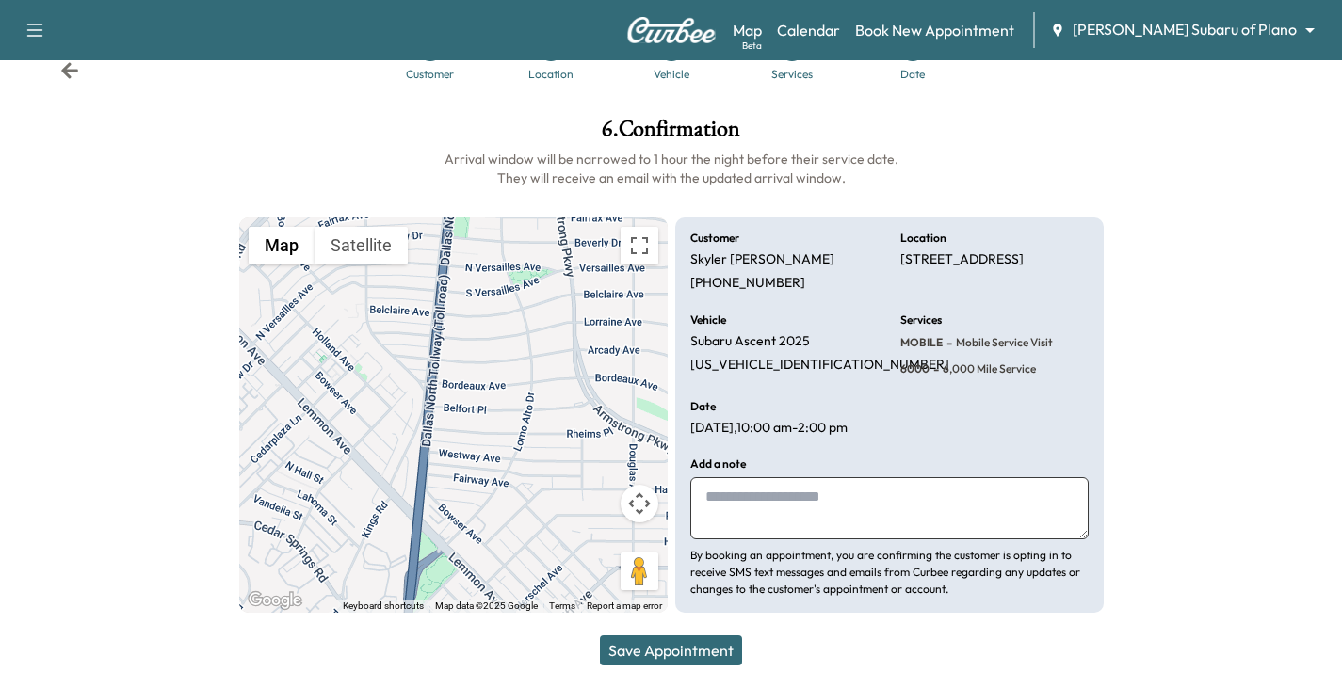
click at [708, 641] on button "Save Appointment" at bounding box center [671, 650] width 142 height 30
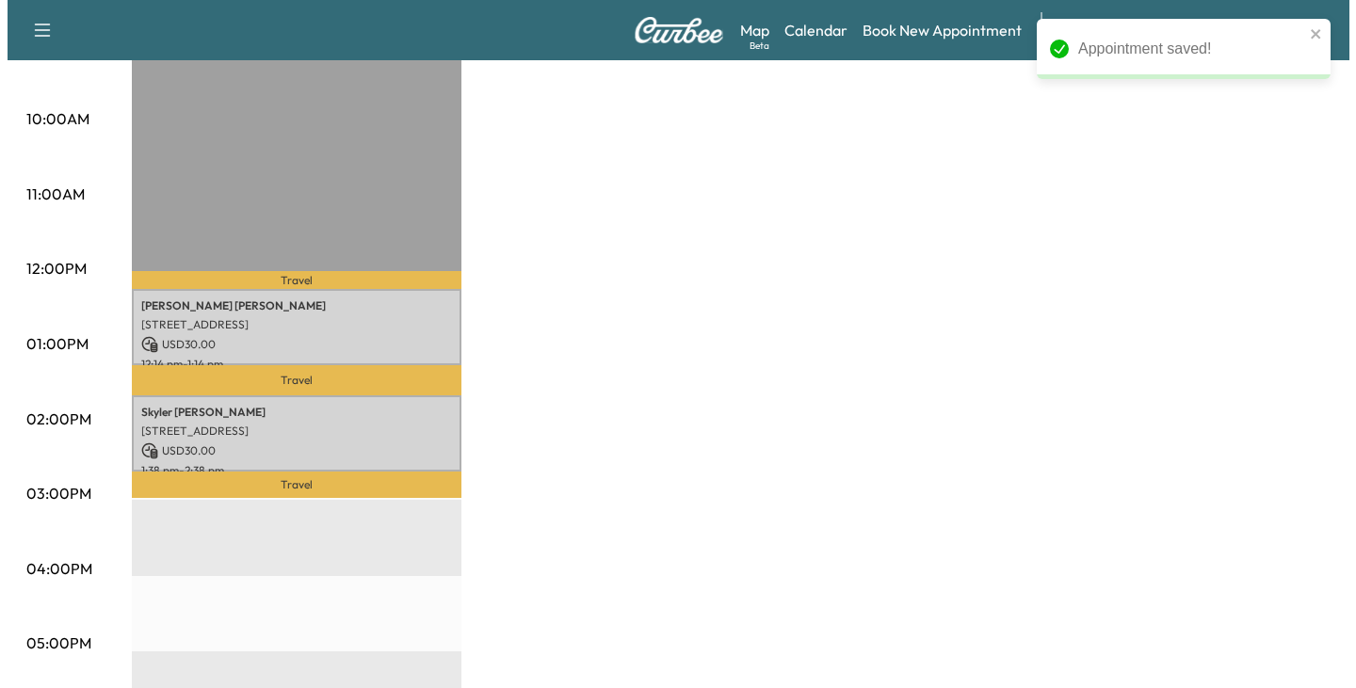
scroll to position [659, 0]
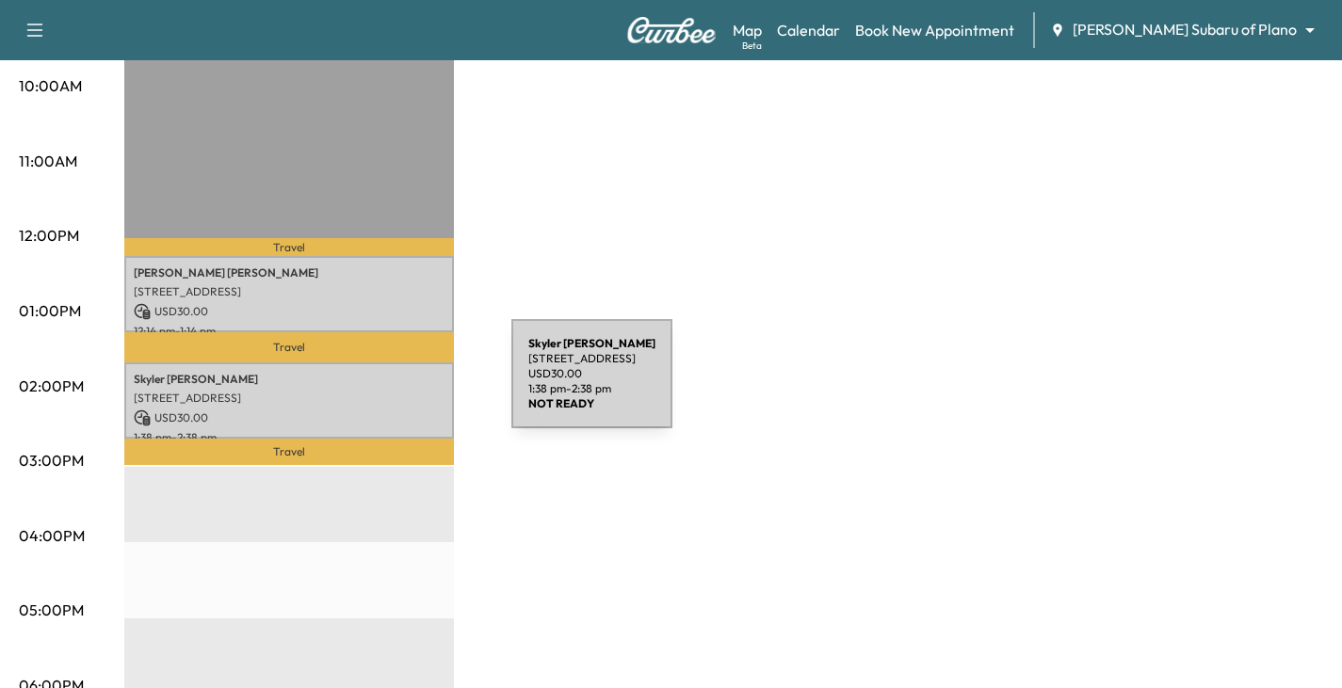
click at [370, 391] on p "[STREET_ADDRESS]" at bounding box center [289, 398] width 311 height 15
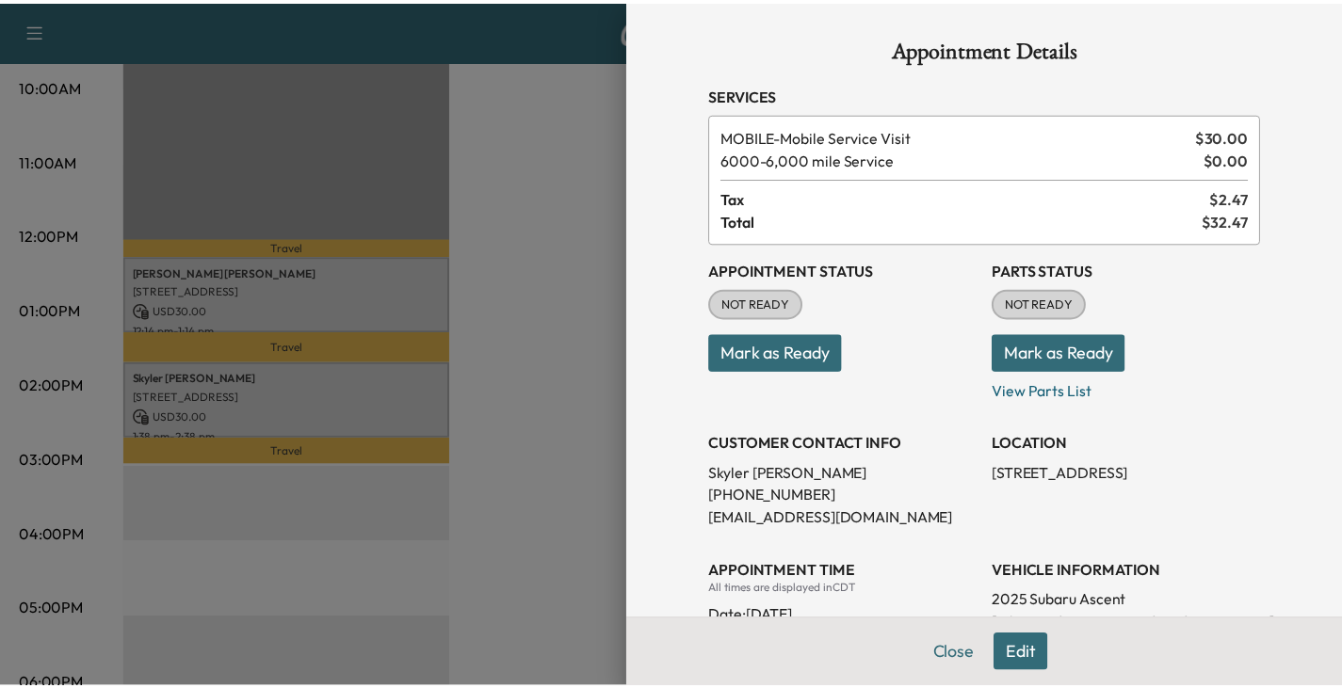
scroll to position [94, 0]
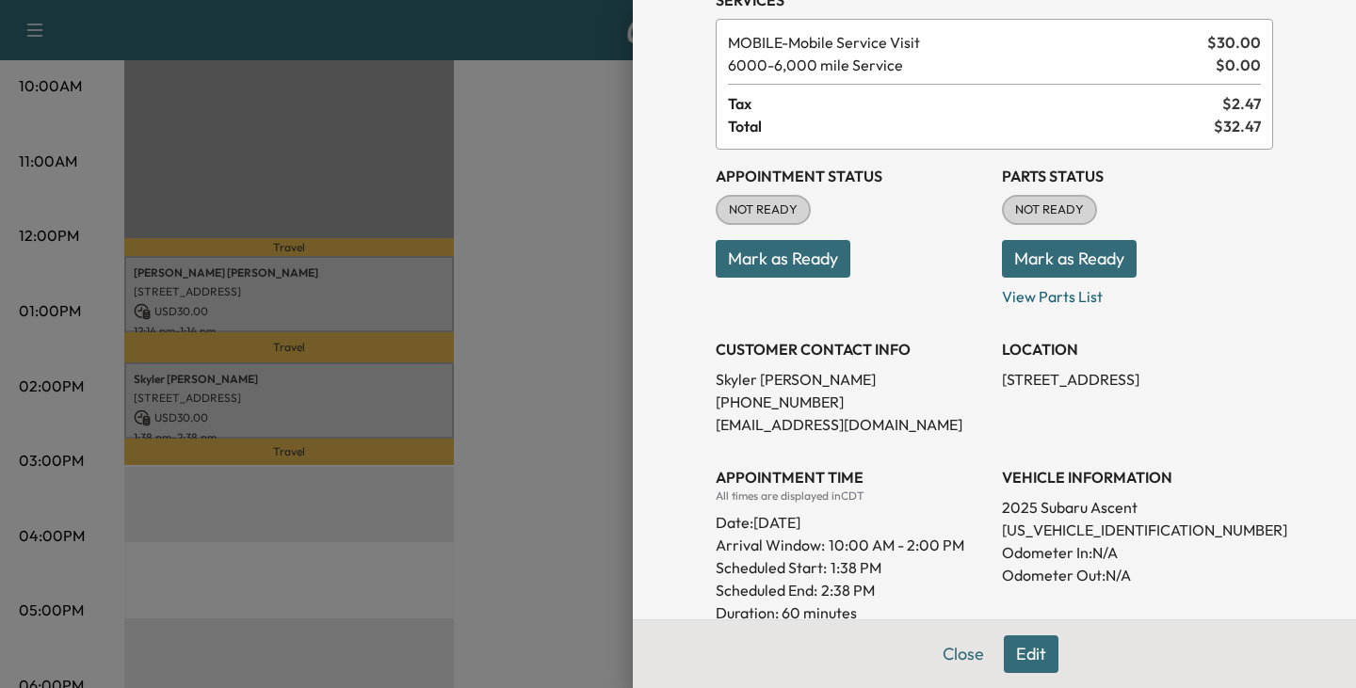
click at [1014, 652] on button "Edit" at bounding box center [1031, 654] width 55 height 38
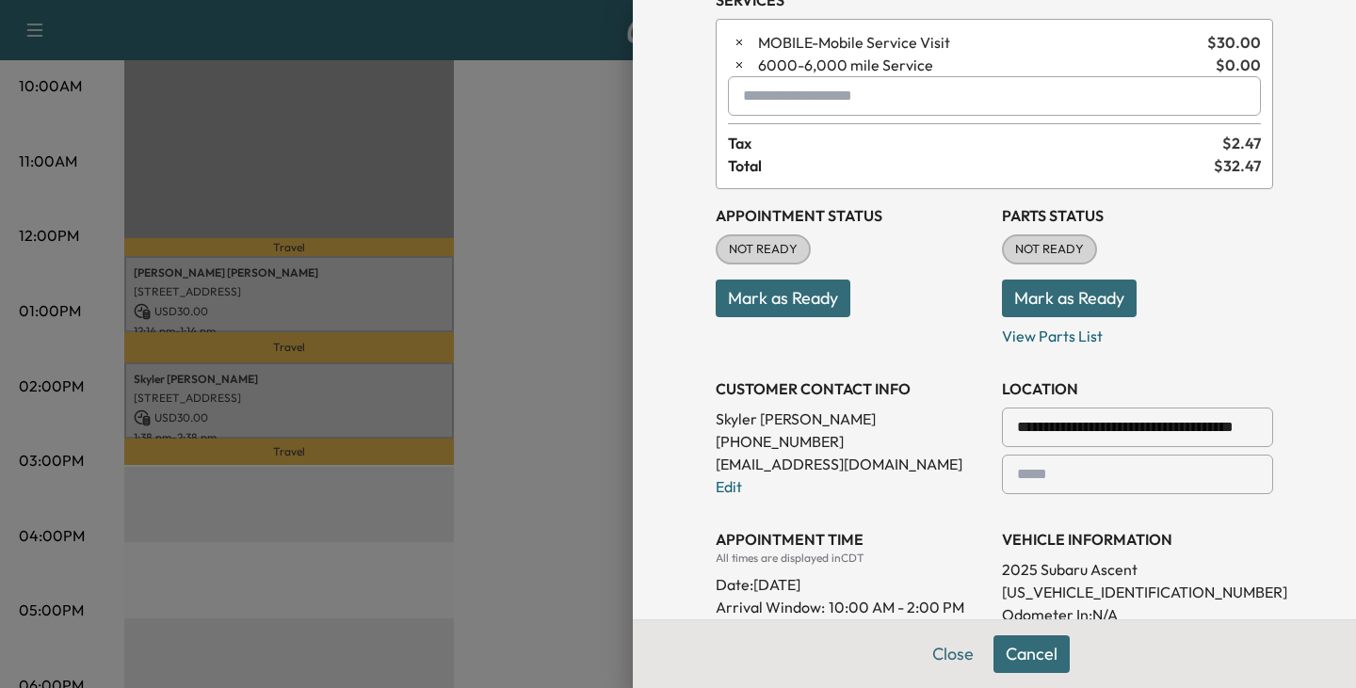
click at [1118, 429] on input "**********" at bounding box center [1137, 428] width 271 height 40
drag, startPoint x: 1205, startPoint y: 430, endPoint x: 656, endPoint y: 426, distance: 548.9
click at [656, 426] on div "**********" at bounding box center [994, 344] width 723 height 688
type input "*******"
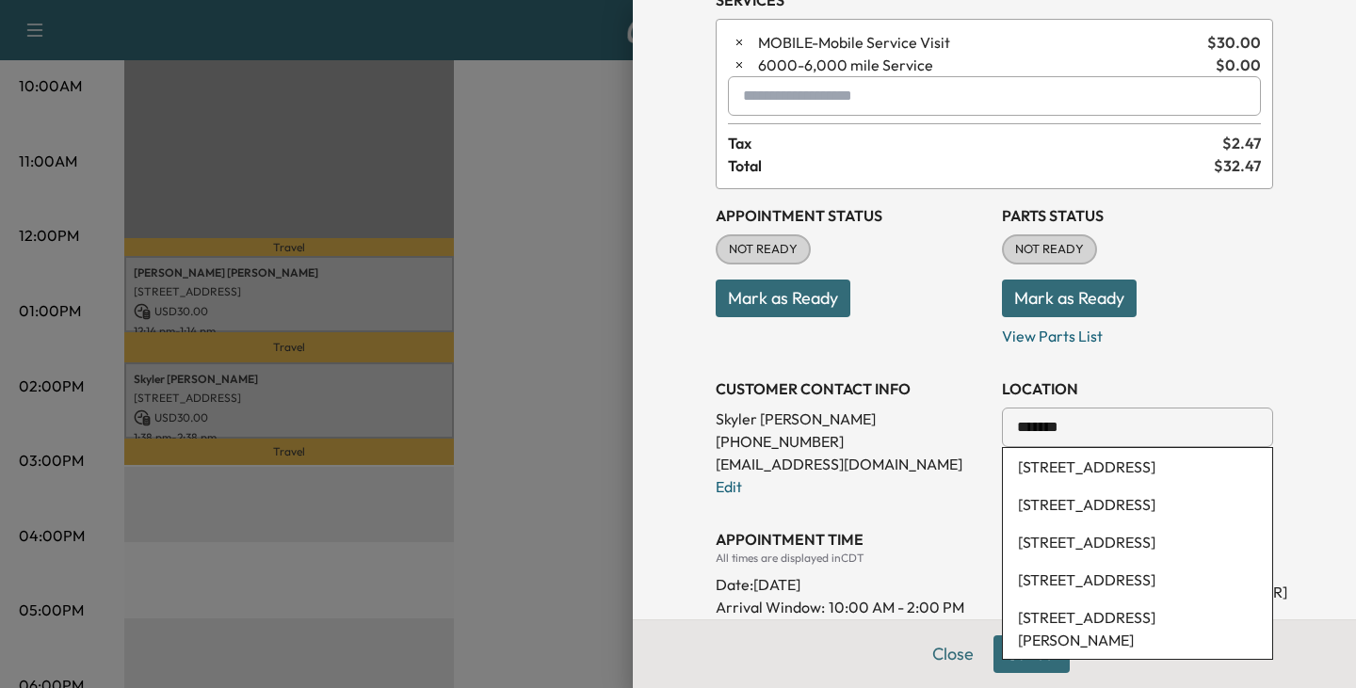
drag, startPoint x: 1085, startPoint y: 426, endPoint x: 851, endPoint y: 423, distance: 233.5
click at [856, 425] on div "**********" at bounding box center [993, 479] width 557 height 580
click at [1087, 486] on li "[STREET_ADDRESS]" at bounding box center [1137, 467] width 269 height 38
type input "**********"
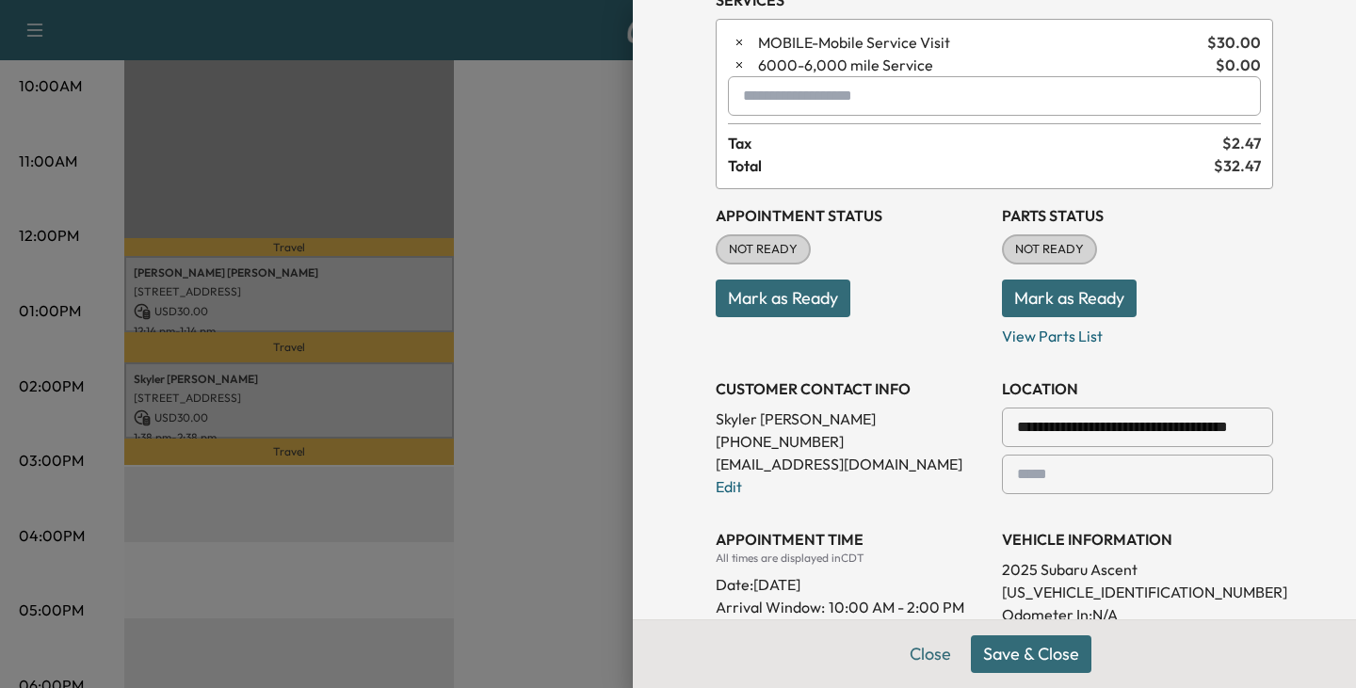
click at [1038, 651] on button "Save & Close" at bounding box center [1031, 654] width 121 height 38
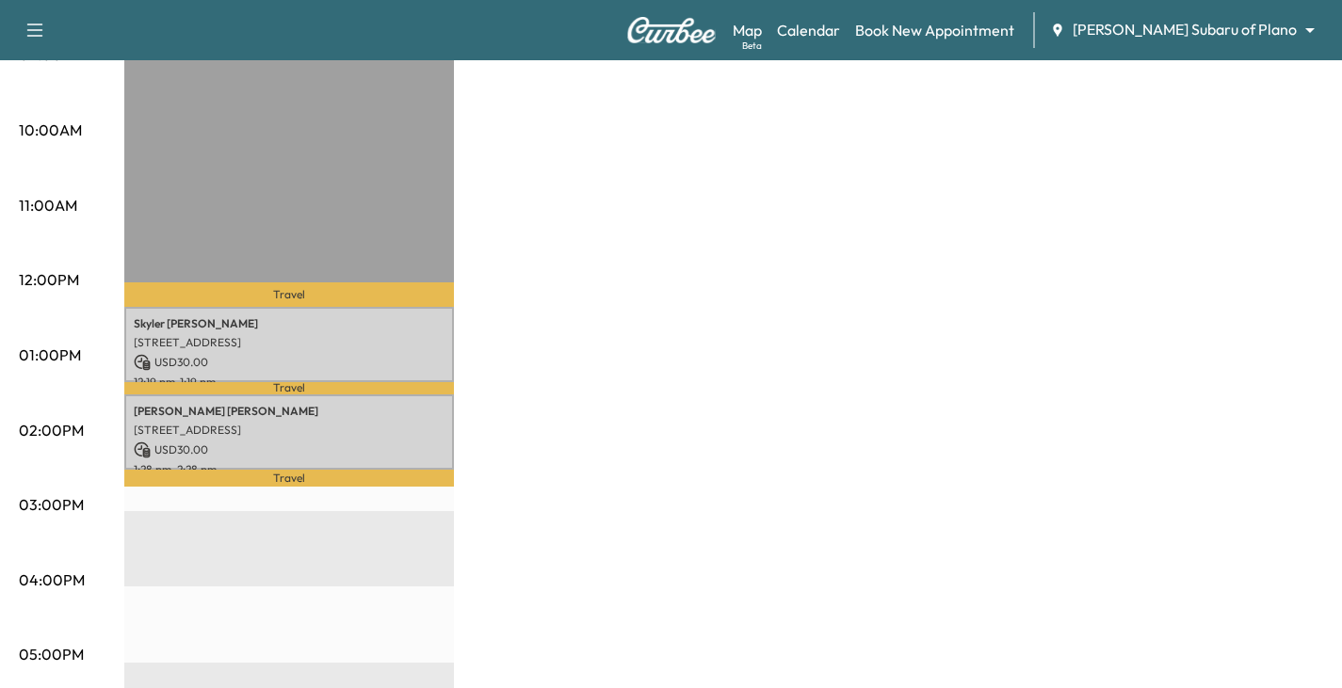
scroll to position [659, 0]
